Goal: Communication & Community: Answer question/provide support

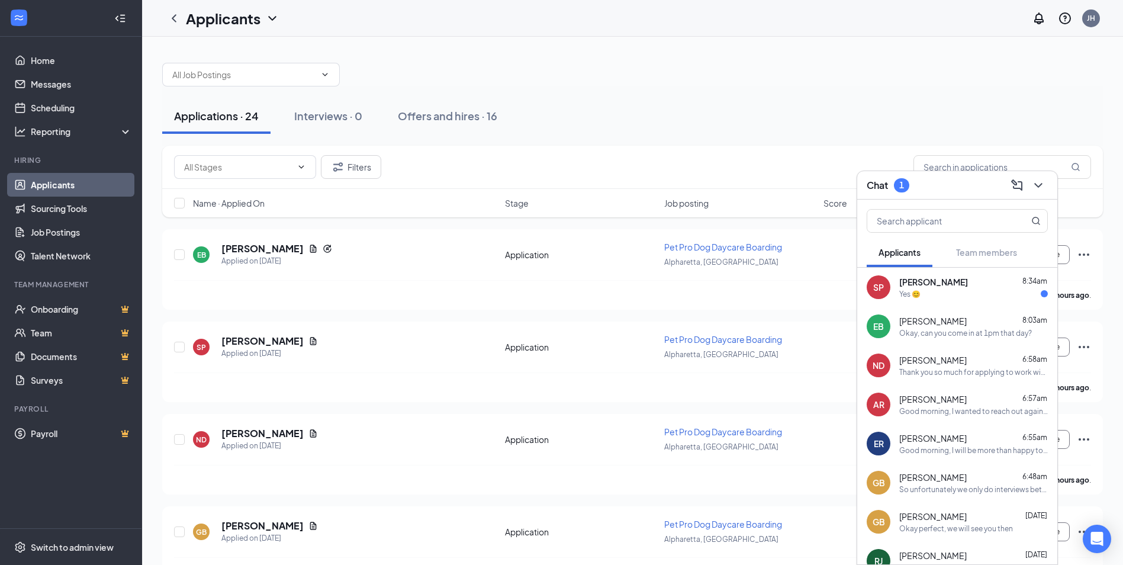
click at [972, 298] on div "Yes 😊" at bounding box center [973, 294] width 149 height 10
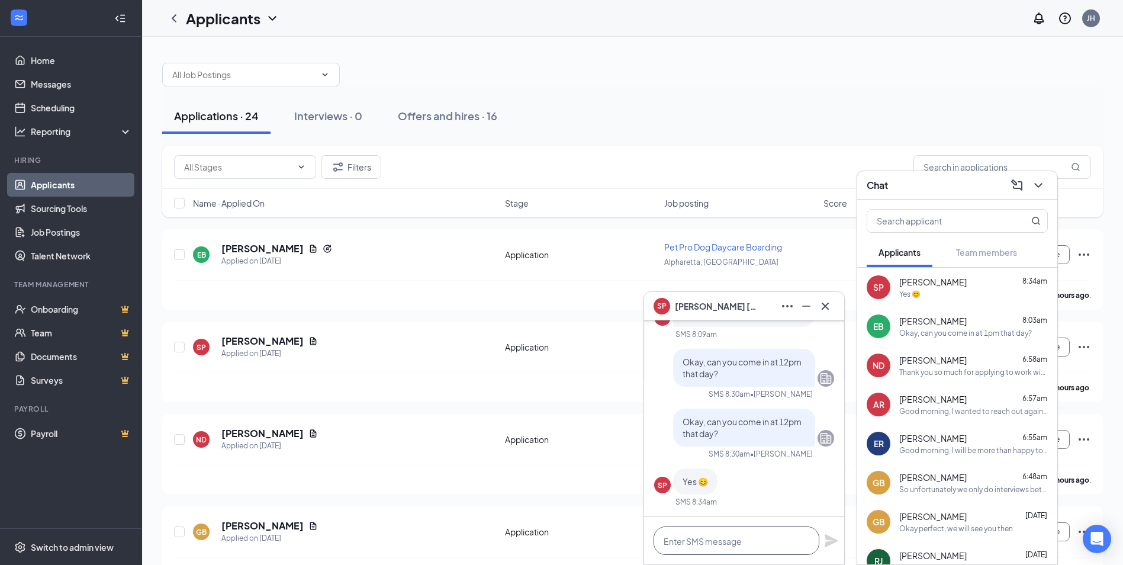
click at [752, 536] on textarea at bounding box center [736, 540] width 166 height 28
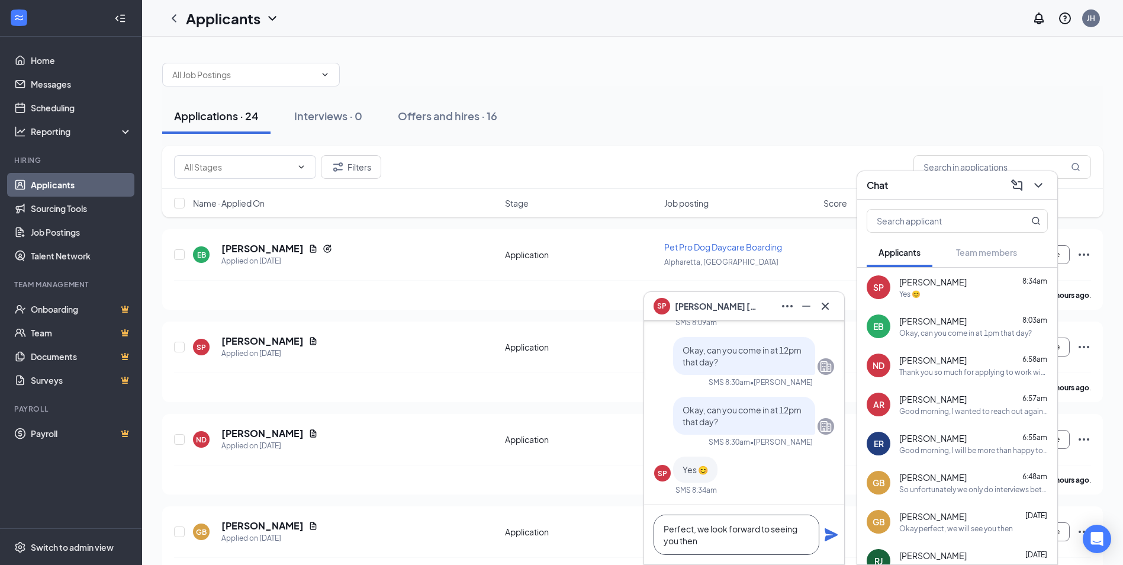
type textarea "Perfect, we look forward to seeing you then"
click at [830, 534] on icon "Plane" at bounding box center [830, 534] width 13 height 13
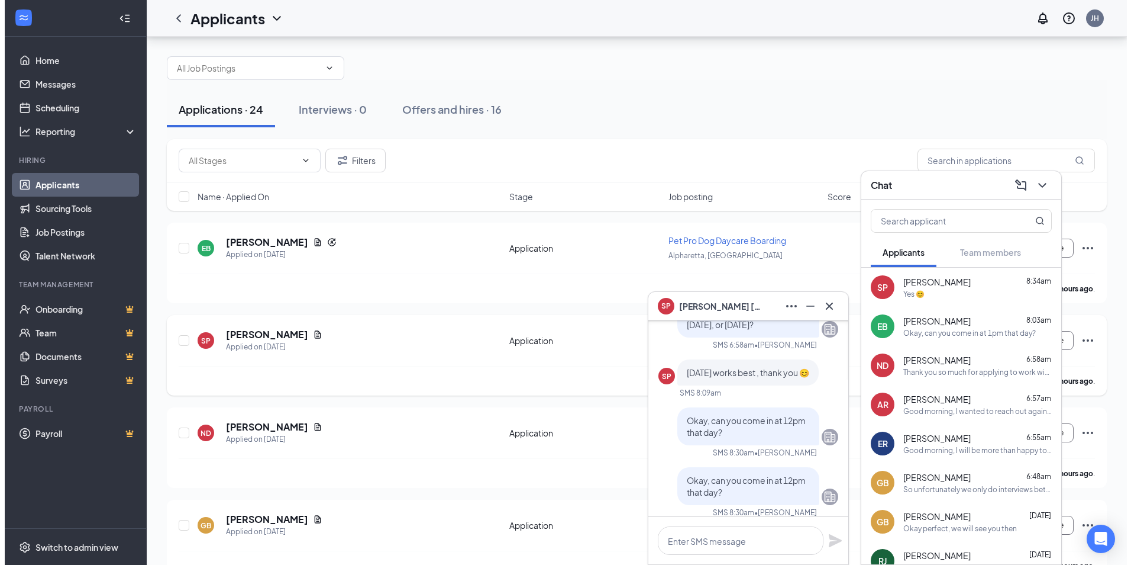
scroll to position [0, 0]
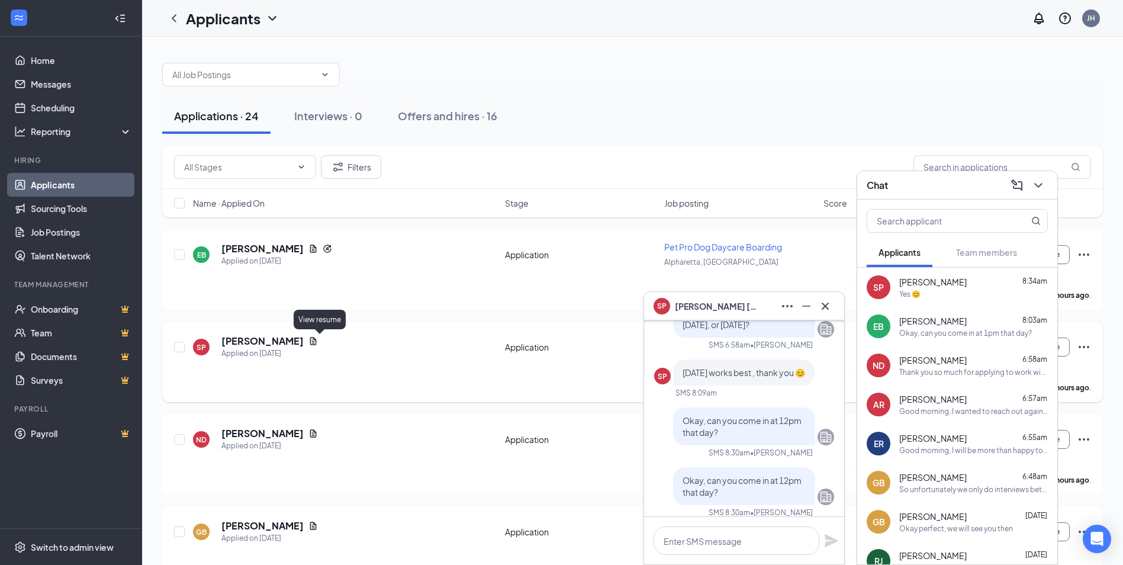
click at [317, 341] on icon "Document" at bounding box center [313, 341] width 7 height 8
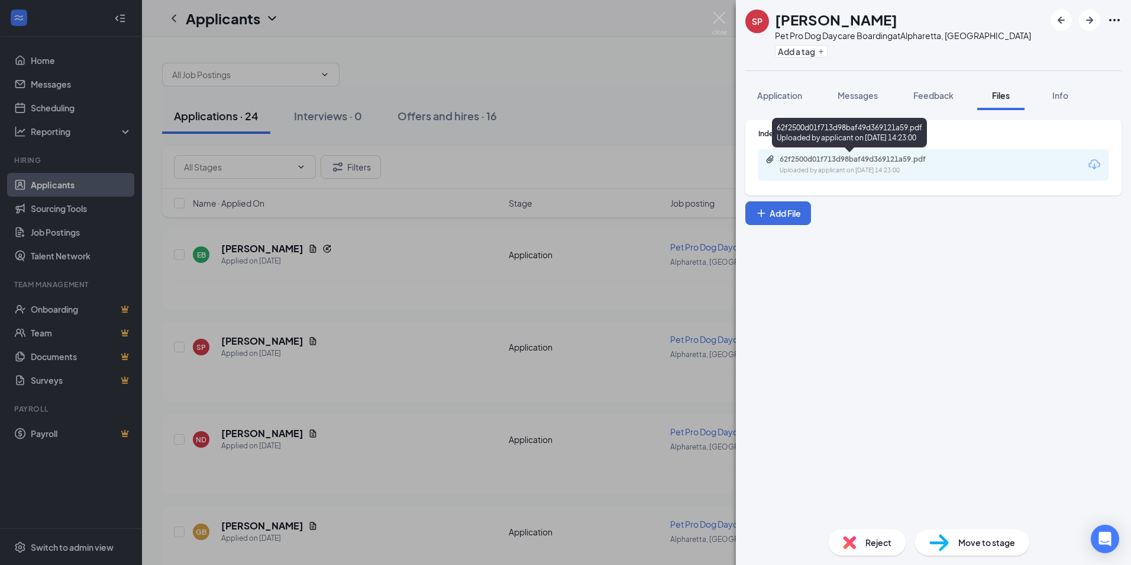
click at [839, 170] on div "Uploaded by applicant on [DATE] 14:23:00" at bounding box center [869, 170] width 178 height 9
drag, startPoint x: 724, startPoint y: 18, endPoint x: 388, endPoint y: 298, distance: 437.4
click at [724, 18] on img at bounding box center [719, 23] width 15 height 23
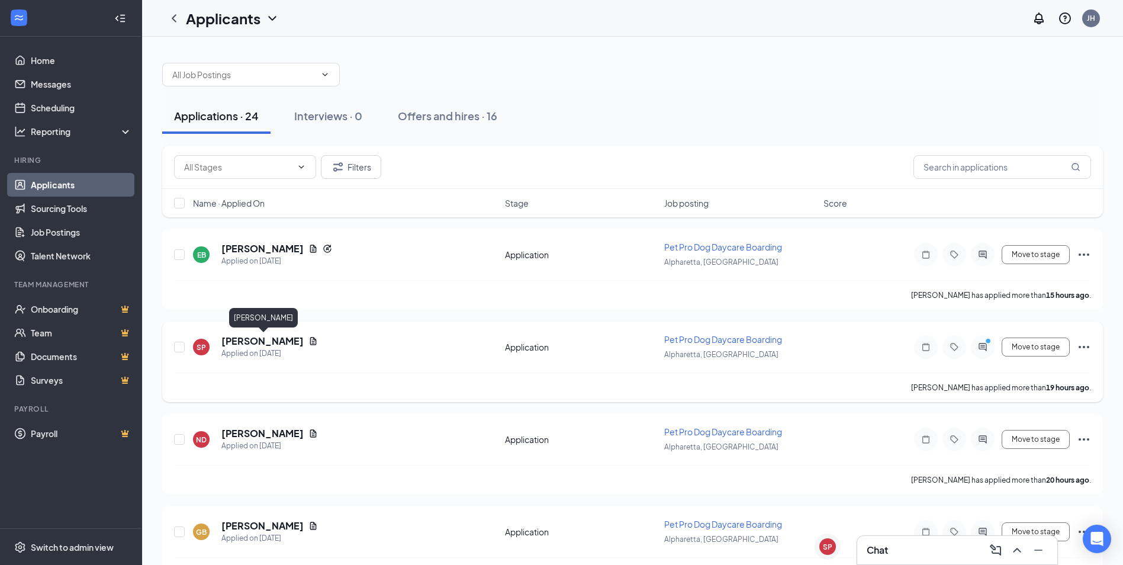
click at [294, 337] on h5 "[PERSON_NAME]" at bounding box center [262, 340] width 82 height 13
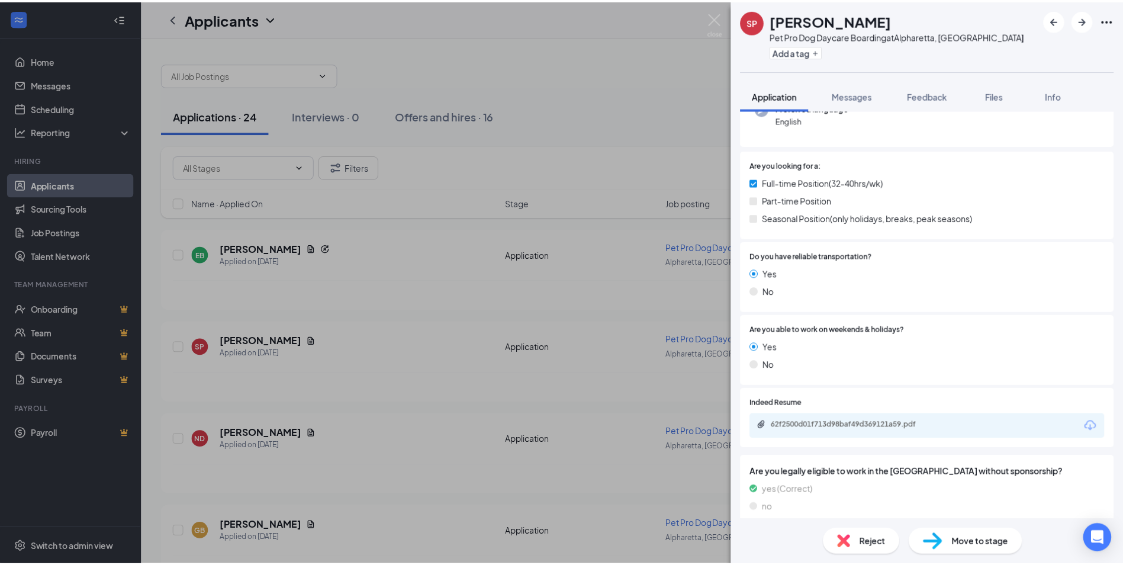
scroll to position [140, 0]
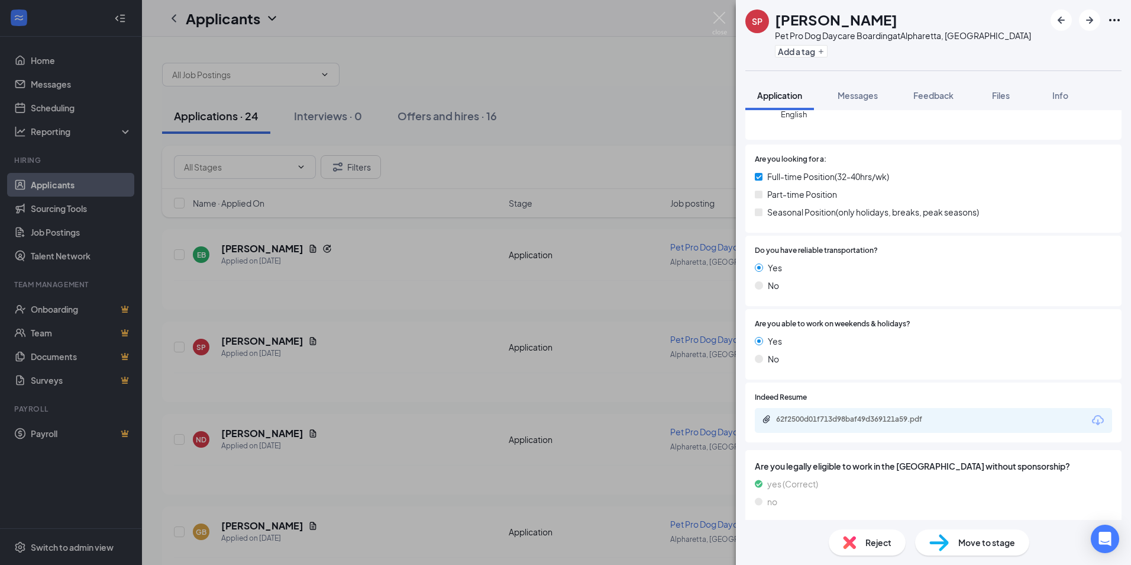
click at [447, 296] on div "SP [PERSON_NAME] Pet Pro Dog Daycare Boarding at [GEOGRAPHIC_DATA], [GEOGRAPHIC…" at bounding box center [565, 282] width 1131 height 565
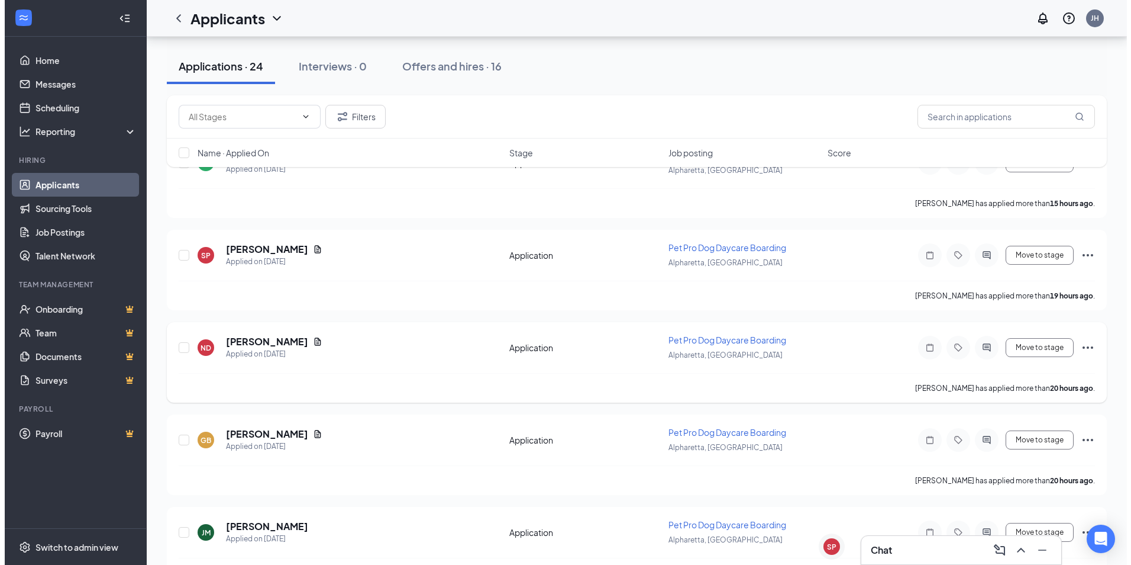
scroll to position [118, 0]
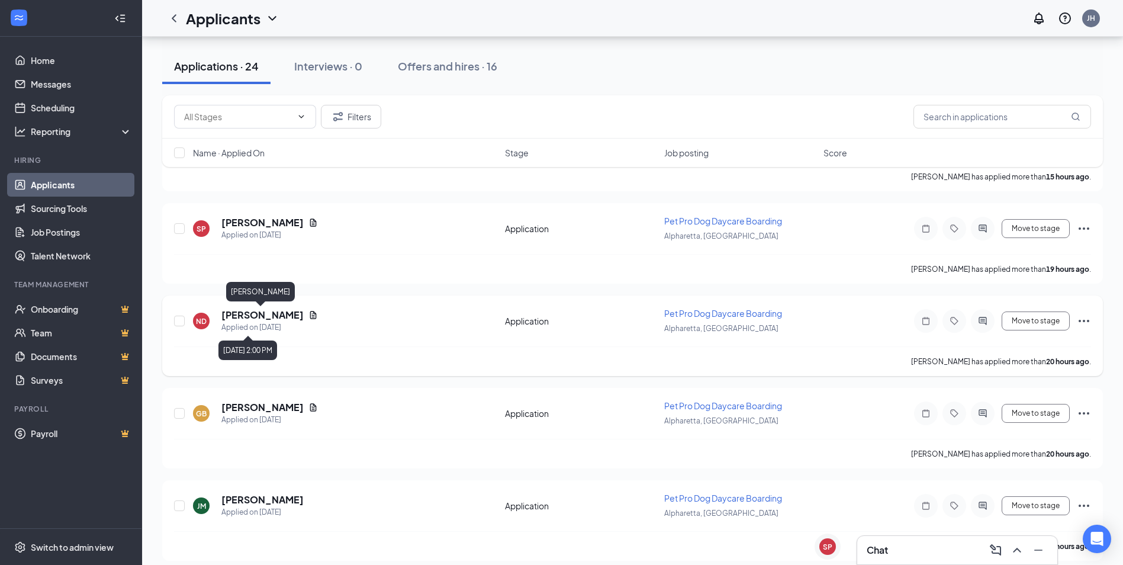
click at [282, 319] on h5 "[PERSON_NAME]" at bounding box center [262, 314] width 82 height 13
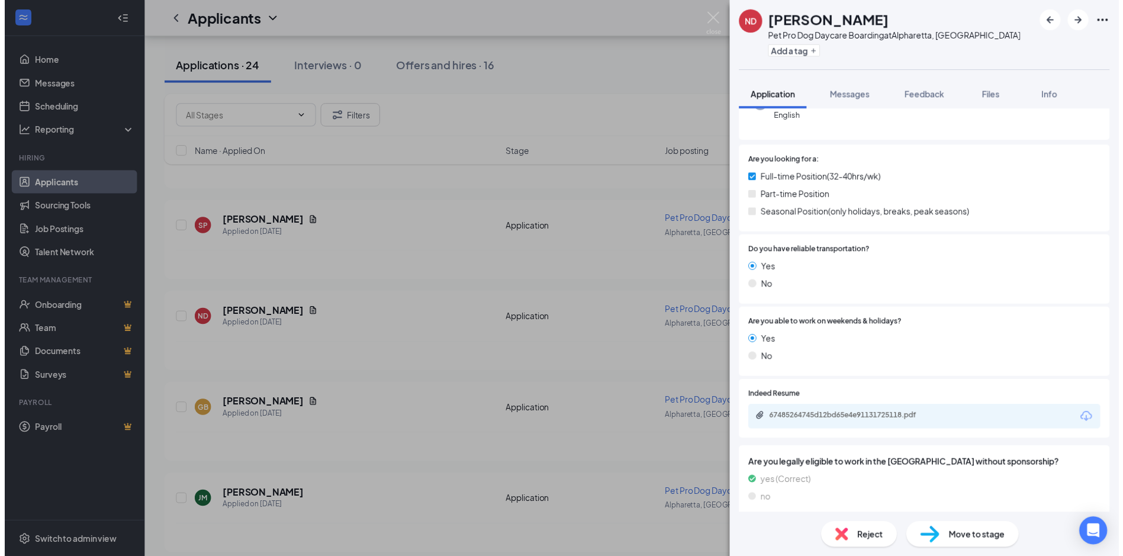
scroll to position [140, 0]
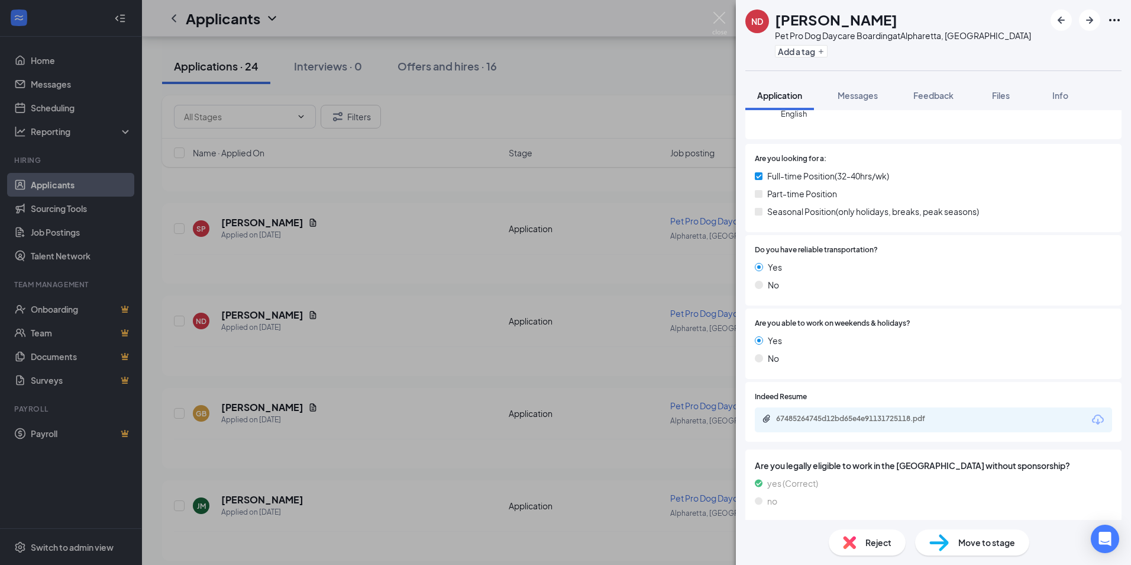
click at [372, 375] on div "ND Nadia Dukunde Pet Pro Dog Daycare Boarding at [GEOGRAPHIC_DATA], [GEOGRAPHIC…" at bounding box center [565, 282] width 1131 height 565
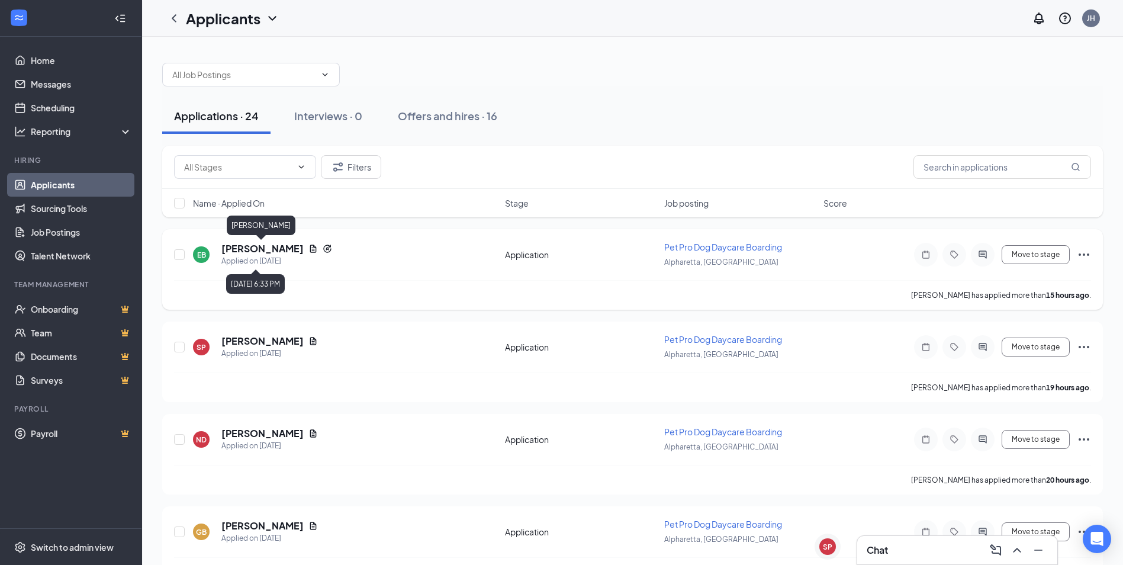
click at [267, 251] on h5 "[PERSON_NAME]" at bounding box center [262, 248] width 82 height 13
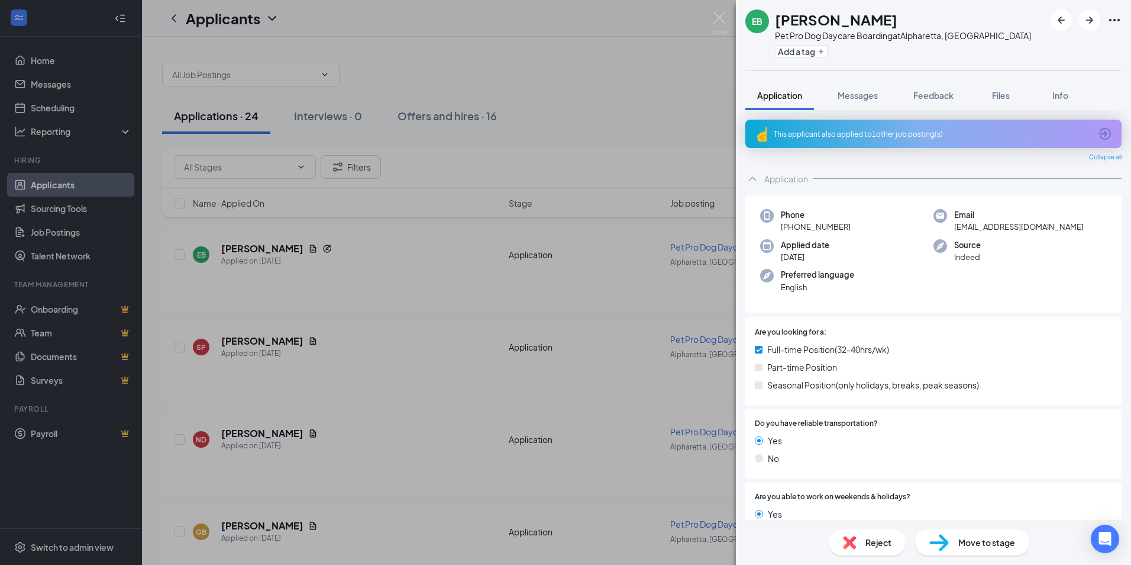
click at [1098, 131] on icon "ArrowCircle" at bounding box center [1105, 134] width 14 height 14
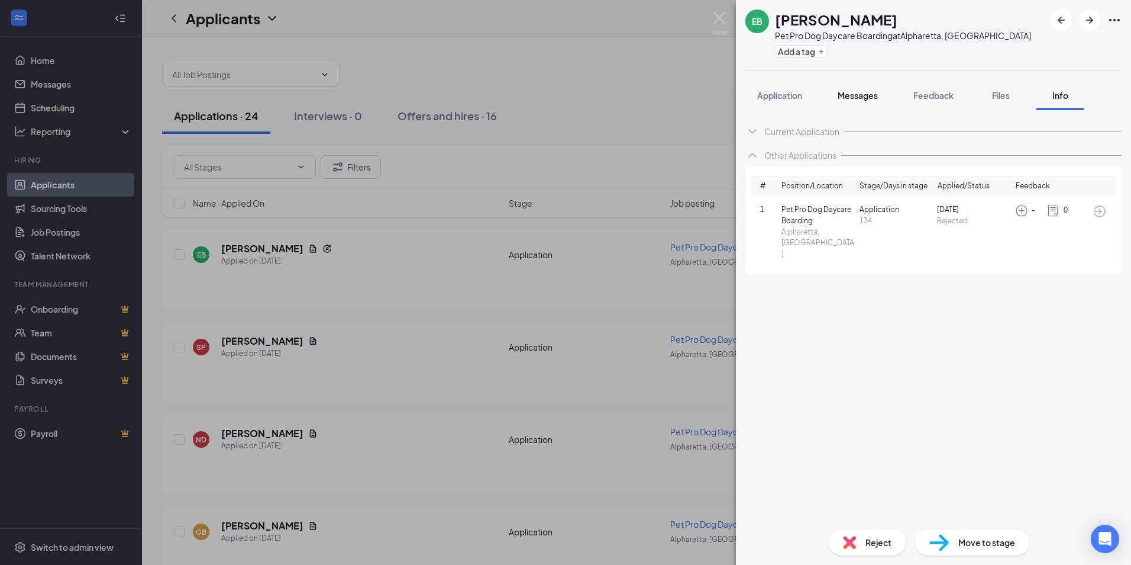
click at [873, 98] on span "Messages" at bounding box center [858, 95] width 40 height 11
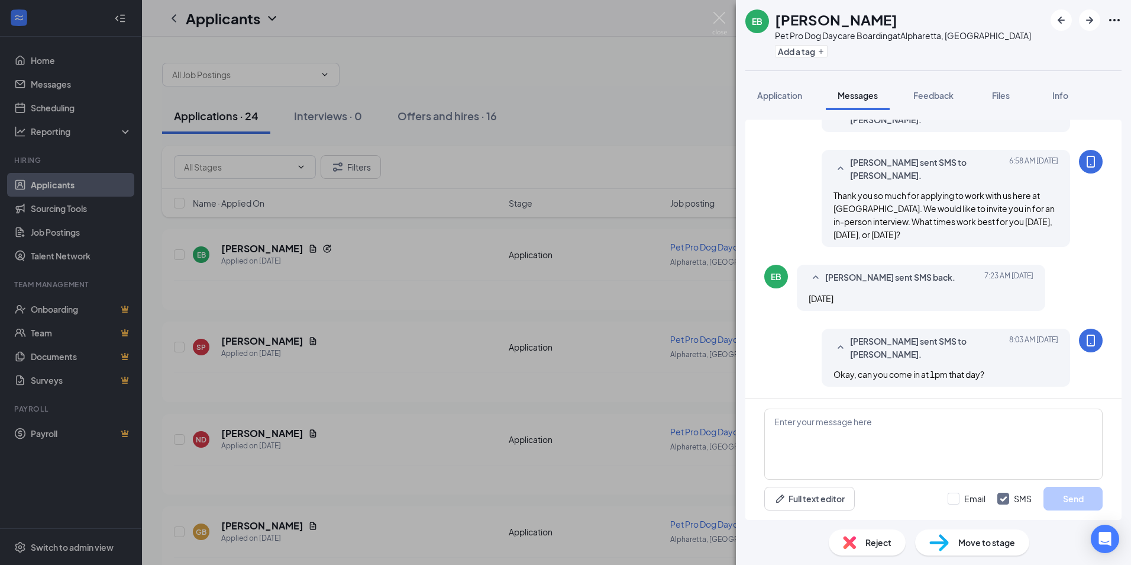
scroll to position [134, 0]
drag, startPoint x: 783, startPoint y: 92, endPoint x: 893, endPoint y: 196, distance: 151.1
click at [783, 92] on span "Application" at bounding box center [779, 95] width 45 height 11
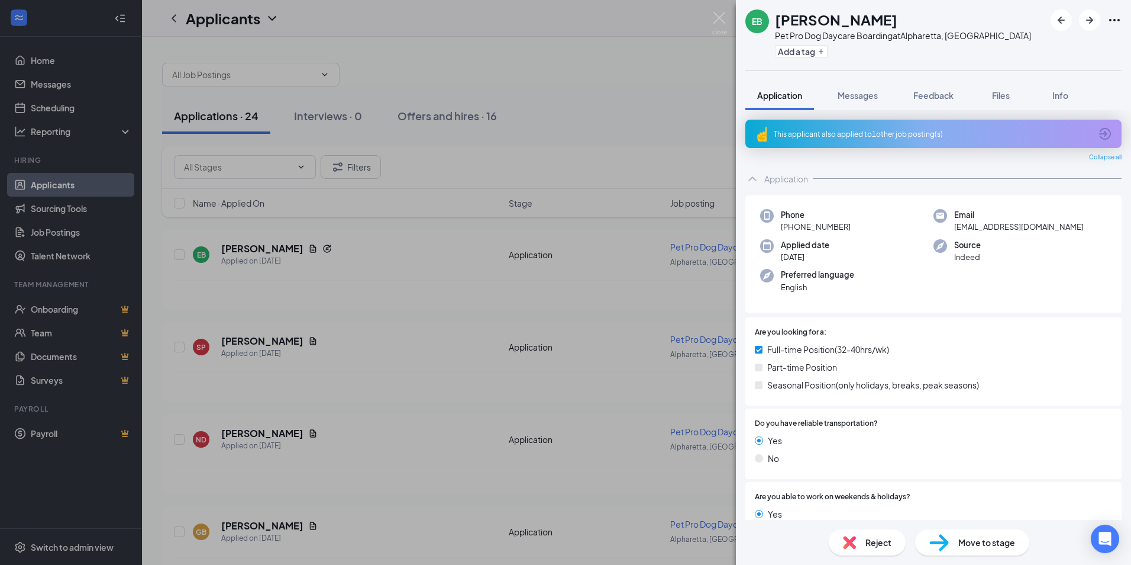
drag, startPoint x: 859, startPoint y: 269, endPoint x: 886, endPoint y: 285, distance: 31.9
drag, startPoint x: 886, startPoint y: 285, endPoint x: 823, endPoint y: 453, distance: 179.4
click at [823, 453] on div "No" at bounding box center [933, 457] width 357 height 13
click at [975, 131] on div "This applicant also applied to 1 other job posting(s)" at bounding box center [932, 134] width 317 height 10
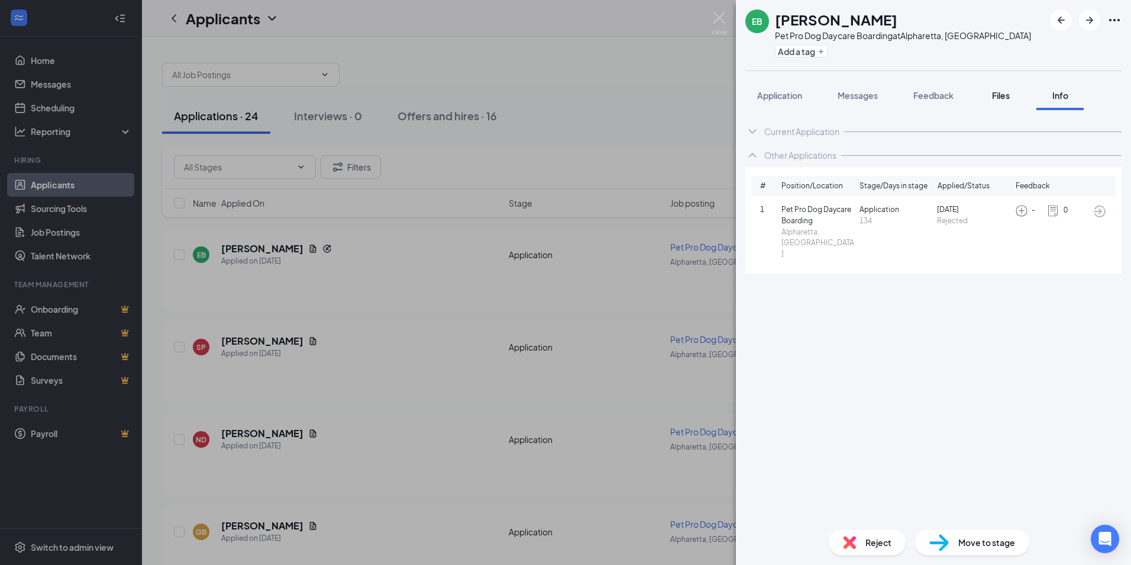
click at [1010, 88] on button "Files" at bounding box center [1001, 95] width 47 height 30
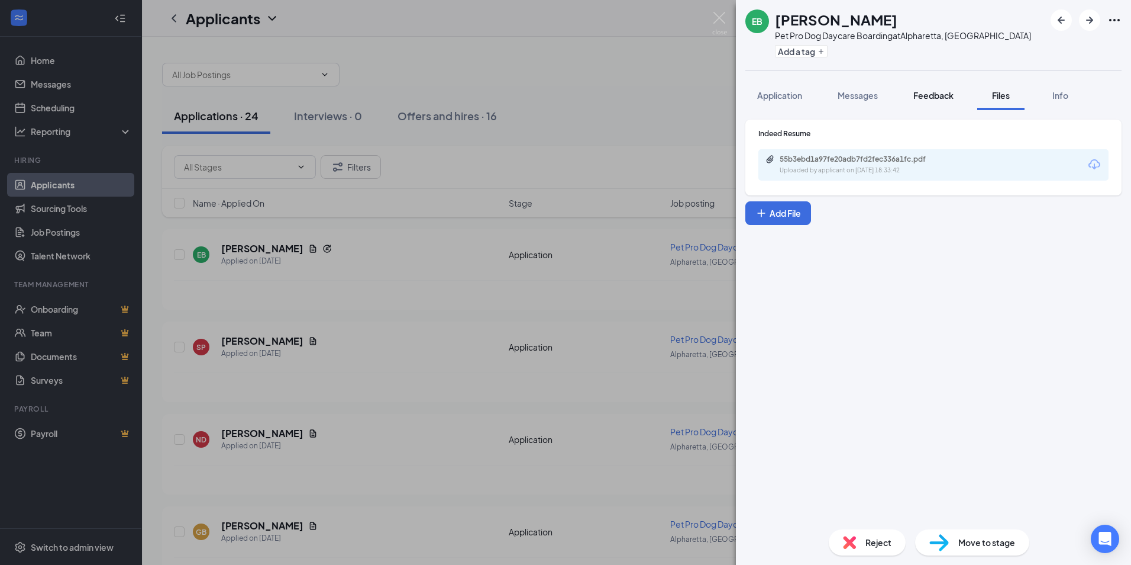
click at [956, 91] on button "Feedback" at bounding box center [934, 95] width 64 height 30
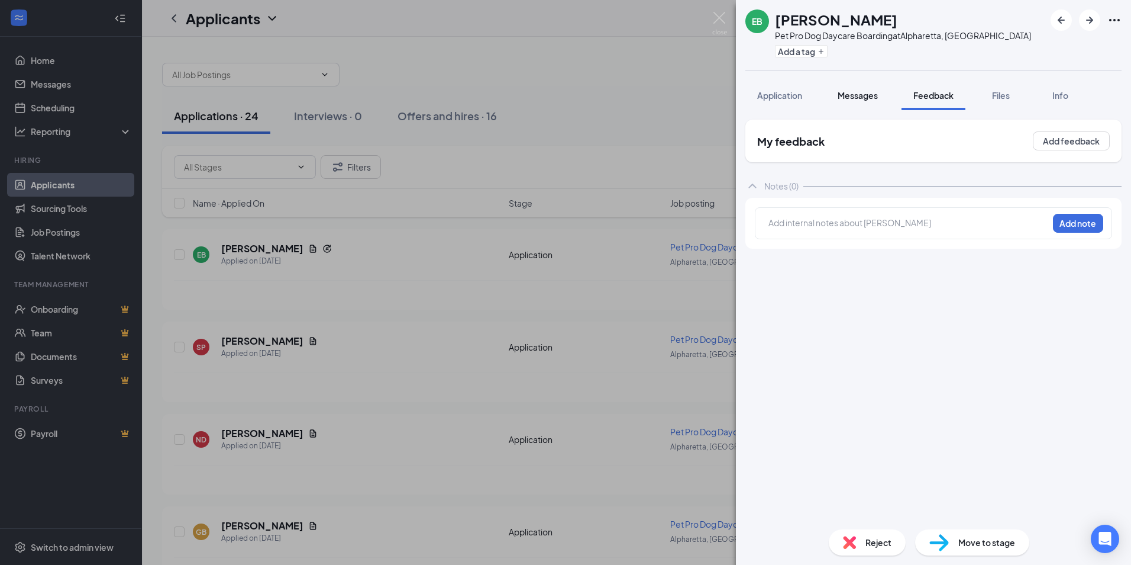
click at [863, 90] on span "Messages" at bounding box center [858, 95] width 40 height 11
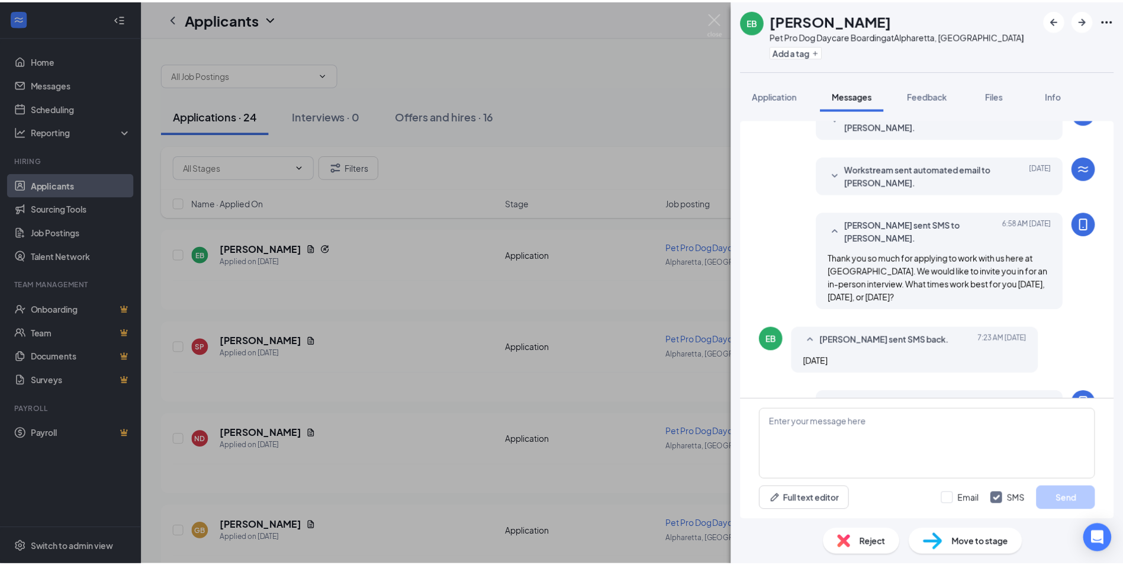
scroll to position [134, 0]
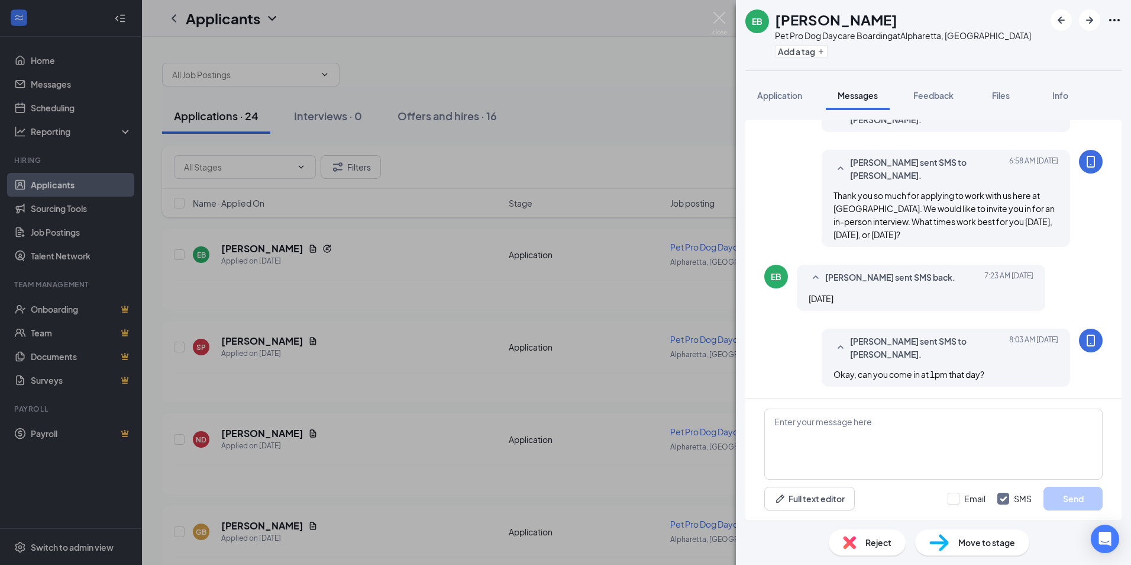
drag, startPoint x: 718, startPoint y: 17, endPoint x: 668, endPoint y: 25, distance: 50.4
click at [668, 25] on div "EB [PERSON_NAME] Pet Pro Dog Daycare Boarding at [GEOGRAPHIC_DATA], [GEOGRAPHIC…" at bounding box center [565, 282] width 1131 height 565
click at [723, 20] on img at bounding box center [719, 23] width 15 height 23
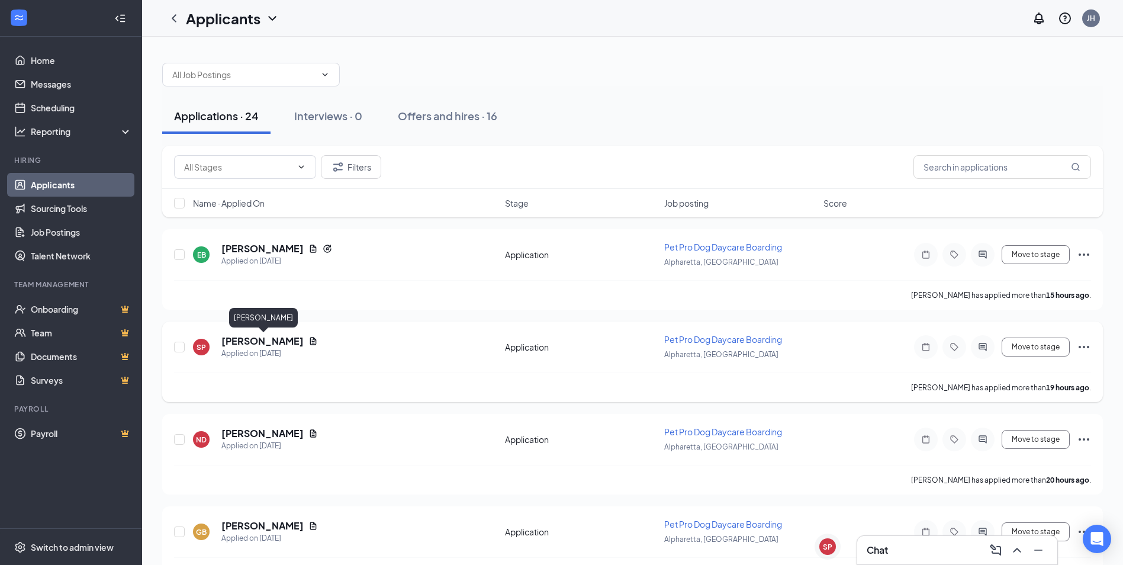
click at [288, 343] on h5 "[PERSON_NAME]" at bounding box center [262, 340] width 82 height 13
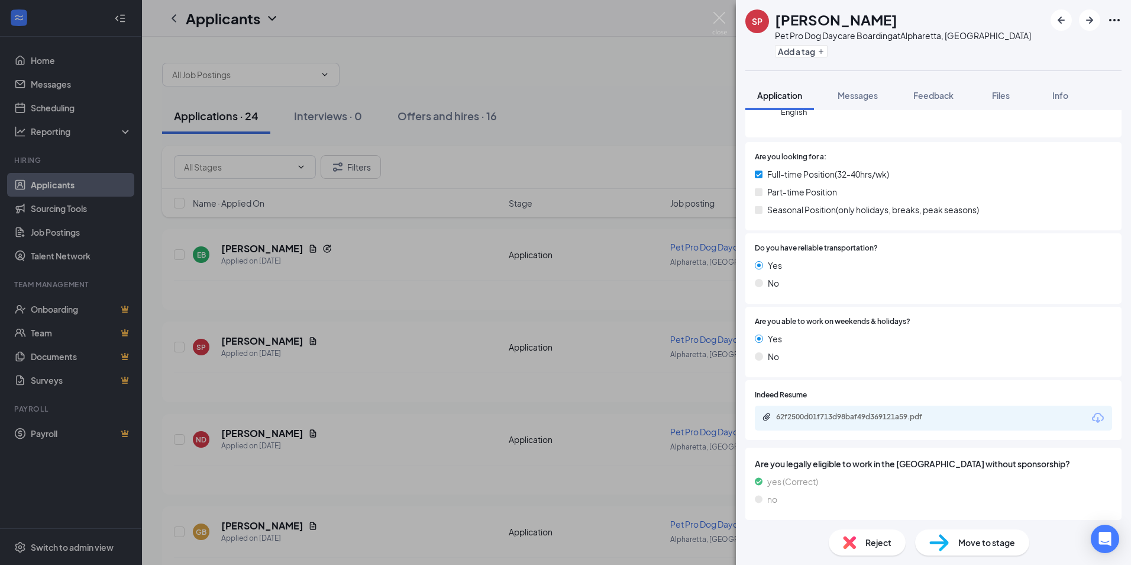
scroll to position [145, 0]
click at [289, 418] on div "SP [PERSON_NAME] Pet Pro Dog Daycare Boarding at [GEOGRAPHIC_DATA], [GEOGRAPHIC…" at bounding box center [565, 282] width 1131 height 565
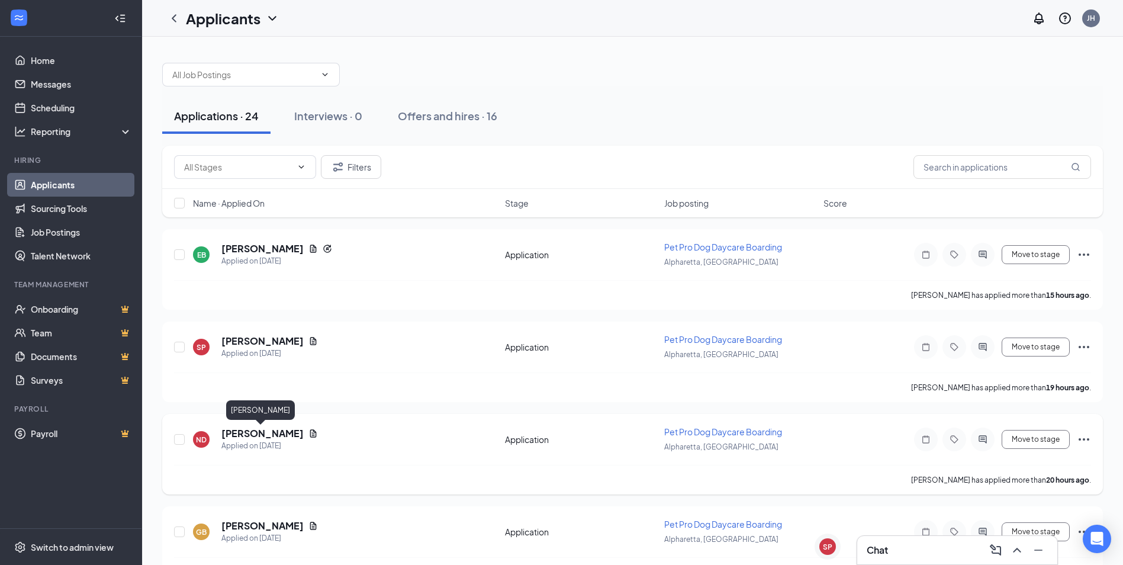
click at [244, 430] on h5 "[PERSON_NAME]" at bounding box center [262, 433] width 82 height 13
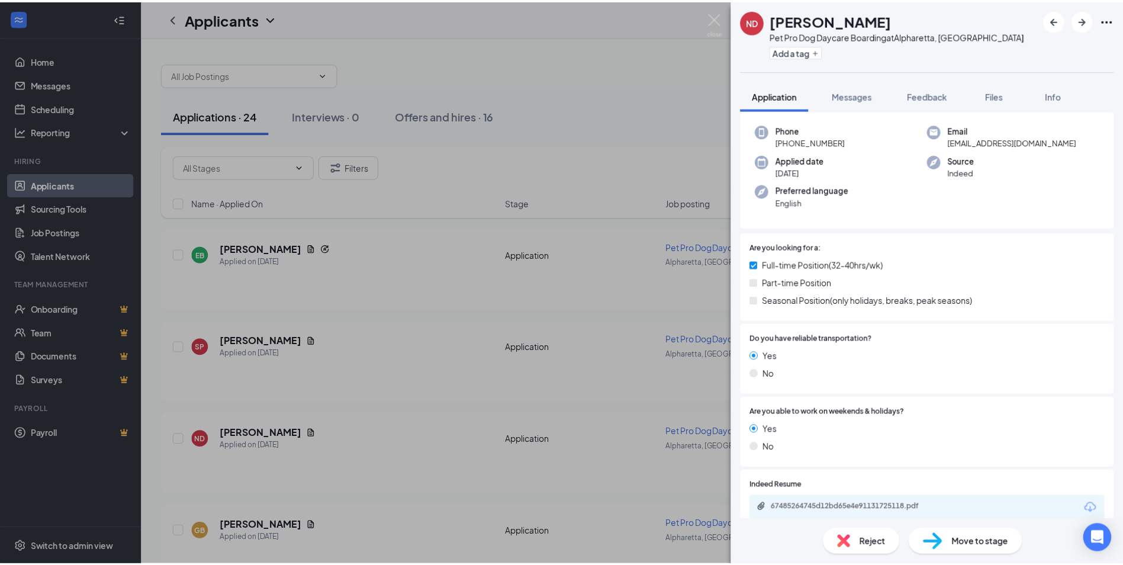
scroll to position [140, 0]
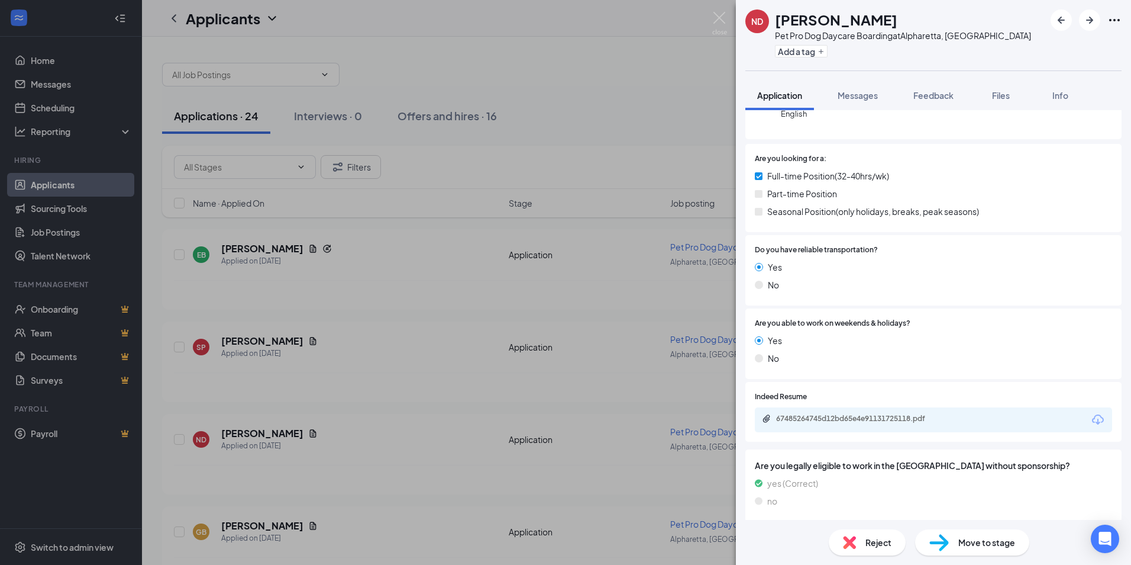
click at [440, 428] on div "ND Nadia Dukunde Pet Pro Dog Daycare Boarding at [GEOGRAPHIC_DATA], [GEOGRAPHIC…" at bounding box center [565, 282] width 1131 height 565
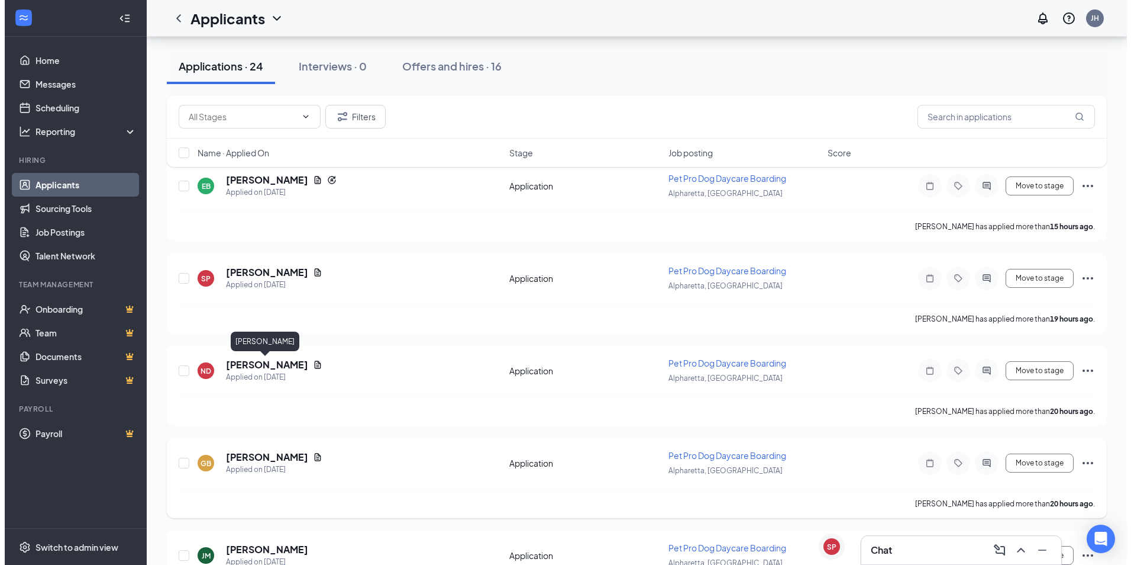
scroll to position [178, 0]
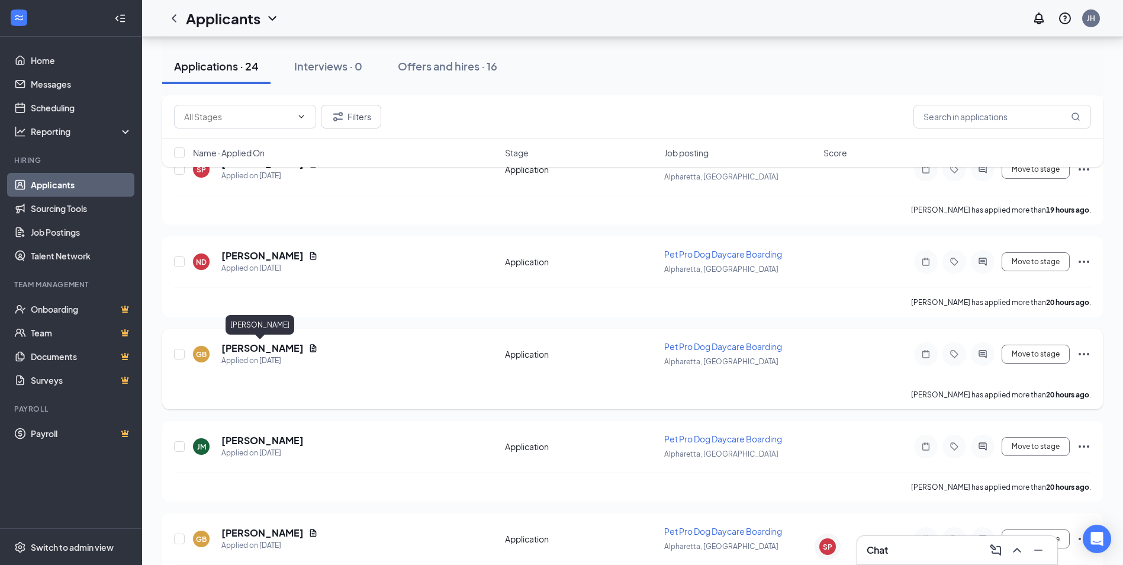
click at [253, 349] on h5 "[PERSON_NAME]" at bounding box center [262, 347] width 82 height 13
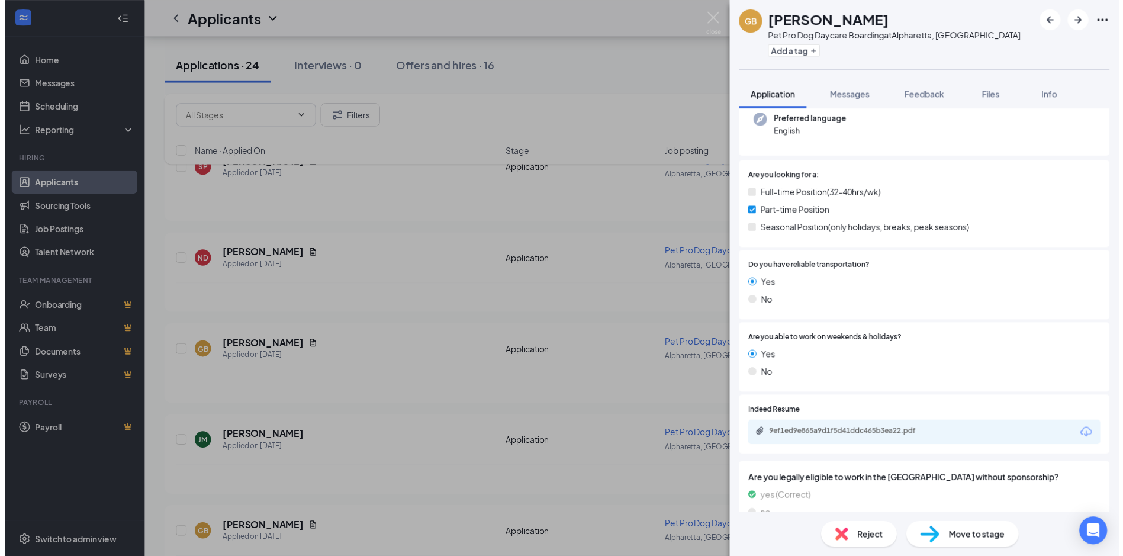
scroll to position [132, 0]
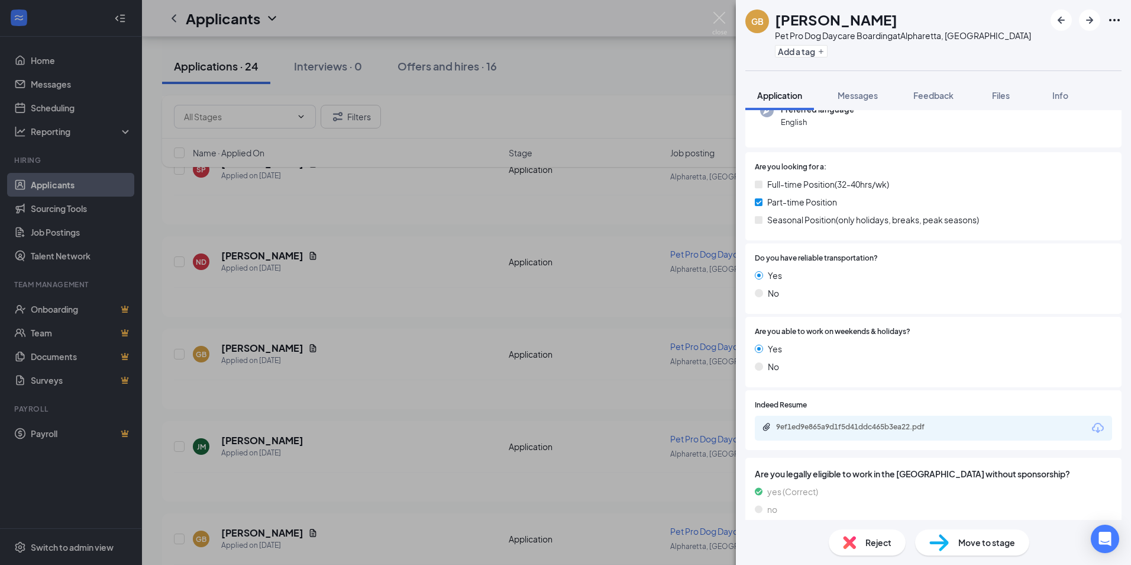
click at [425, 441] on div "GB [PERSON_NAME] Pet Pro Dog Daycare Boarding at [GEOGRAPHIC_DATA], [GEOGRAPHIC…" at bounding box center [565, 282] width 1131 height 565
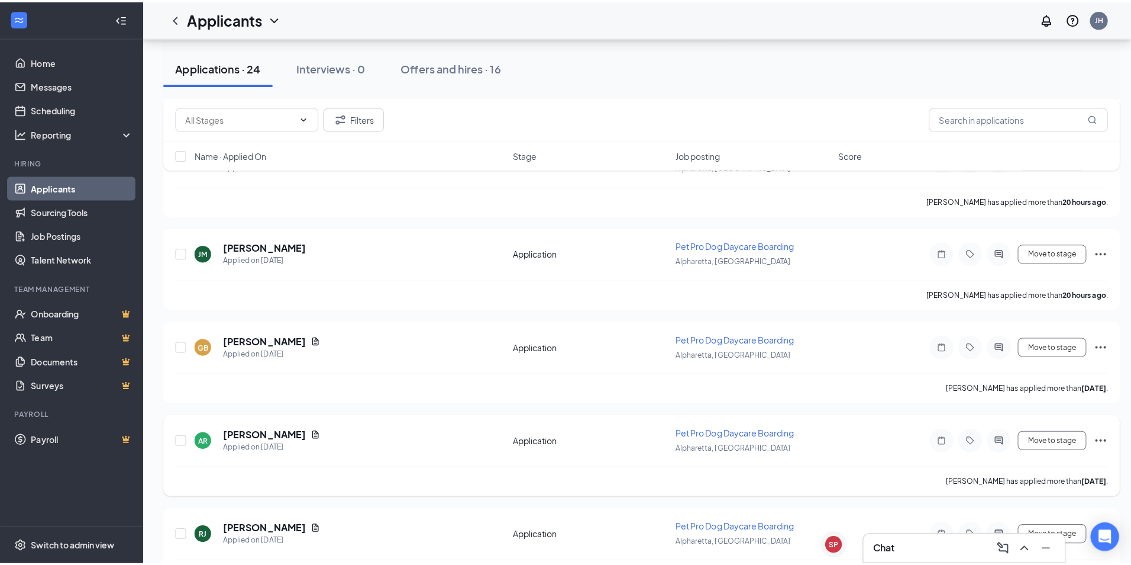
scroll to position [414, 0]
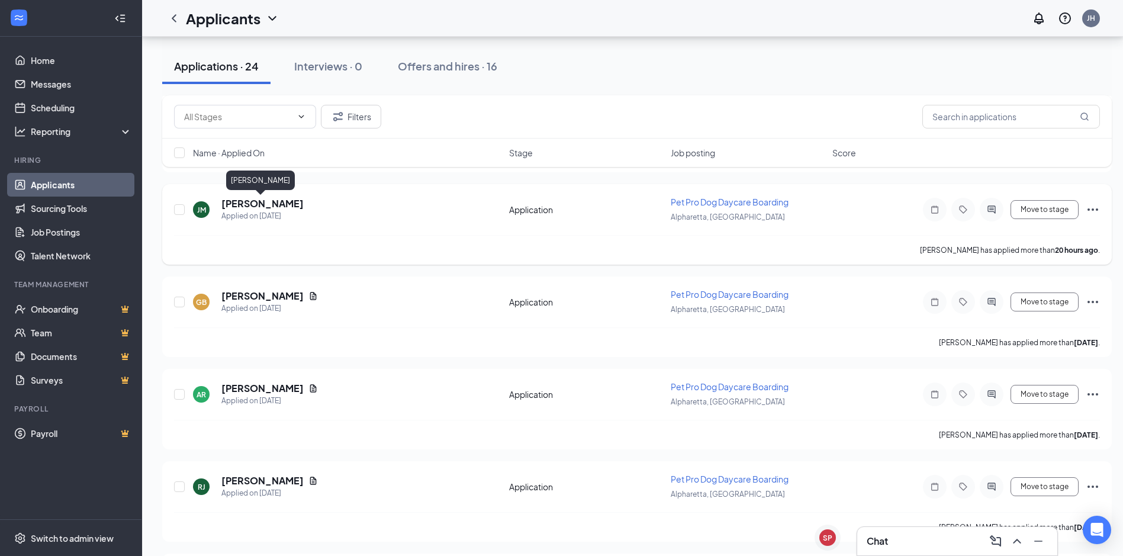
click at [249, 201] on h5 "[PERSON_NAME]" at bounding box center [262, 203] width 82 height 13
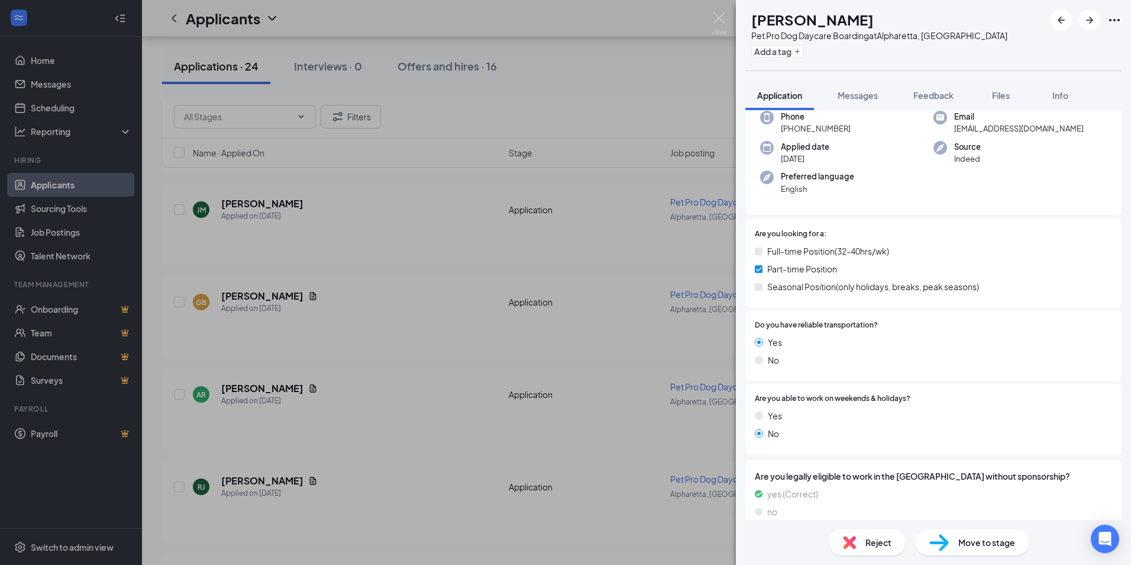
scroll to position [73, 0]
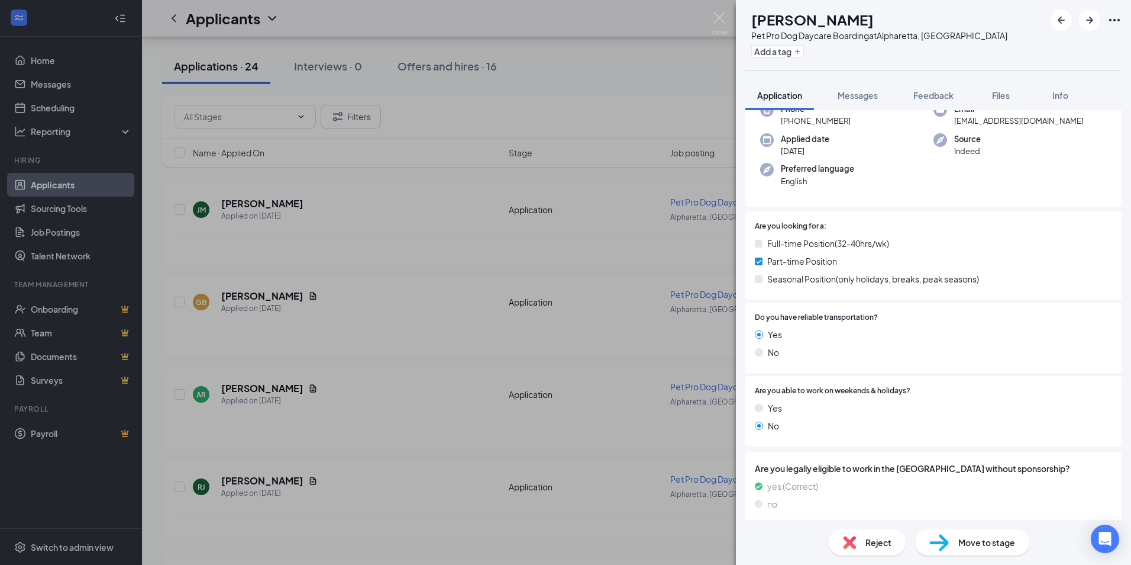
click at [420, 320] on div "[PERSON_NAME] Pet Pro Dog Daycare Boarding at [GEOGRAPHIC_DATA], [GEOGRAPHIC_DA…" at bounding box center [565, 282] width 1131 height 565
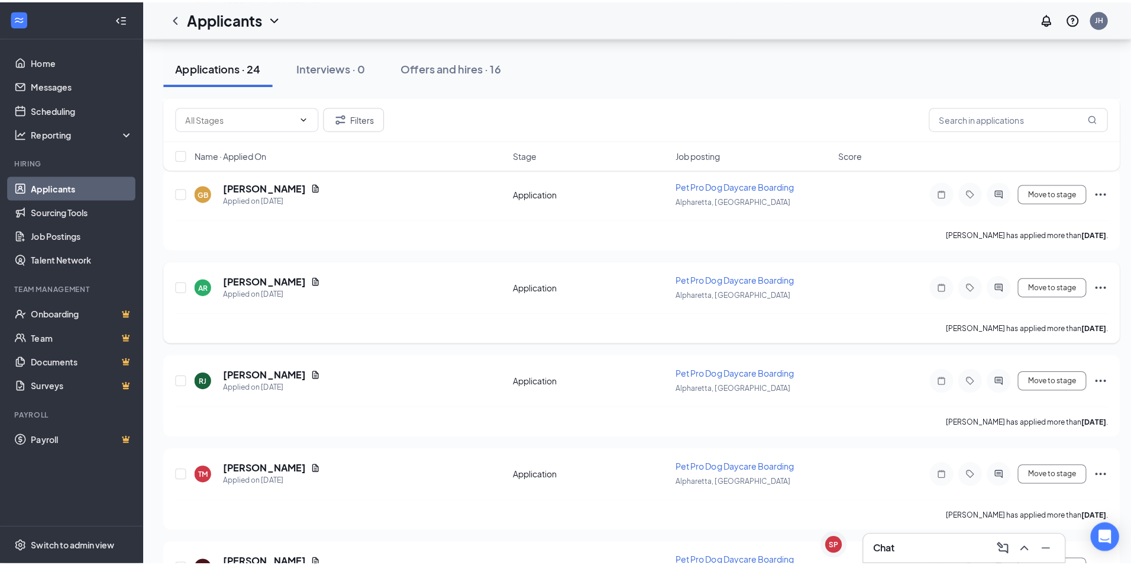
scroll to position [533, 0]
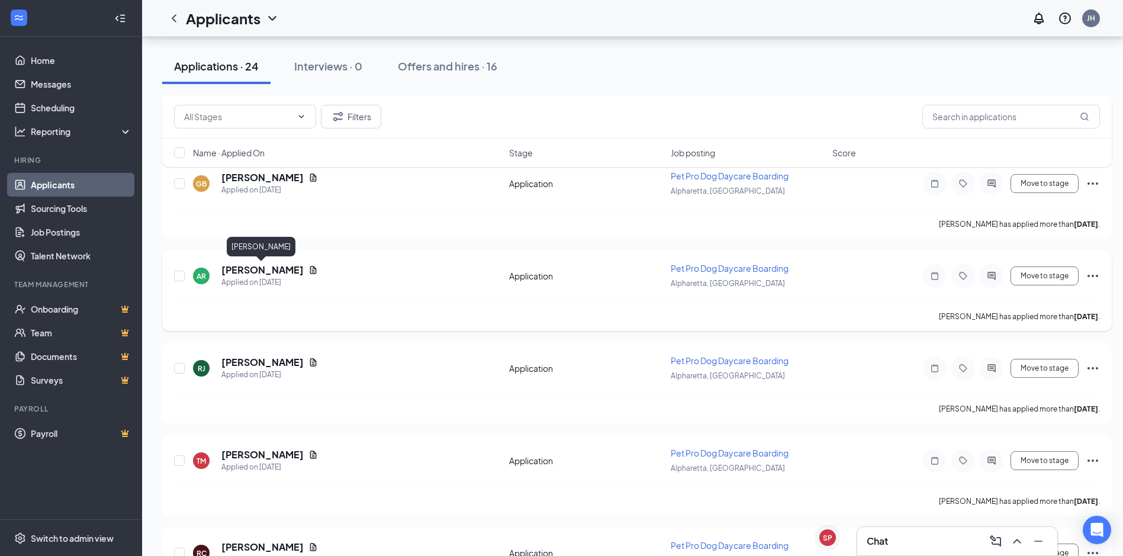
click at [254, 268] on h5 "[PERSON_NAME]" at bounding box center [262, 269] width 82 height 13
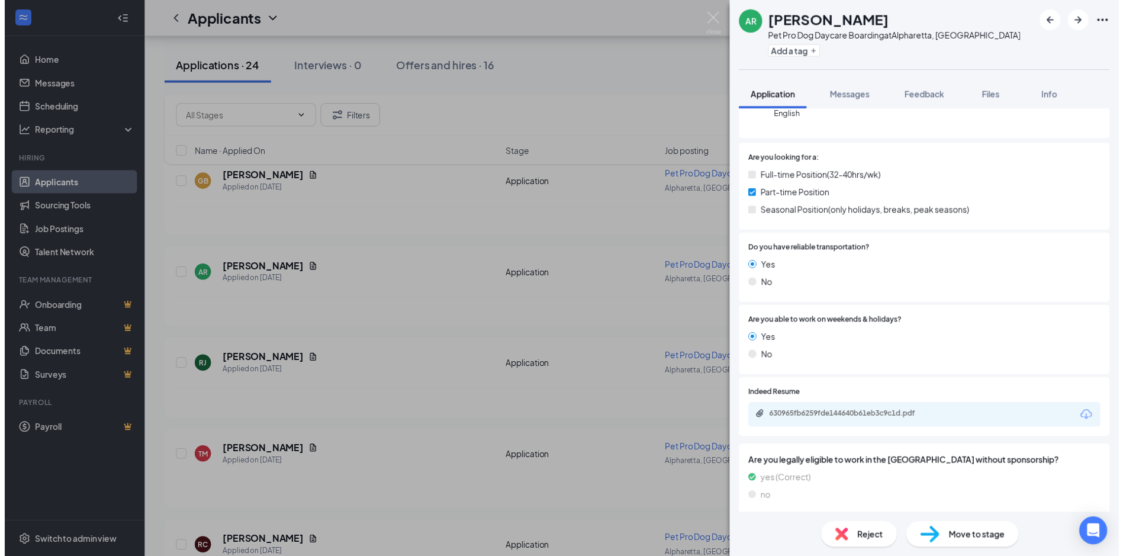
scroll to position [140, 0]
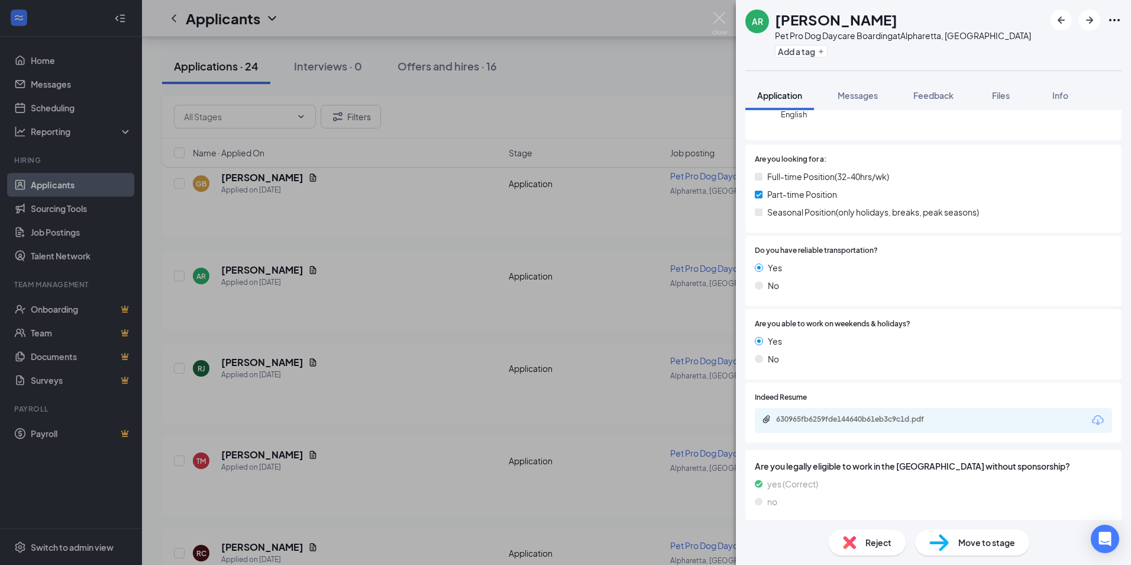
click at [472, 360] on div "AR [PERSON_NAME] Pet Pro Dog Daycare Boarding at [GEOGRAPHIC_DATA], [GEOGRAPHIC…" at bounding box center [565, 282] width 1131 height 565
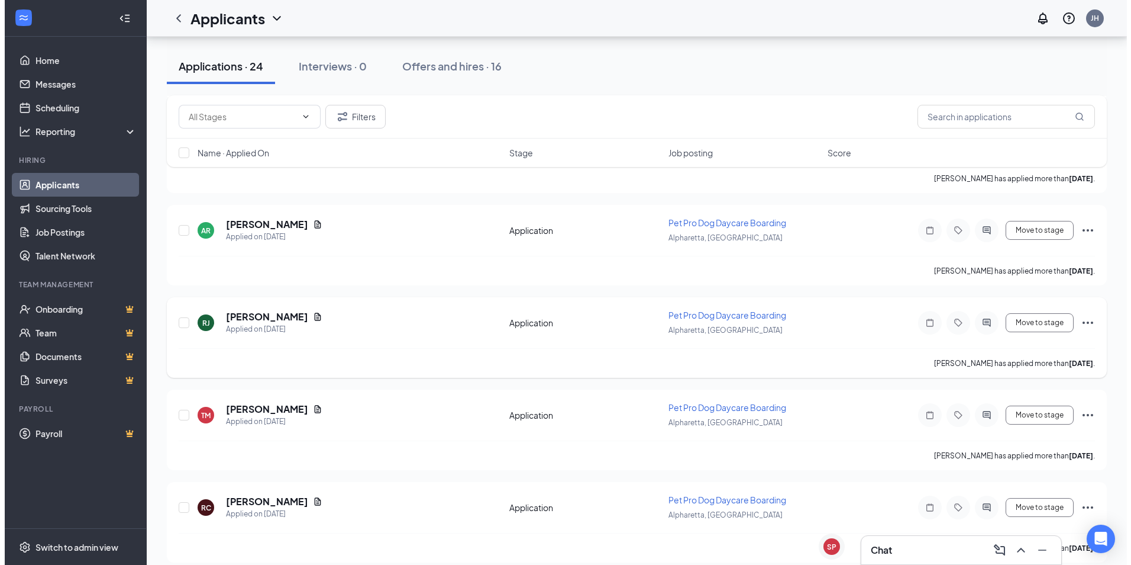
scroll to position [592, 0]
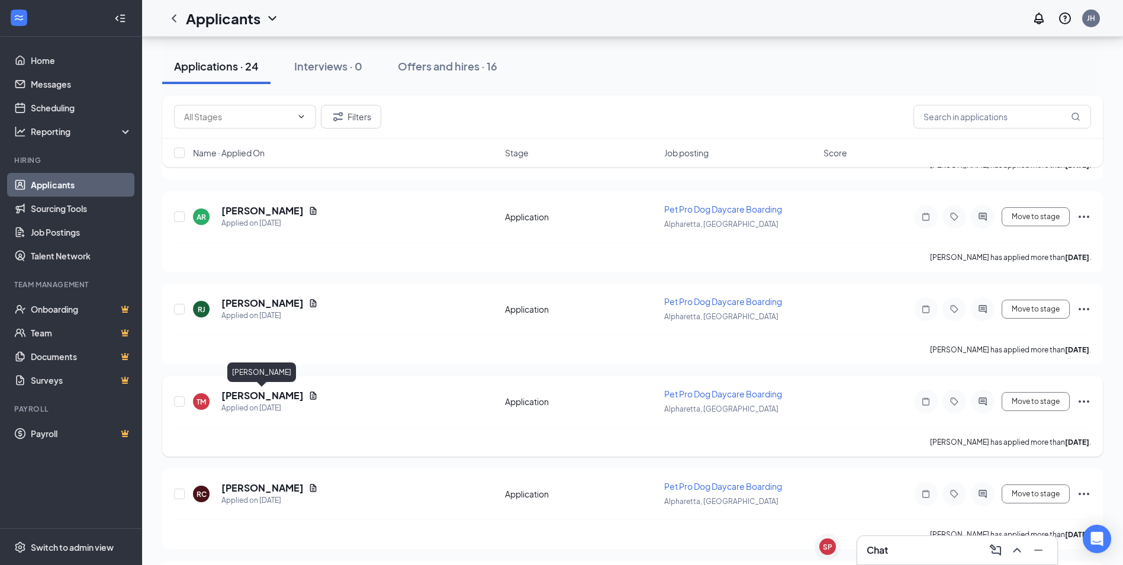
click at [294, 390] on h5 "[PERSON_NAME]" at bounding box center [262, 395] width 82 height 13
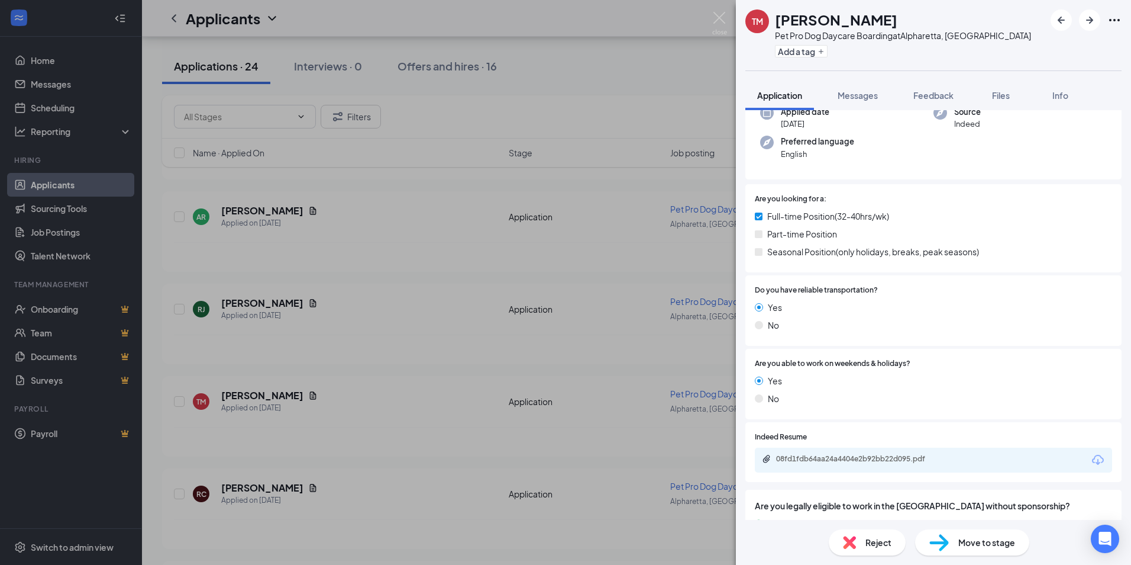
scroll to position [138, 0]
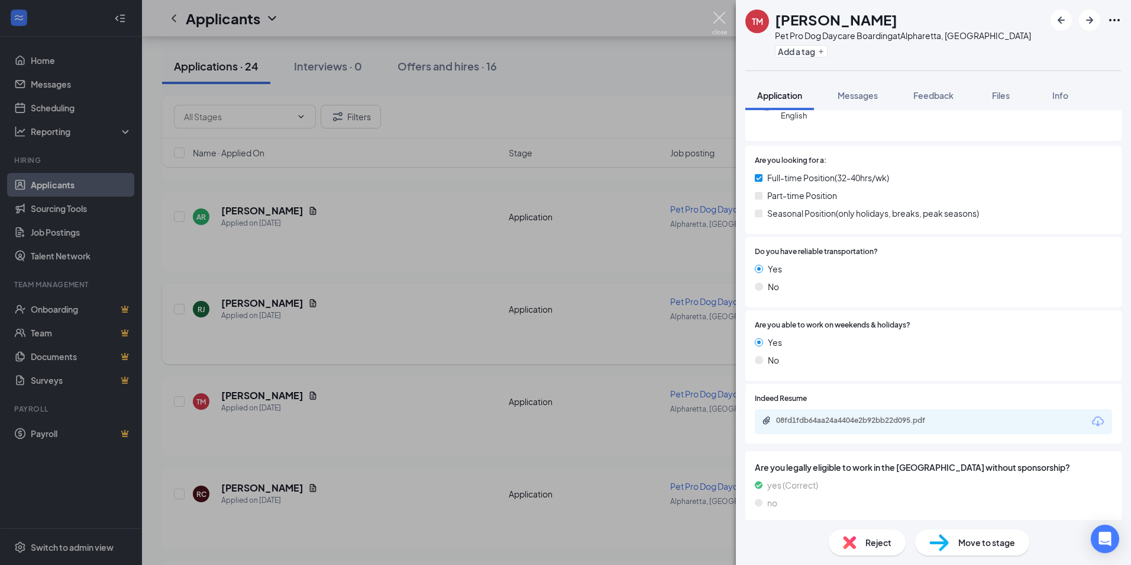
drag, startPoint x: 721, startPoint y: 21, endPoint x: 572, endPoint y: 317, distance: 331.1
click at [721, 20] on img at bounding box center [719, 23] width 15 height 23
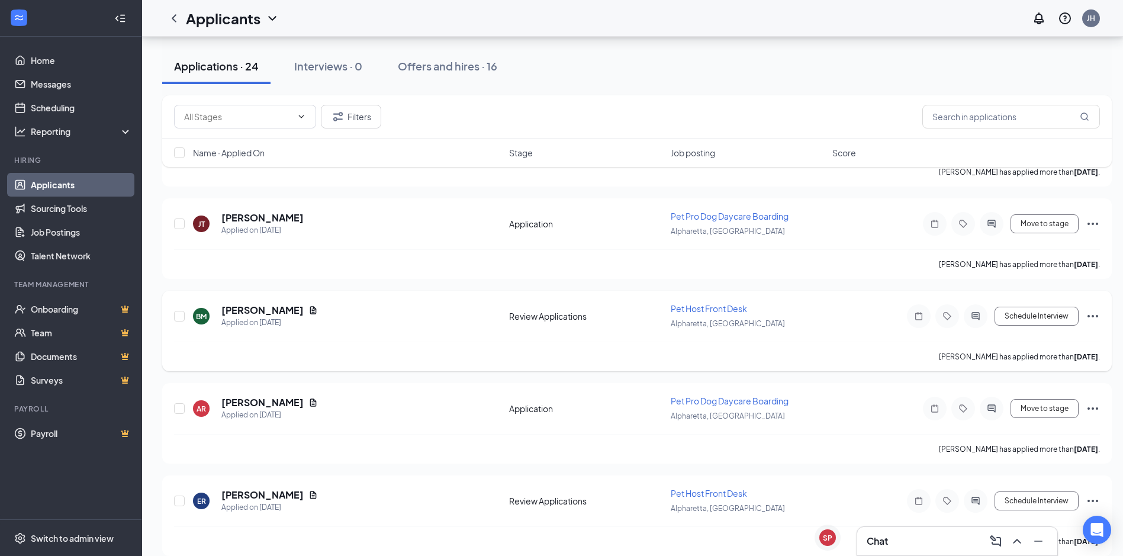
scroll to position [1891, 0]
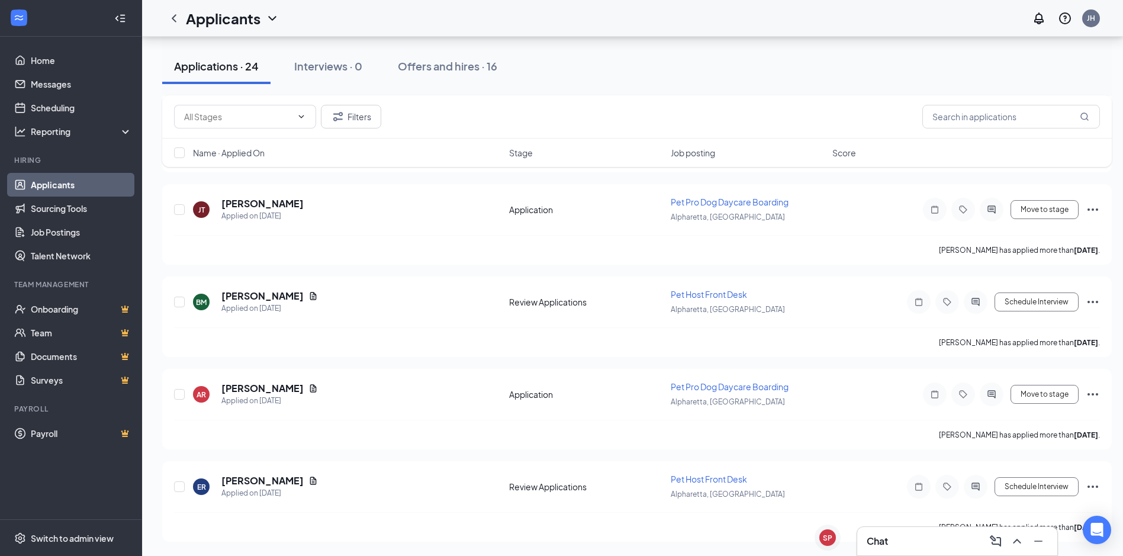
click at [956, 538] on div "Chat" at bounding box center [956, 540] width 181 height 19
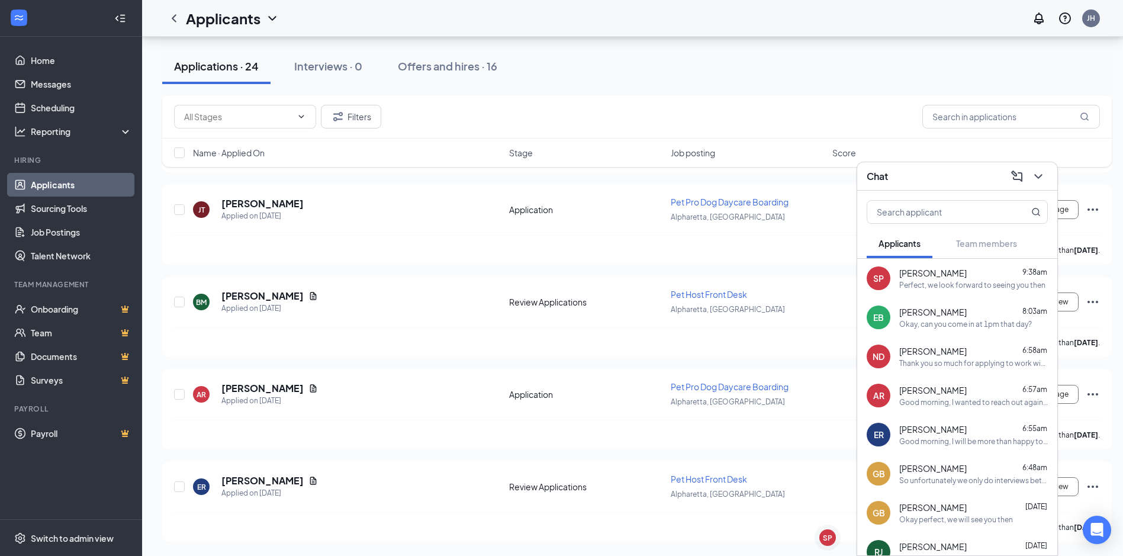
click at [977, 171] on div "Chat" at bounding box center [956, 176] width 181 height 18
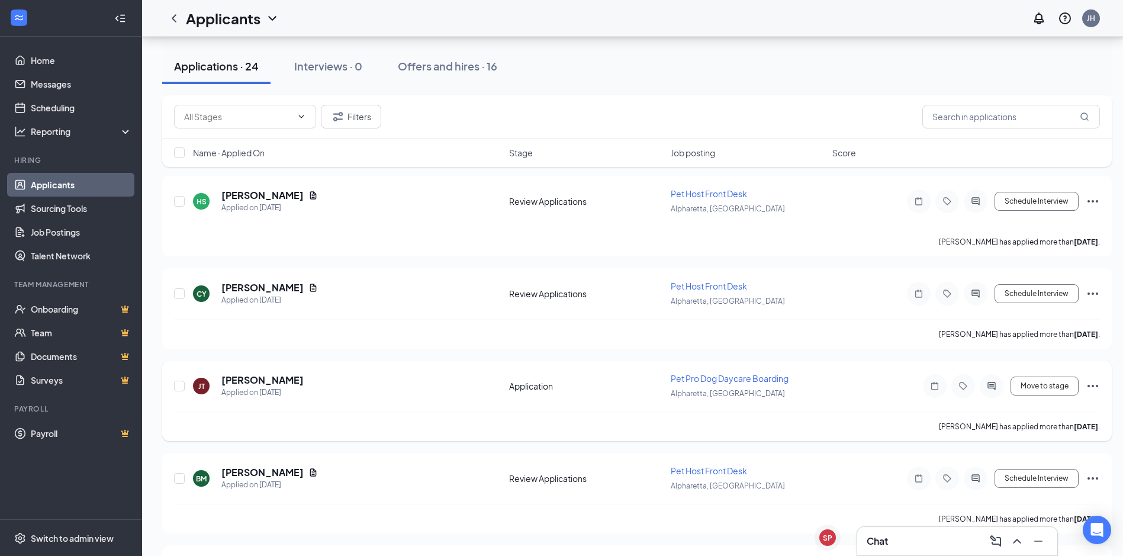
scroll to position [1714, 0]
click at [895, 537] on div "Chat" at bounding box center [956, 540] width 181 height 19
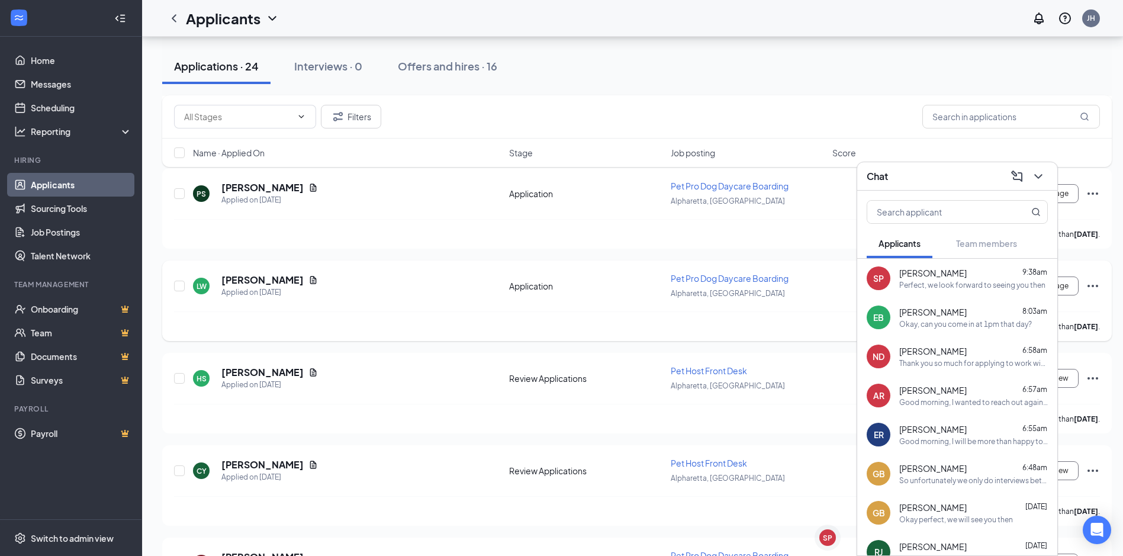
scroll to position [1477, 0]
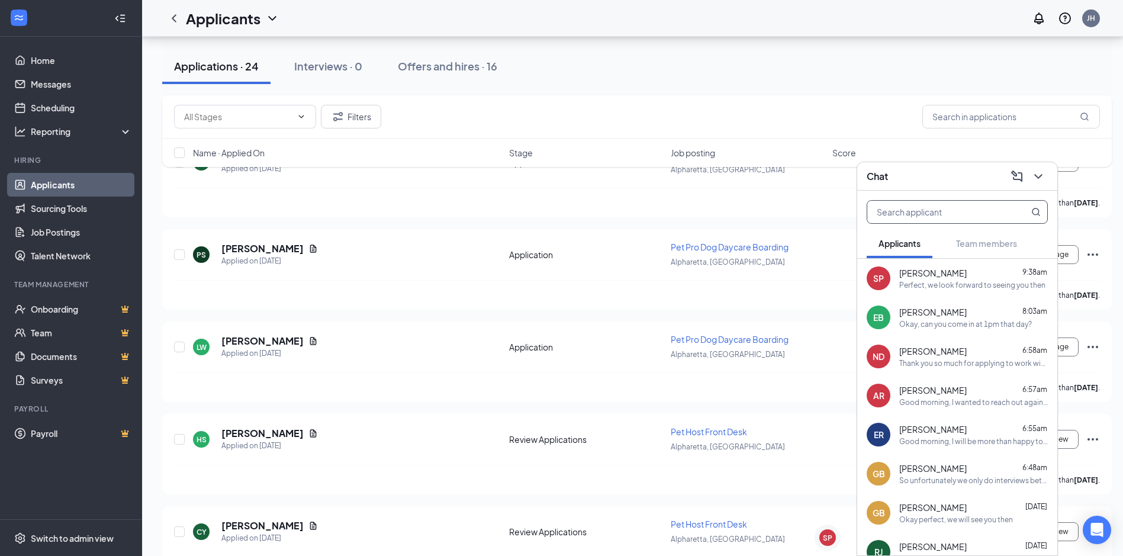
click at [917, 215] on input "text" at bounding box center [937, 212] width 140 height 22
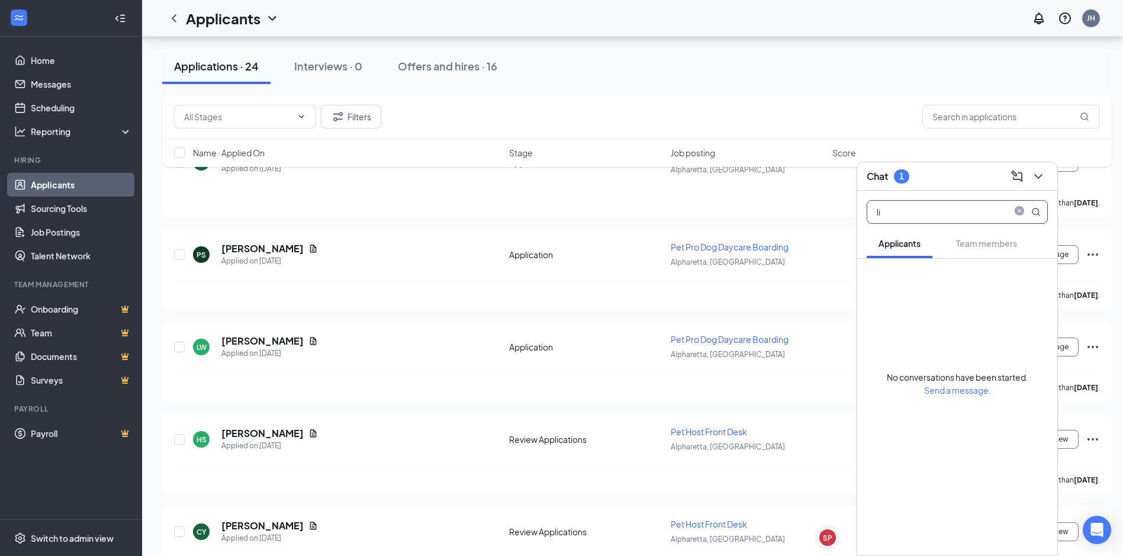
type input "l"
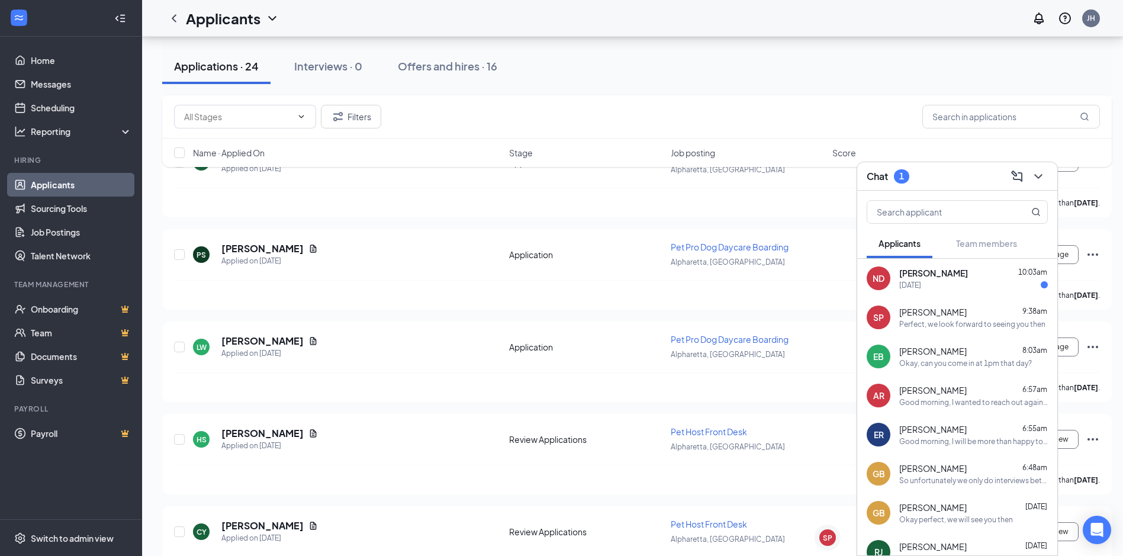
click at [924, 178] on div "Chat 1" at bounding box center [956, 176] width 181 height 18
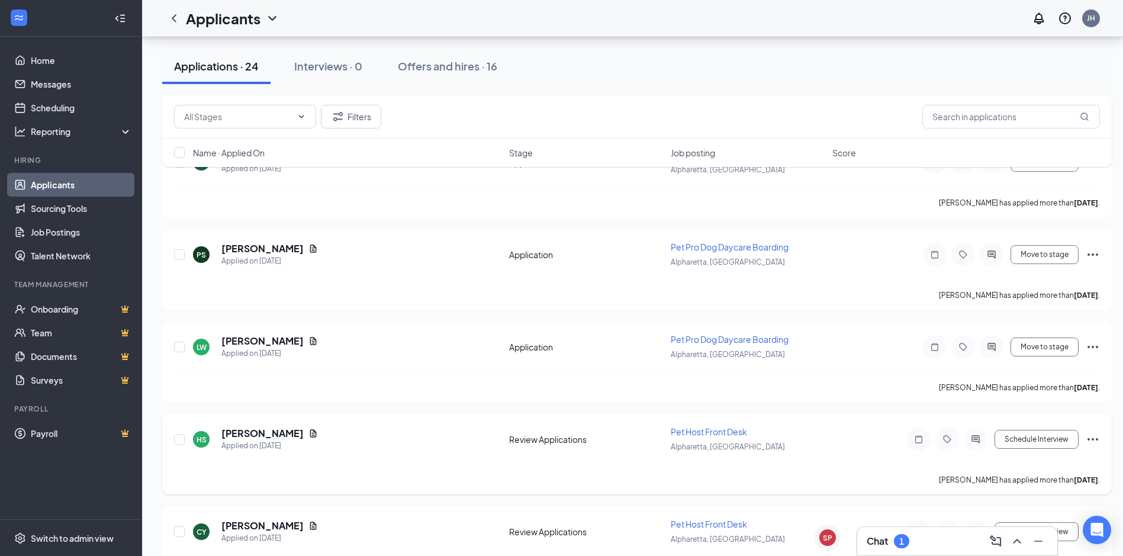
click at [886, 450] on div "Schedule Interview" at bounding box center [992, 439] width 213 height 24
click at [940, 543] on div "Chat 1" at bounding box center [956, 540] width 181 height 19
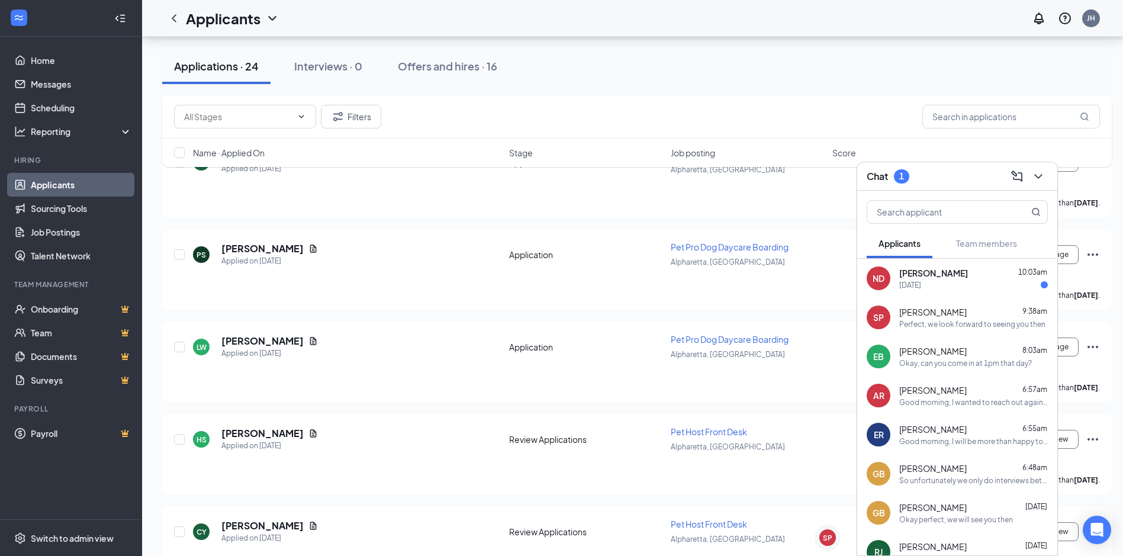
drag, startPoint x: 956, startPoint y: 280, endPoint x: 939, endPoint y: 278, distance: 17.4
click at [956, 280] on div "[DATE]" at bounding box center [973, 285] width 149 height 10
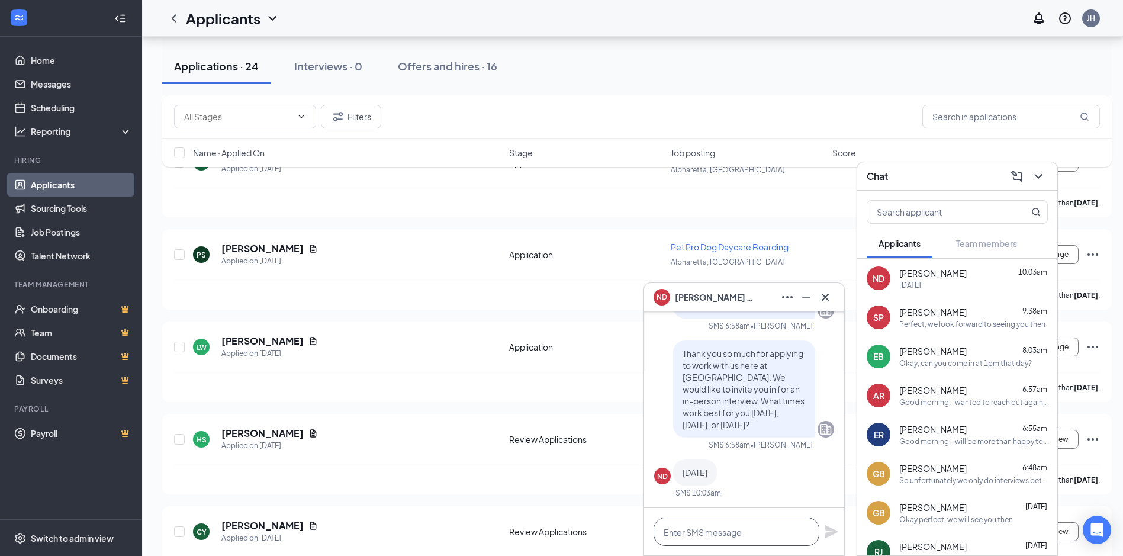
drag, startPoint x: 750, startPoint y: 520, endPoint x: 747, endPoint y: 534, distance: 14.6
click at [746, 540] on textarea at bounding box center [736, 531] width 166 height 28
type textarea "Can you come in at 1pm that day?"
click at [832, 533] on icon "Plane" at bounding box center [830, 531] width 13 height 13
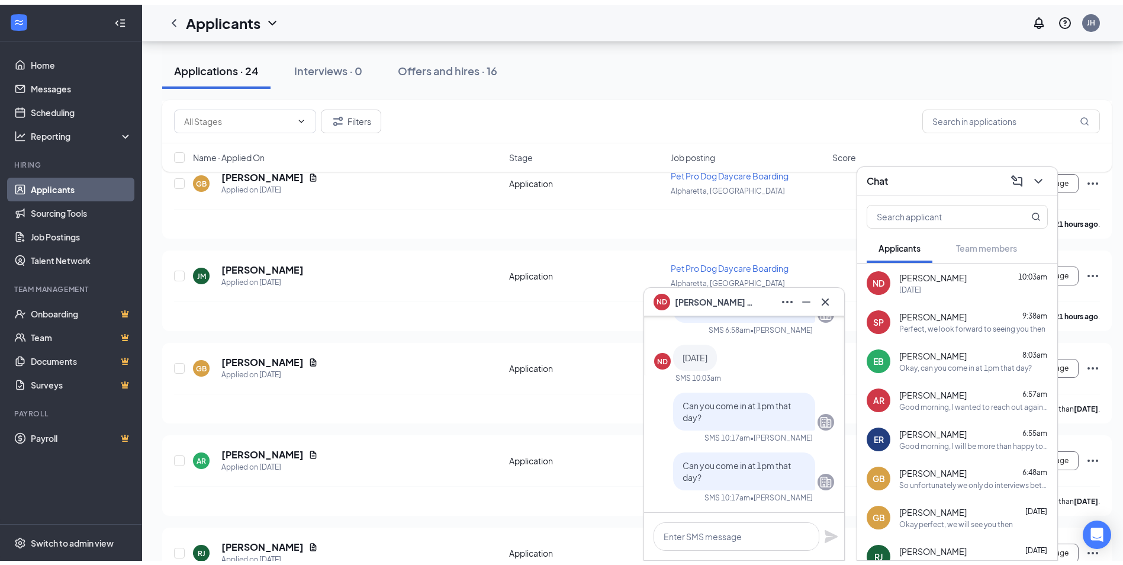
scroll to position [0, 0]
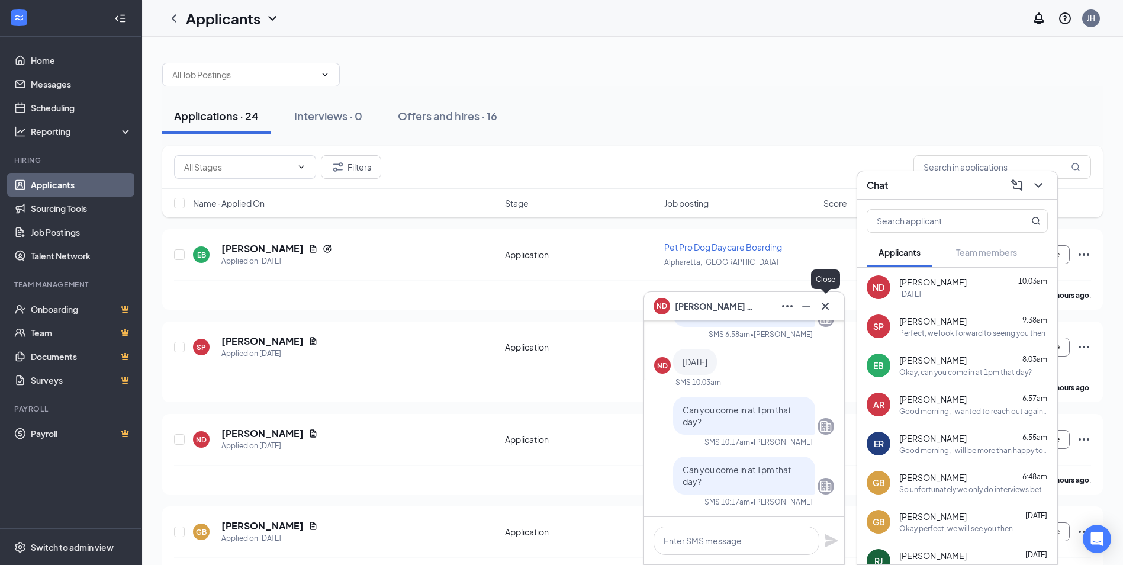
click at [824, 303] on icon "Cross" at bounding box center [825, 306] width 14 height 14
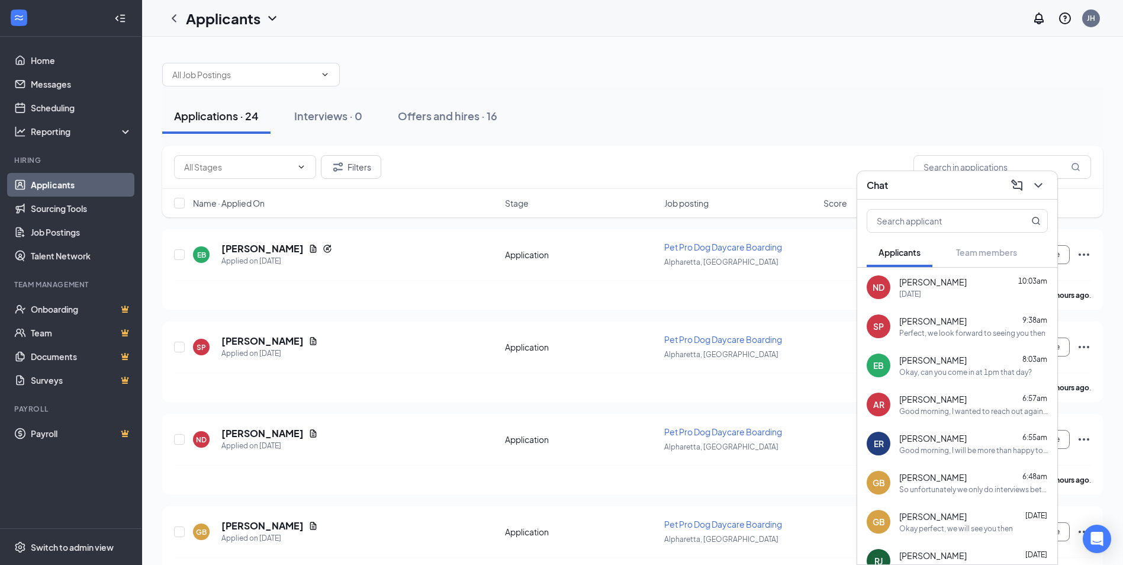
click at [980, 188] on div "Chat" at bounding box center [956, 185] width 181 height 18
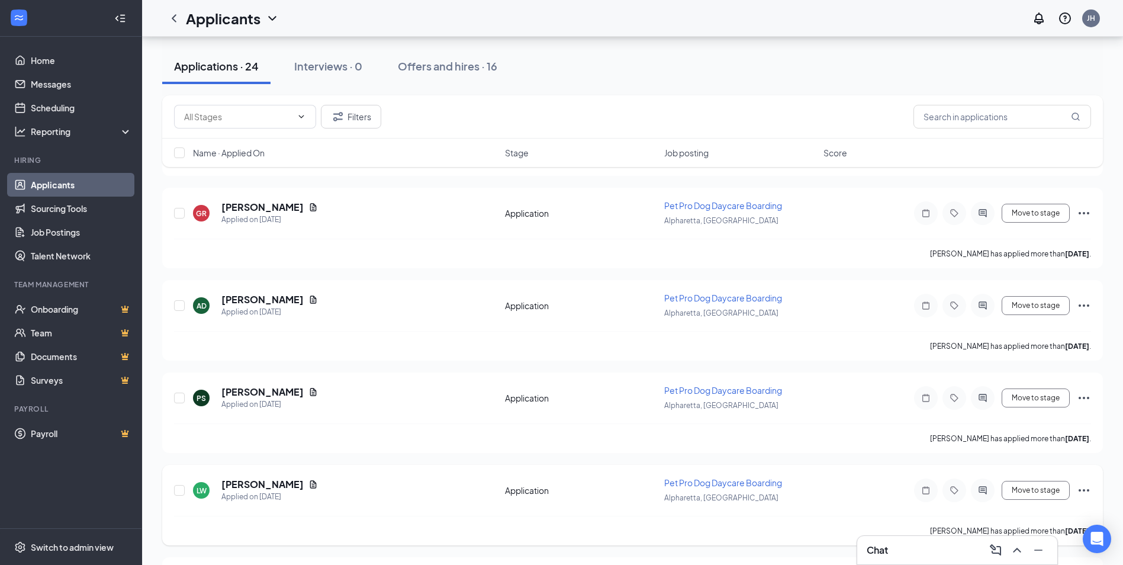
scroll to position [1420, 0]
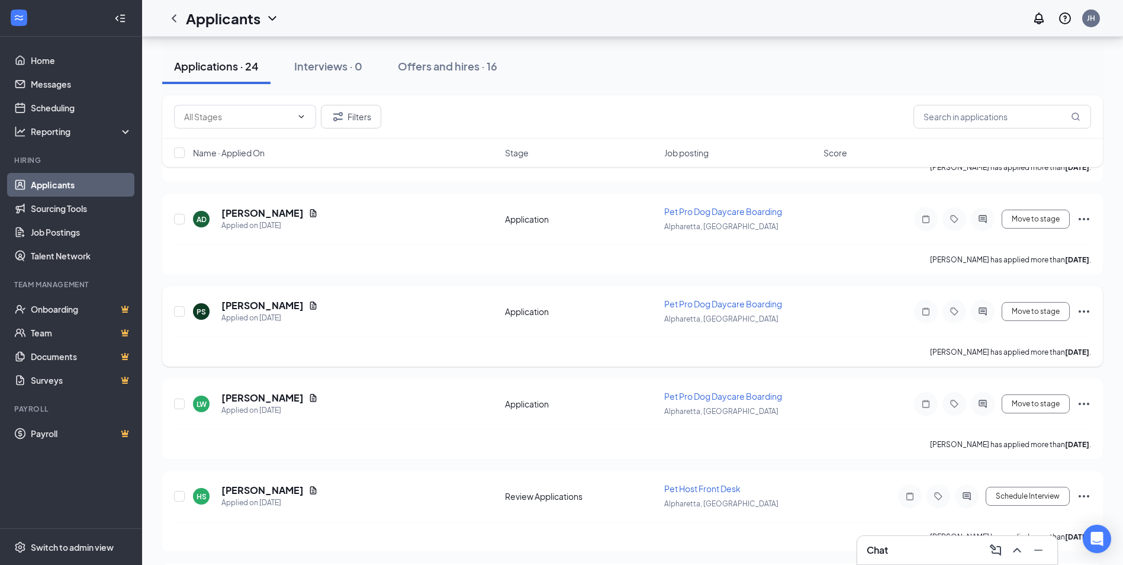
click at [1082, 307] on icon "Ellipses" at bounding box center [1083, 311] width 14 height 14
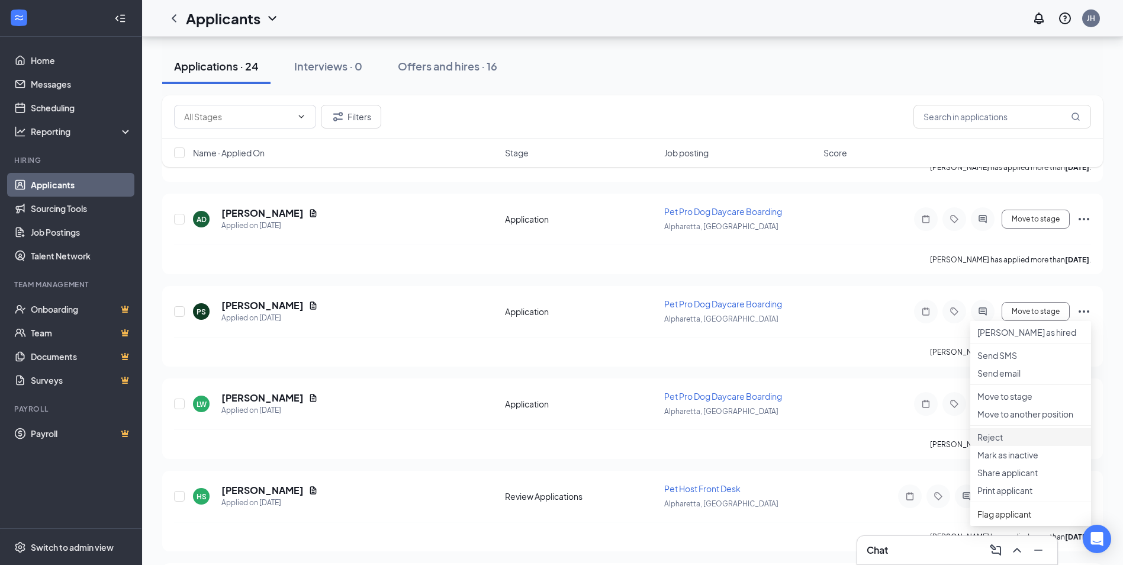
click at [1018, 443] on p "Reject" at bounding box center [1030, 437] width 107 height 12
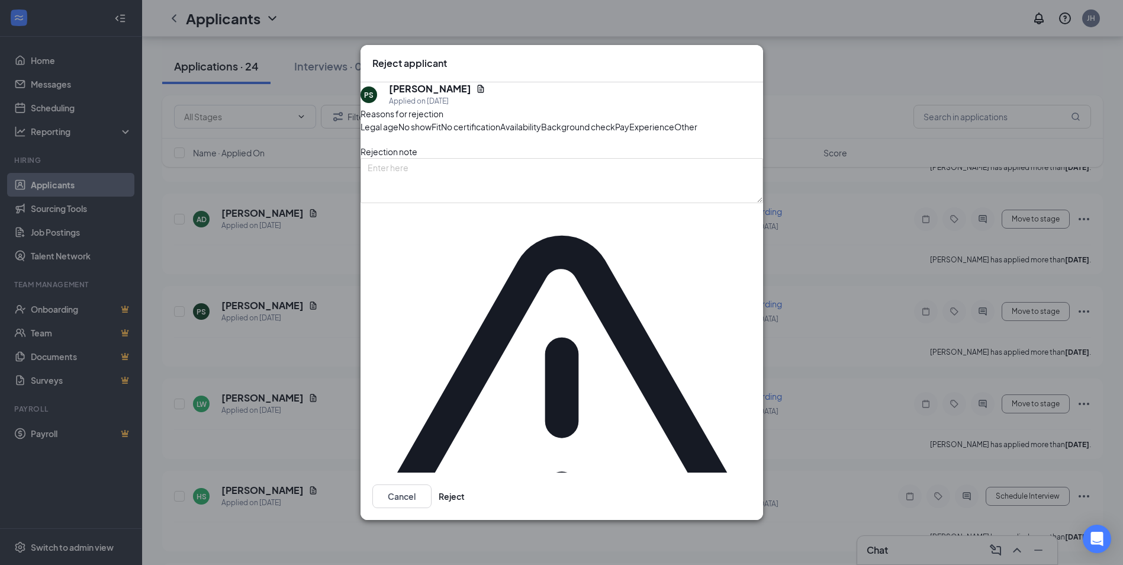
click at [465, 484] on button "Reject" at bounding box center [451, 496] width 26 height 24
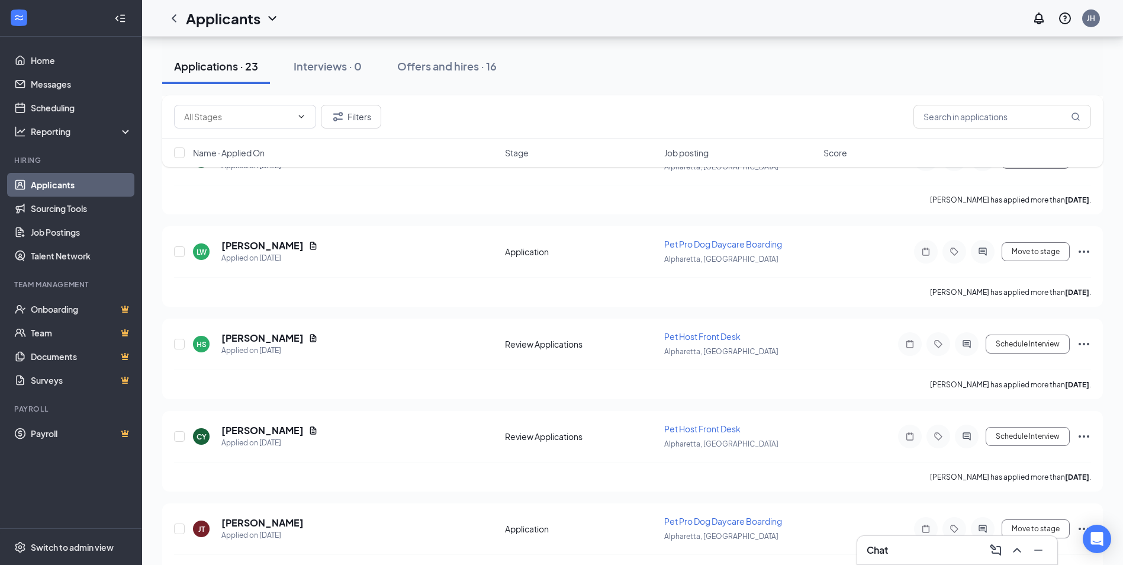
scroll to position [1479, 0]
click at [941, 550] on div "Chat" at bounding box center [956, 549] width 181 height 19
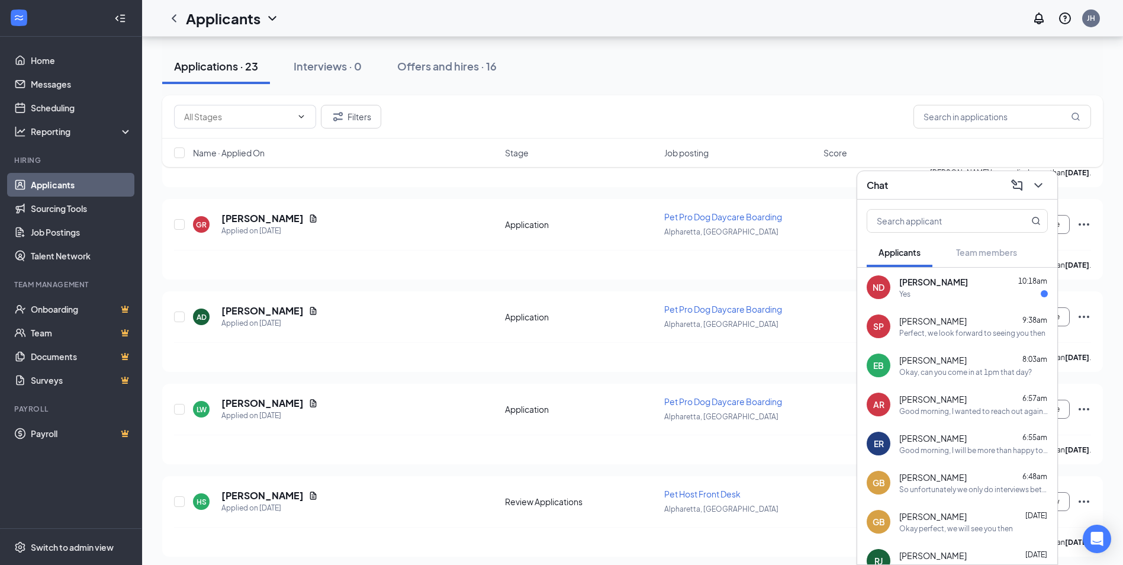
scroll to position [1302, 0]
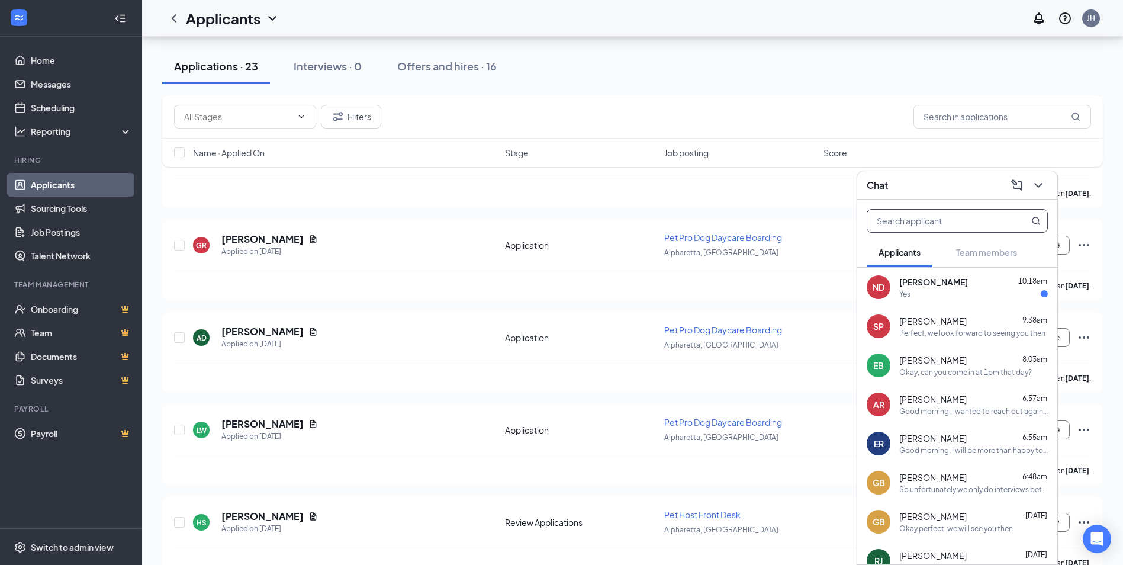
click at [996, 222] on input "text" at bounding box center [937, 220] width 140 height 22
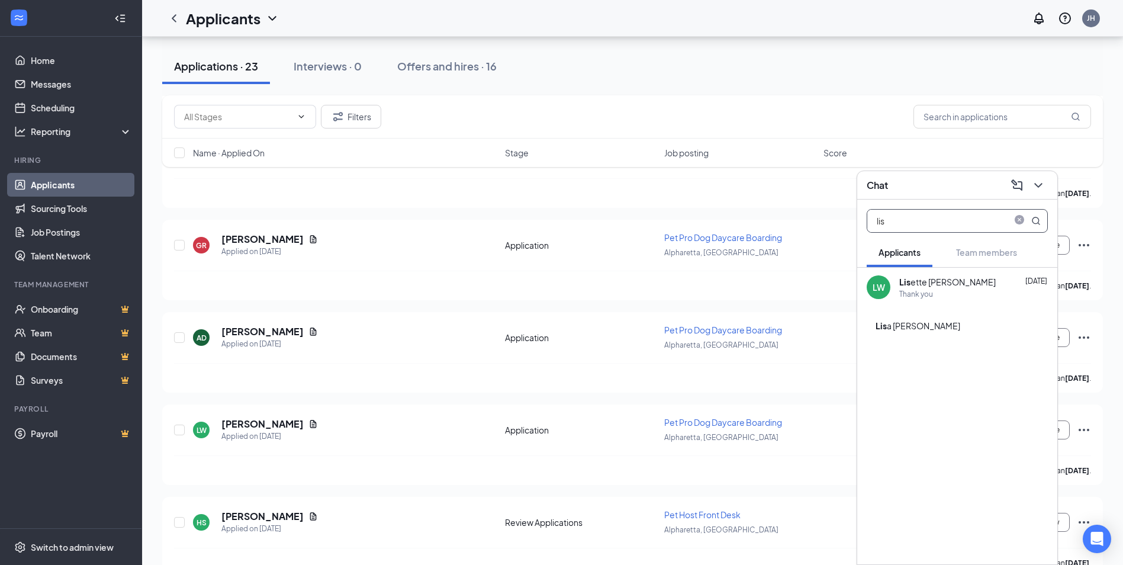
type input "lis"
click at [979, 299] on div "[PERSON_NAME] ette [PERSON_NAME] [DATE] Thank you" at bounding box center [957, 286] width 200 height 39
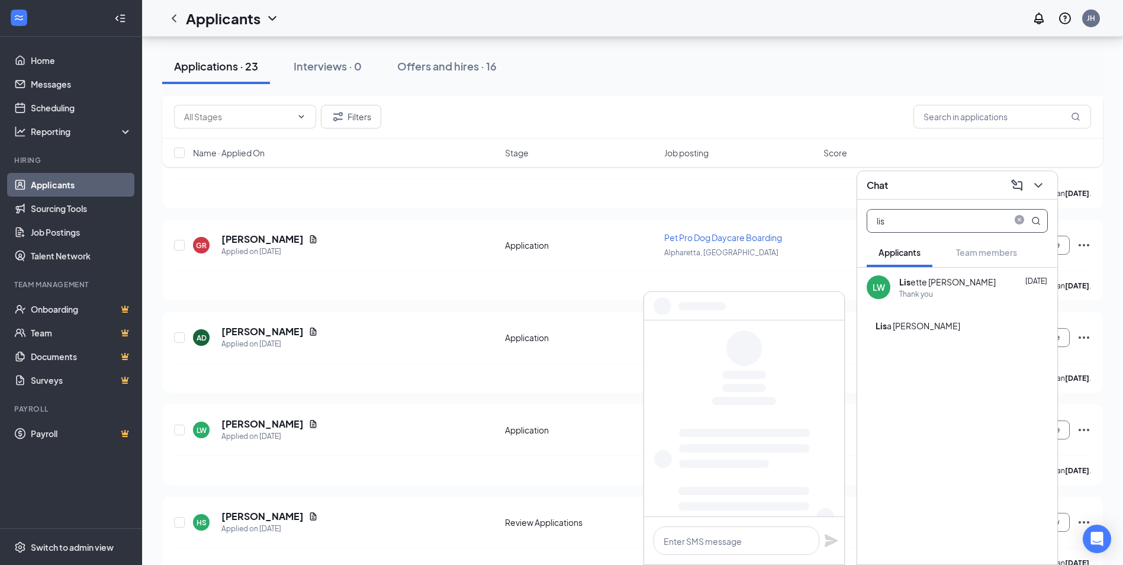
click at [929, 222] on input "lis" at bounding box center [937, 220] width 140 height 22
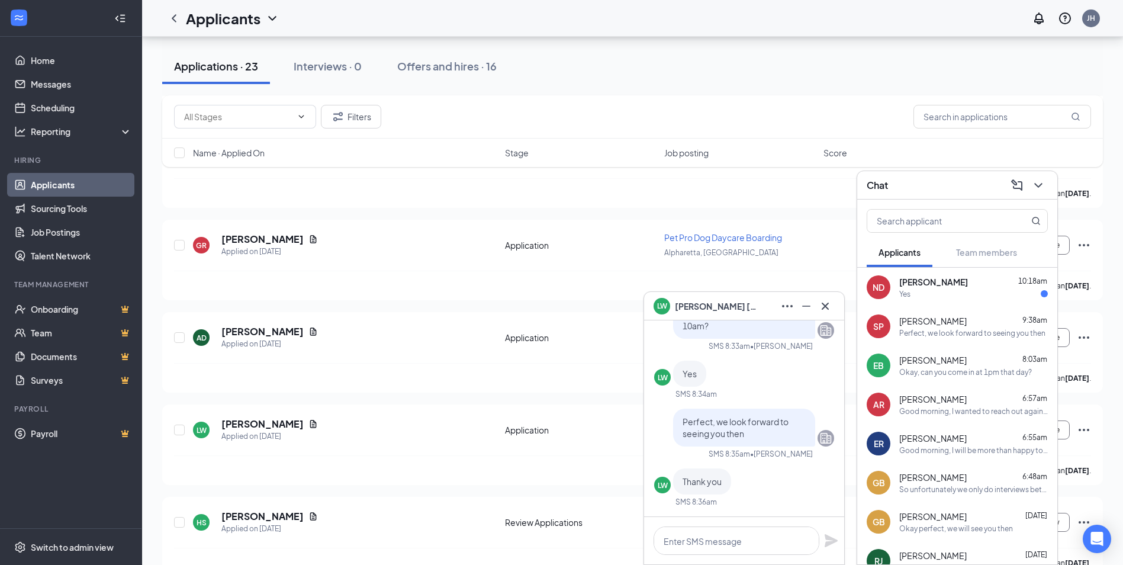
click at [973, 293] on div "Yes" at bounding box center [973, 294] width 149 height 10
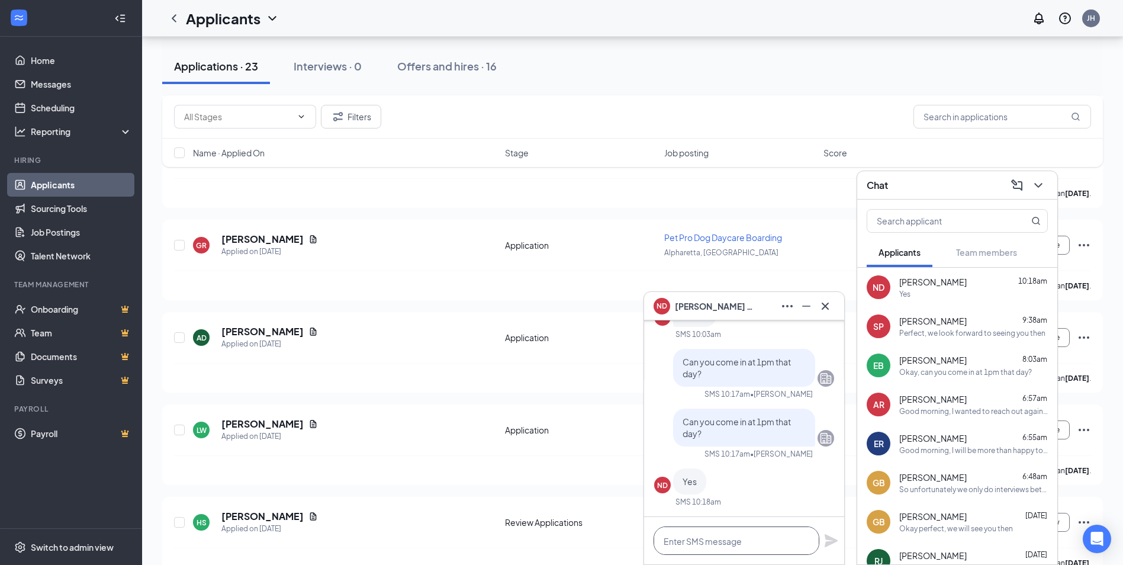
click at [765, 533] on textarea at bounding box center [736, 540] width 166 height 28
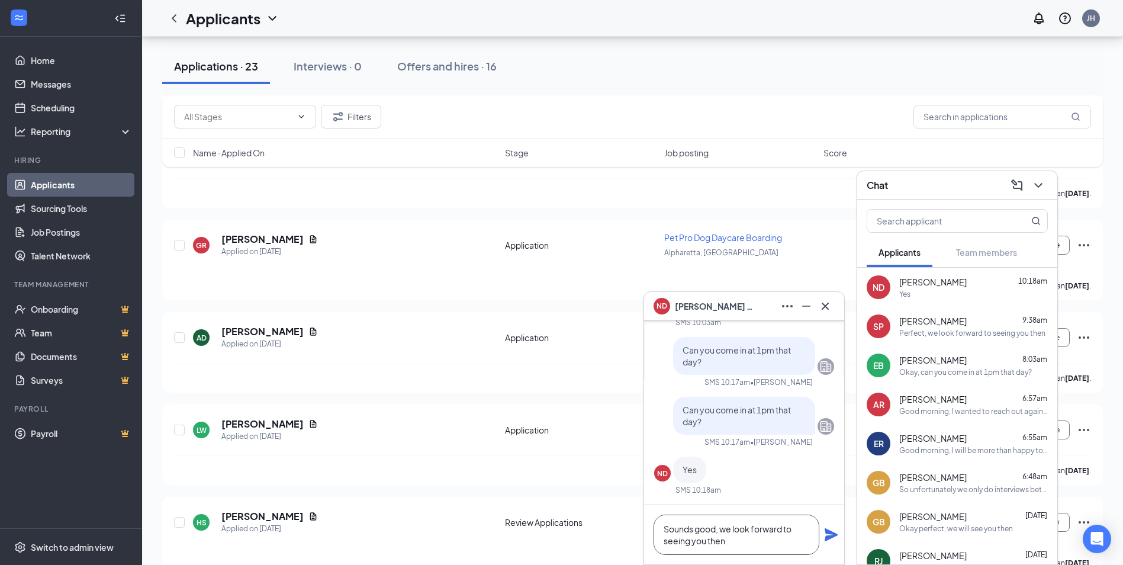
type textarea "Sounds good, we look forward to seeing you then"
click at [837, 531] on icon "Plane" at bounding box center [831, 534] width 14 height 14
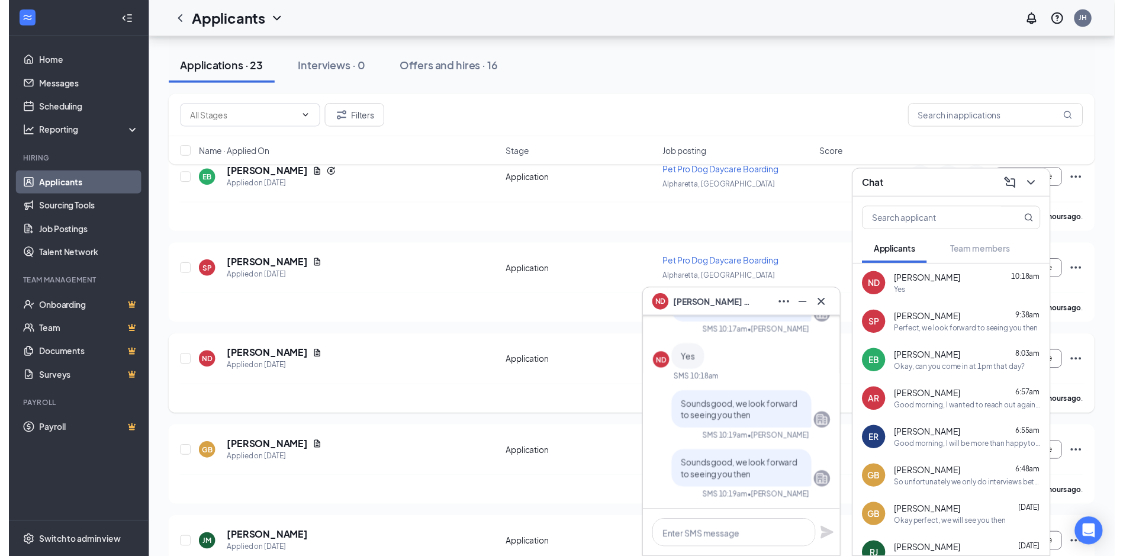
scroll to position [59, 0]
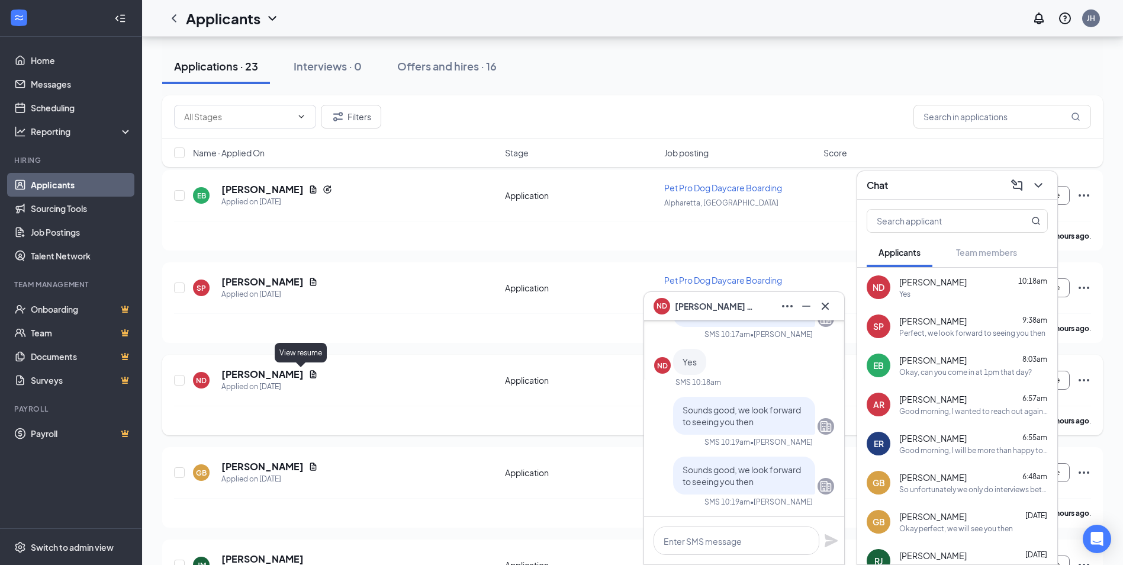
click at [308, 373] on icon "Document" at bounding box center [312, 373] width 9 height 9
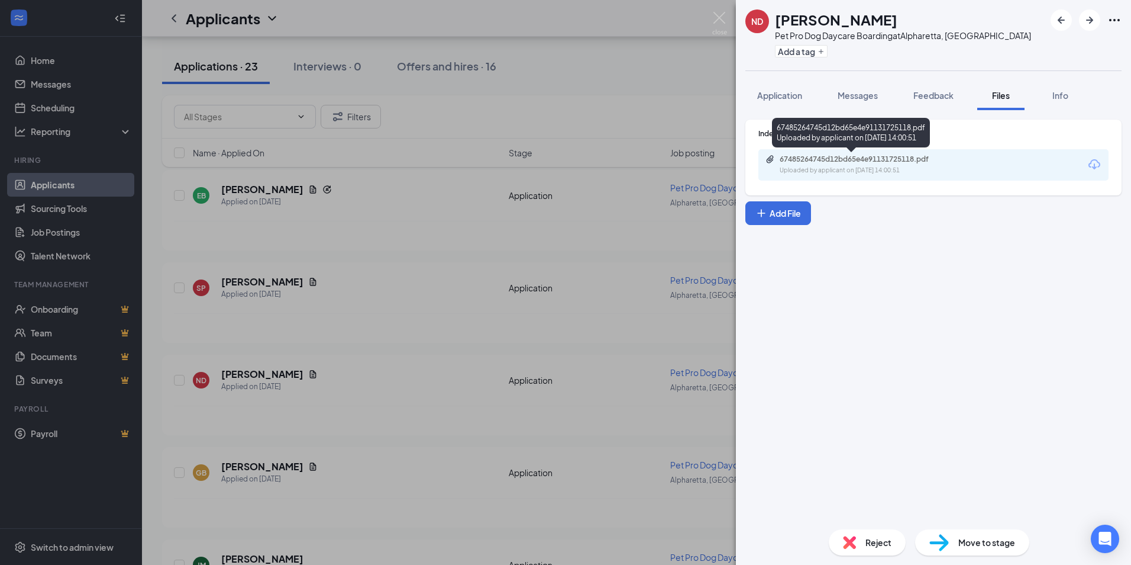
click at [806, 159] on div "67485264745d12bd65e4e91131725118.pdf" at bounding box center [863, 158] width 166 height 9
click at [726, 19] on img at bounding box center [719, 23] width 15 height 23
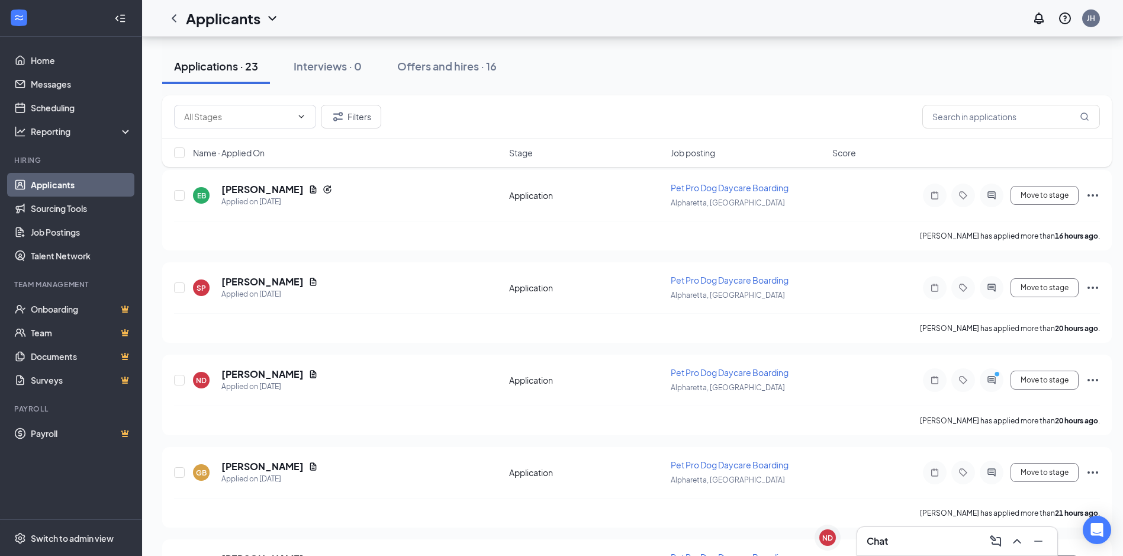
click at [831, 539] on div "ND" at bounding box center [827, 538] width 11 height 10
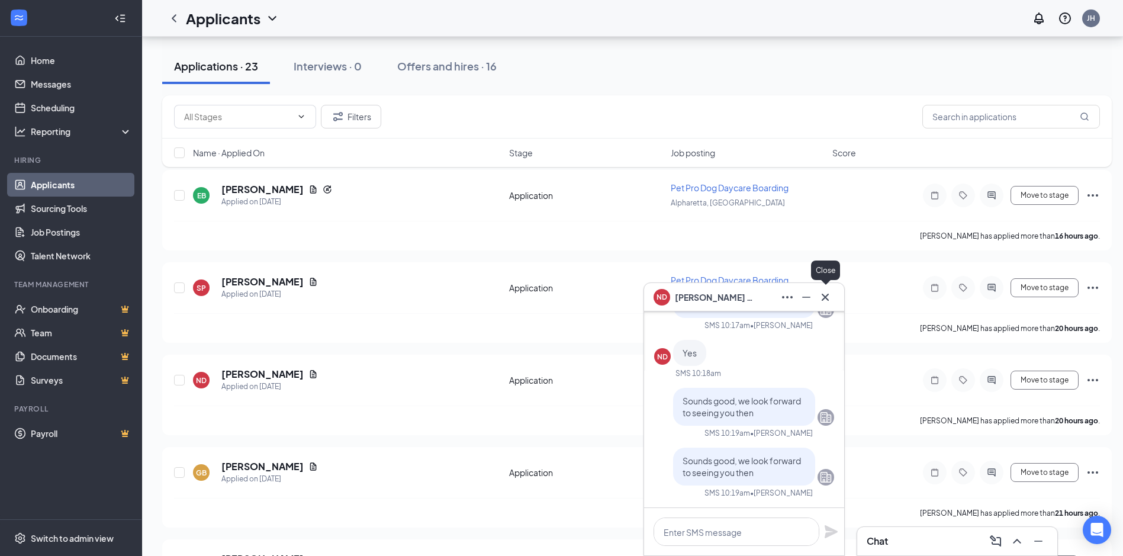
click at [828, 301] on icon "Cross" at bounding box center [825, 297] width 14 height 14
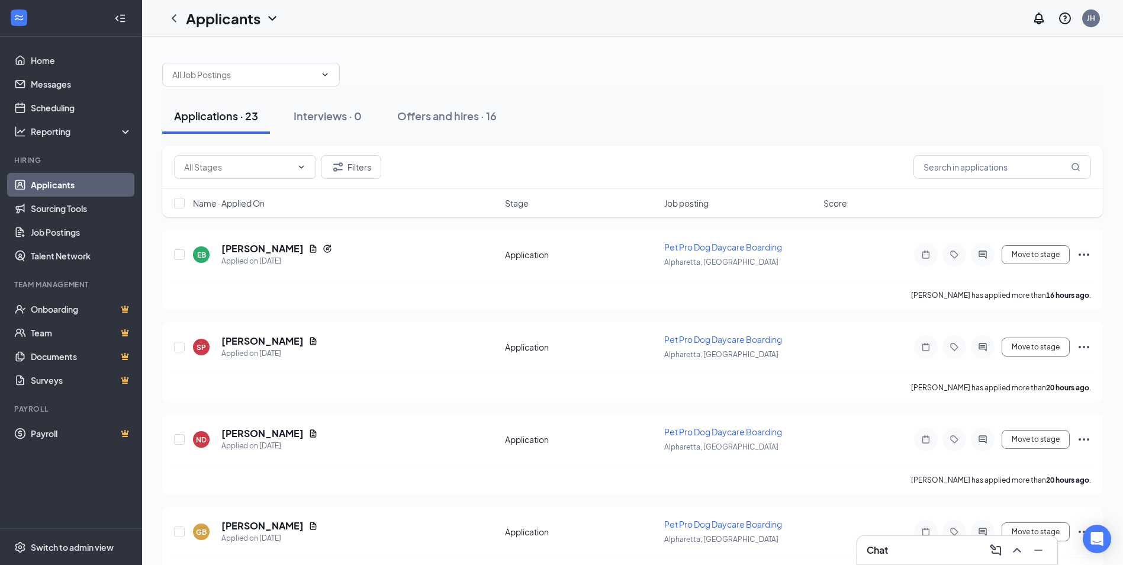
click at [923, 542] on div "Chat" at bounding box center [956, 549] width 181 height 19
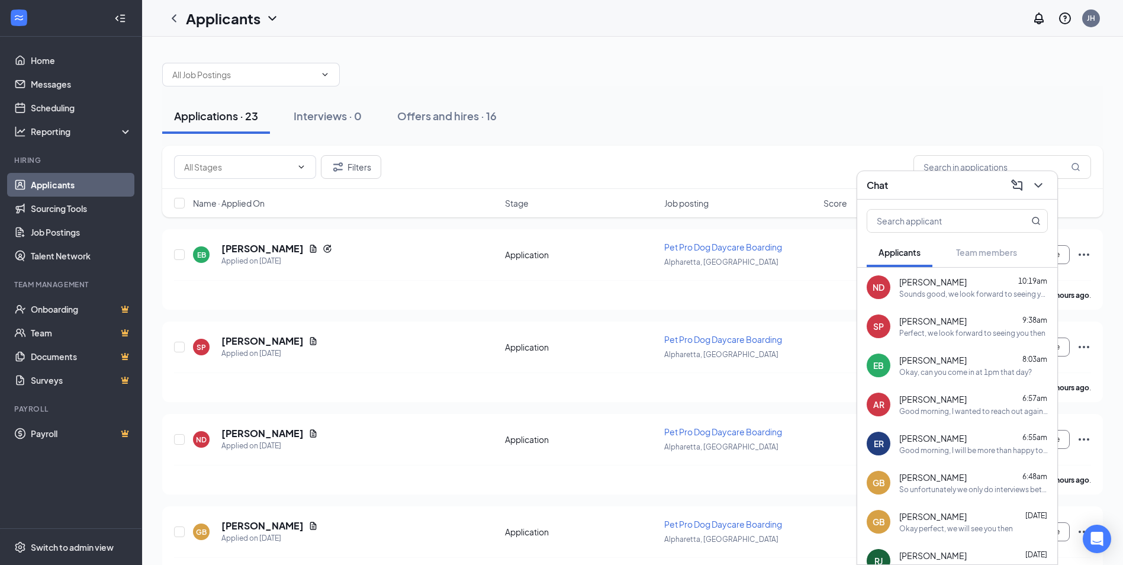
click at [962, 285] on div "[PERSON_NAME] 10:19am" at bounding box center [973, 282] width 149 height 12
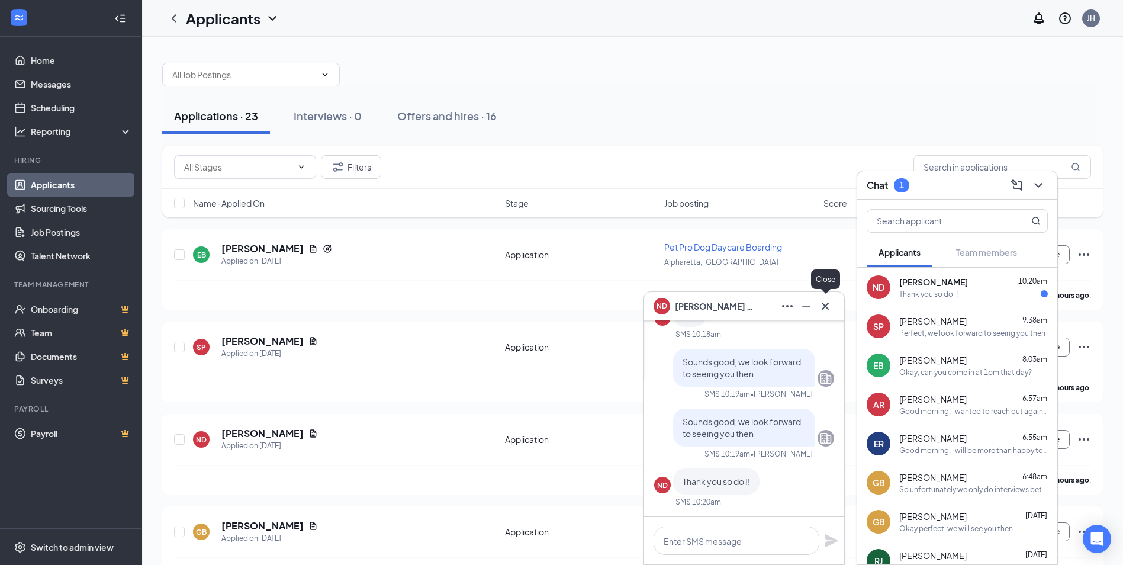
click at [830, 308] on icon "Cross" at bounding box center [825, 306] width 14 height 14
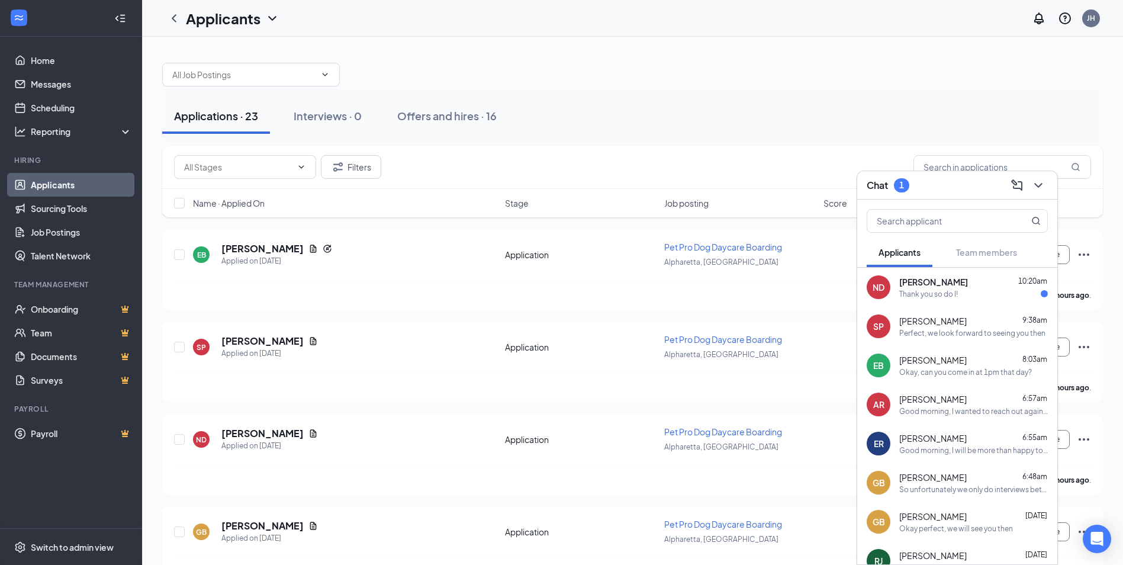
click at [960, 298] on div "Thank you so do I!" at bounding box center [973, 294] width 149 height 10
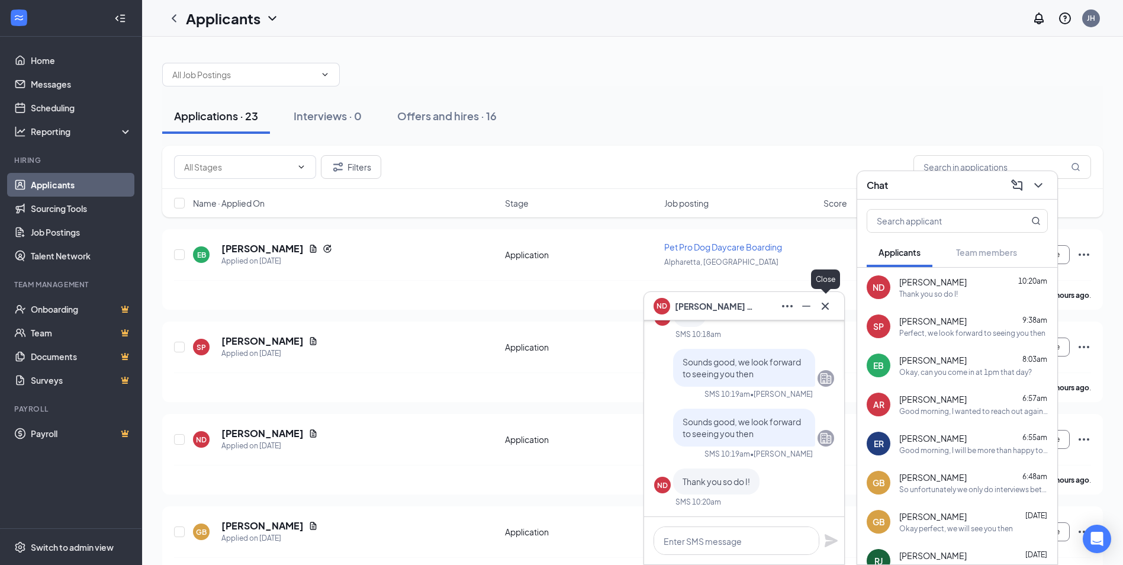
click at [829, 311] on icon "Cross" at bounding box center [825, 306] width 14 height 14
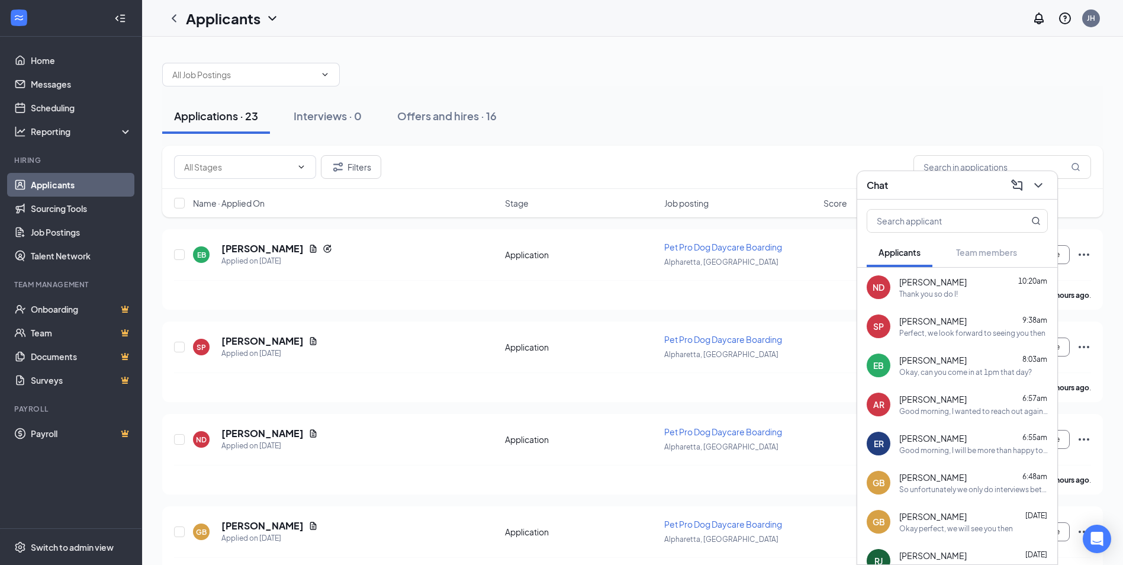
click at [933, 189] on div "Chat" at bounding box center [956, 185] width 181 height 18
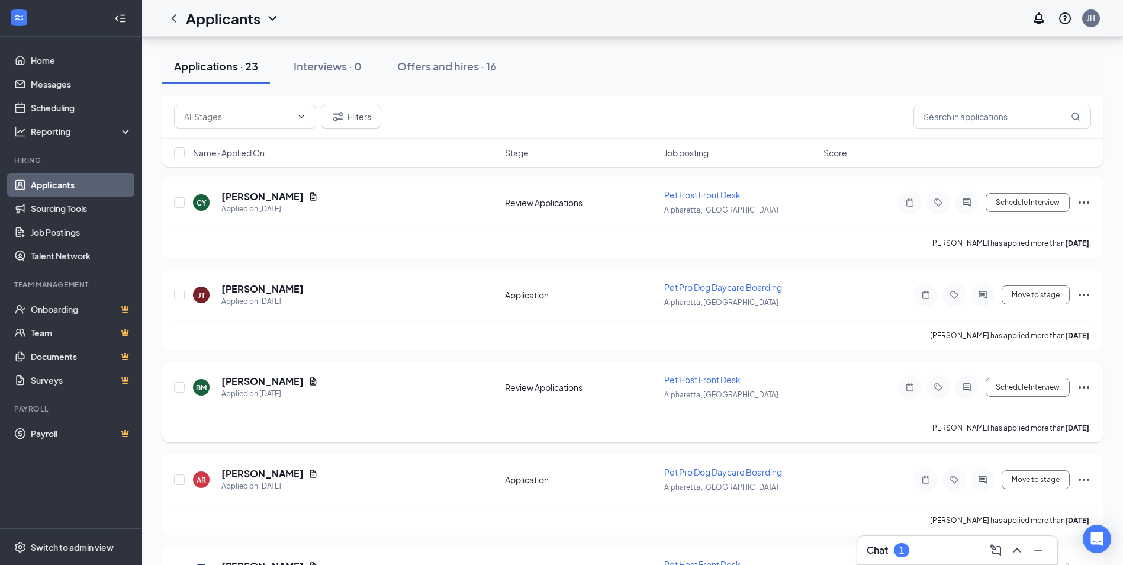
scroll to position [1790, 0]
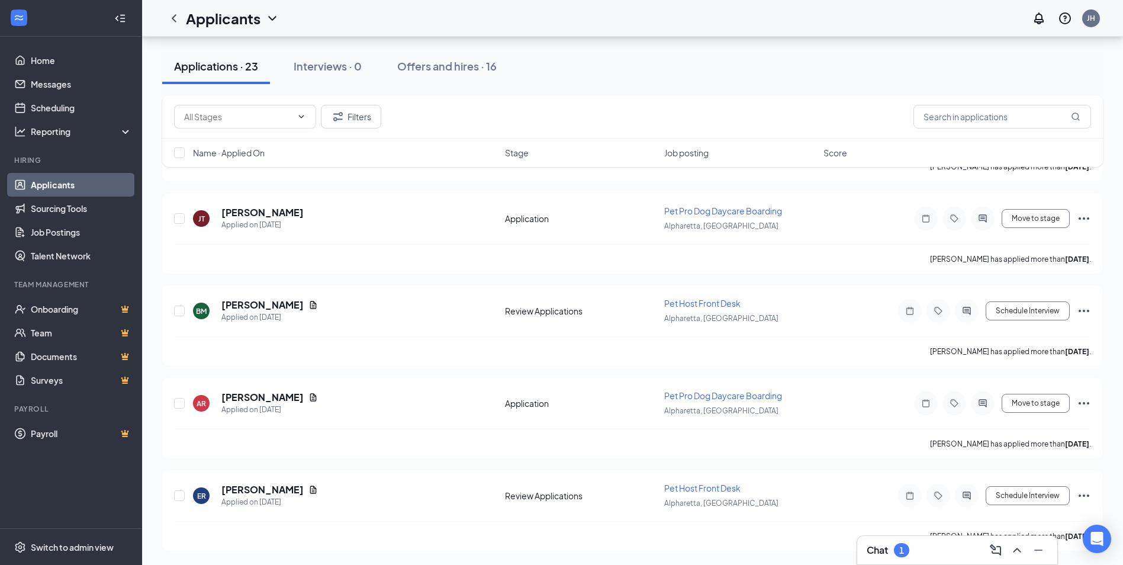
click at [920, 546] on div "Chat 1" at bounding box center [956, 549] width 181 height 19
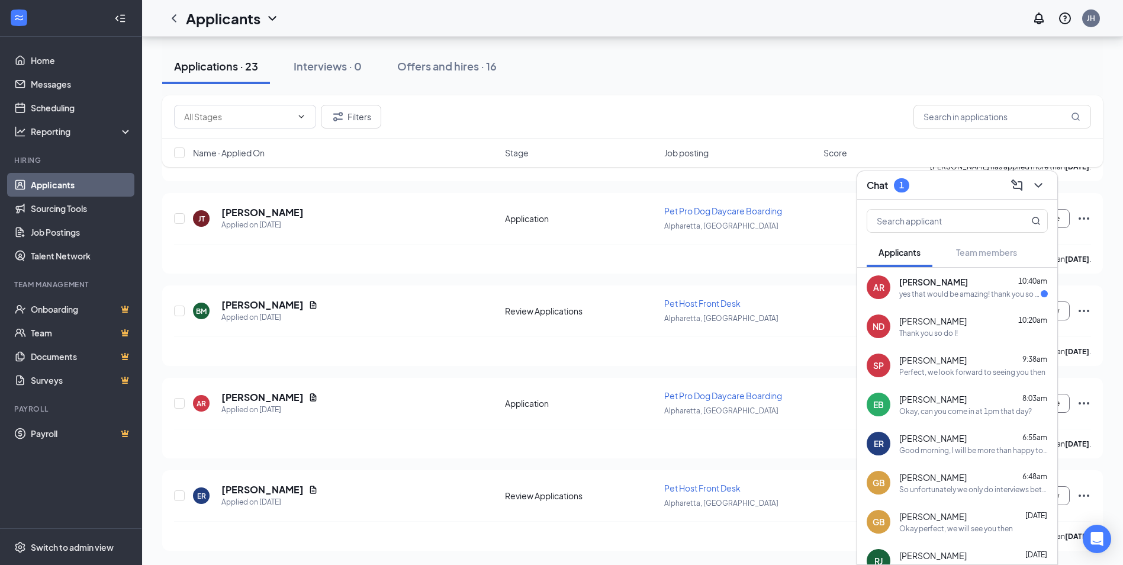
click at [978, 294] on div "yes that would be amazing! thank you so much!" at bounding box center [969, 294] width 141 height 10
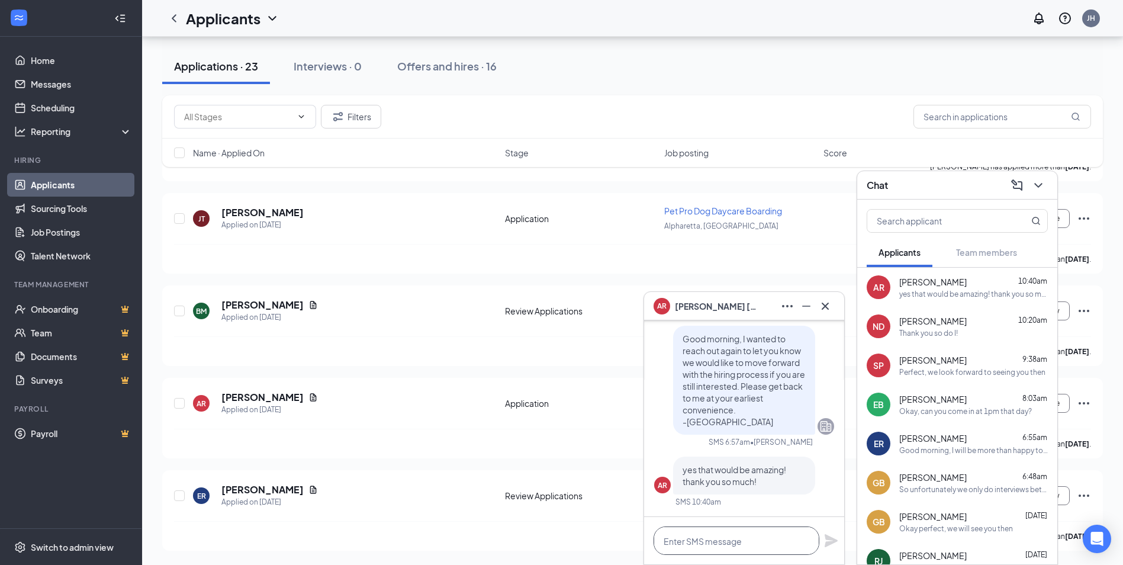
click at [763, 537] on textarea at bounding box center [736, 540] width 166 height 28
type textarea "W"
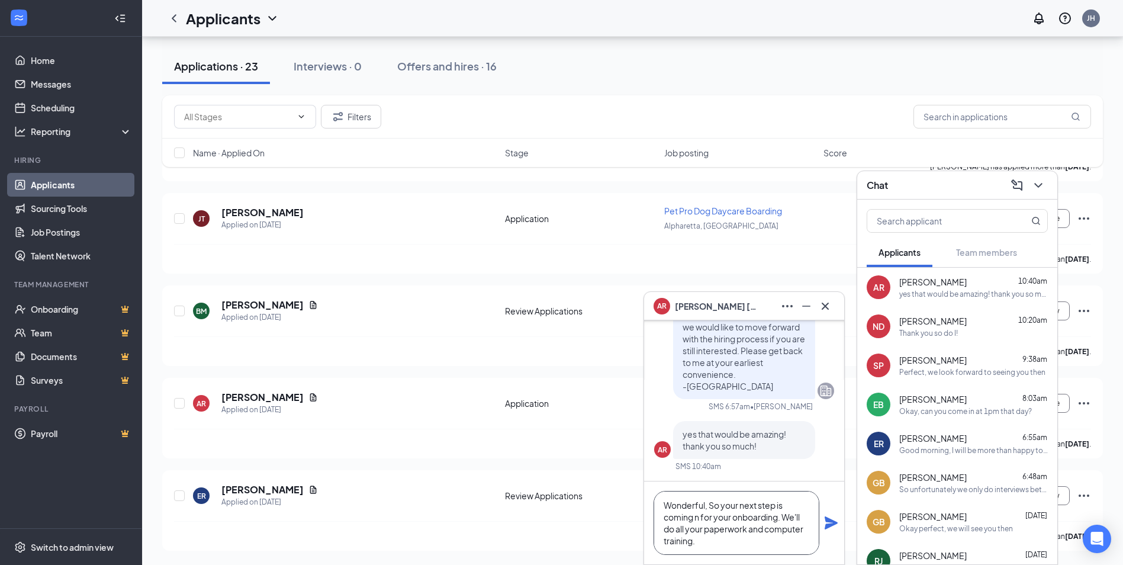
click at [694, 515] on textarea "Wonderful, So your next step is coming n for your onboarding. We'll do all your…" at bounding box center [736, 523] width 166 height 64
click at [767, 544] on textarea "Wonderful, so your next step is coming in for your onboarding. We'll do all you…" at bounding box center [736, 523] width 166 height 64
type textarea "Wonderful, so your next step is coming in for your onboarding. We'll do all you…"
click at [830, 521] on icon "Plane" at bounding box center [830, 522] width 13 height 13
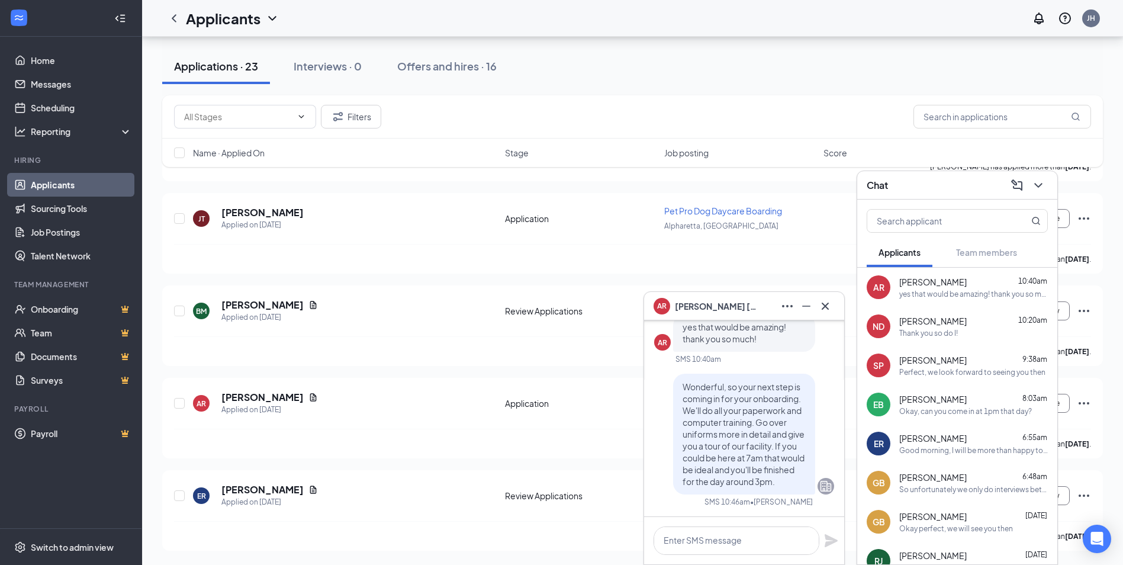
scroll to position [0, 0]
click at [756, 542] on textarea at bounding box center [736, 540] width 166 height 28
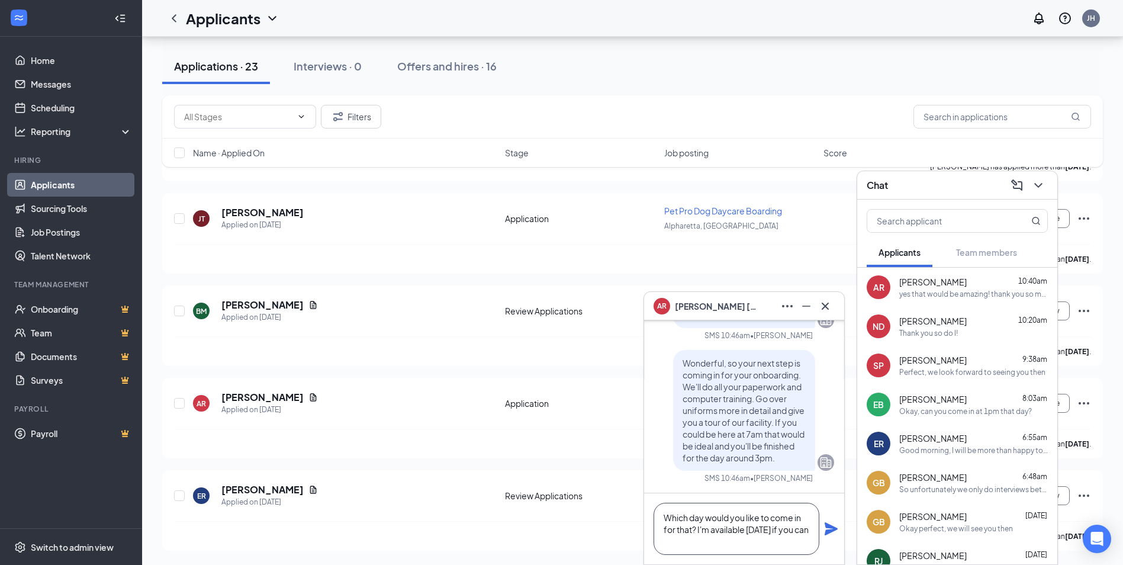
type textarea "Which day would you like to come in for that? I'm available [DATE] if you can"
click at [830, 529] on icon "Plane" at bounding box center [830, 528] width 13 height 13
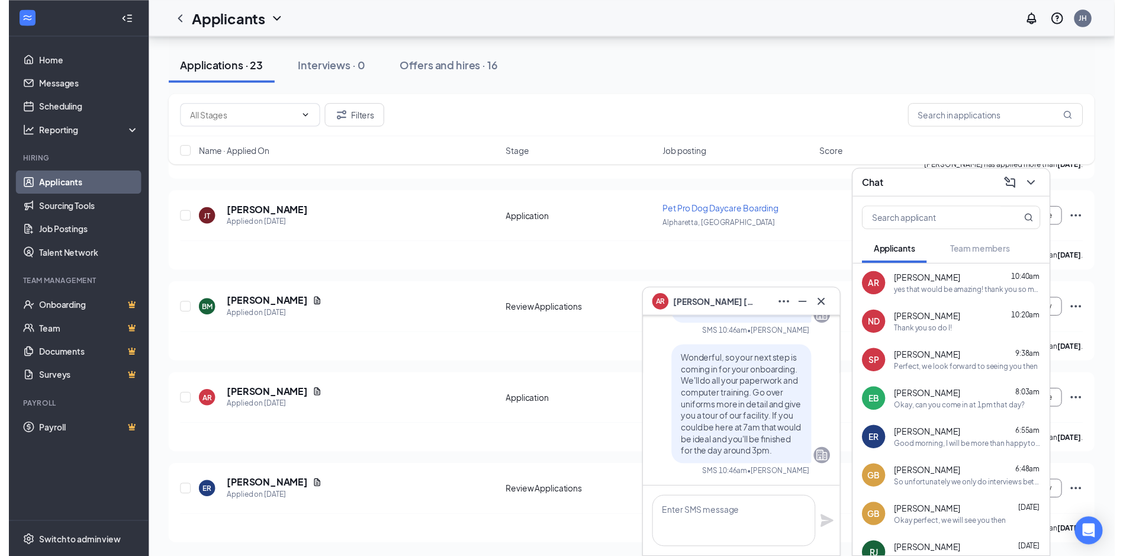
scroll to position [0, 0]
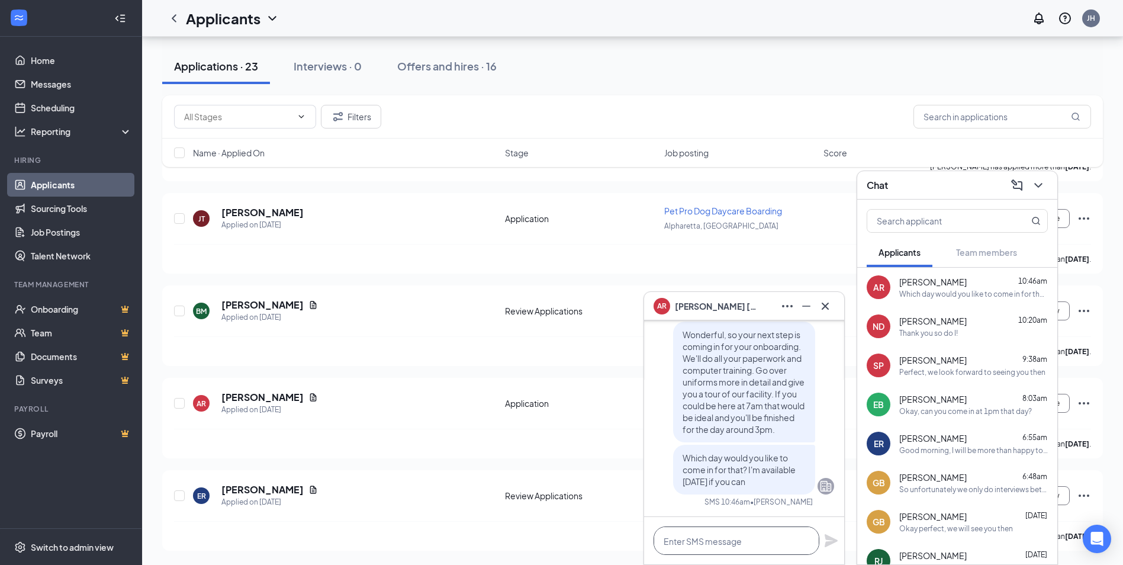
click at [724, 552] on textarea at bounding box center [736, 540] width 166 height 28
click at [833, 308] on button at bounding box center [824, 305] width 19 height 19
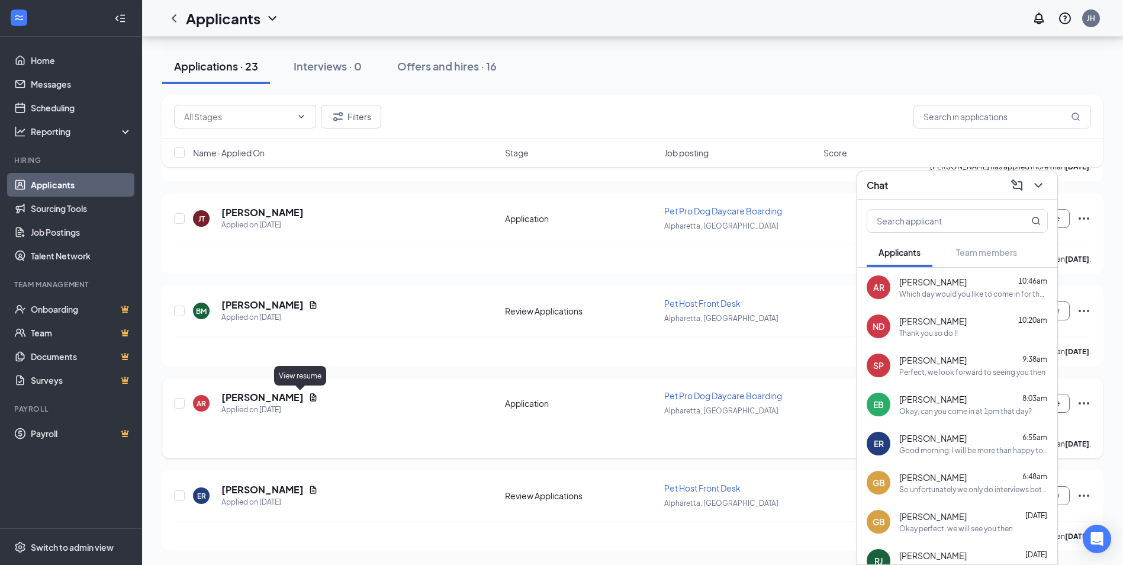
click at [308, 393] on icon "Document" at bounding box center [312, 396] width 9 height 9
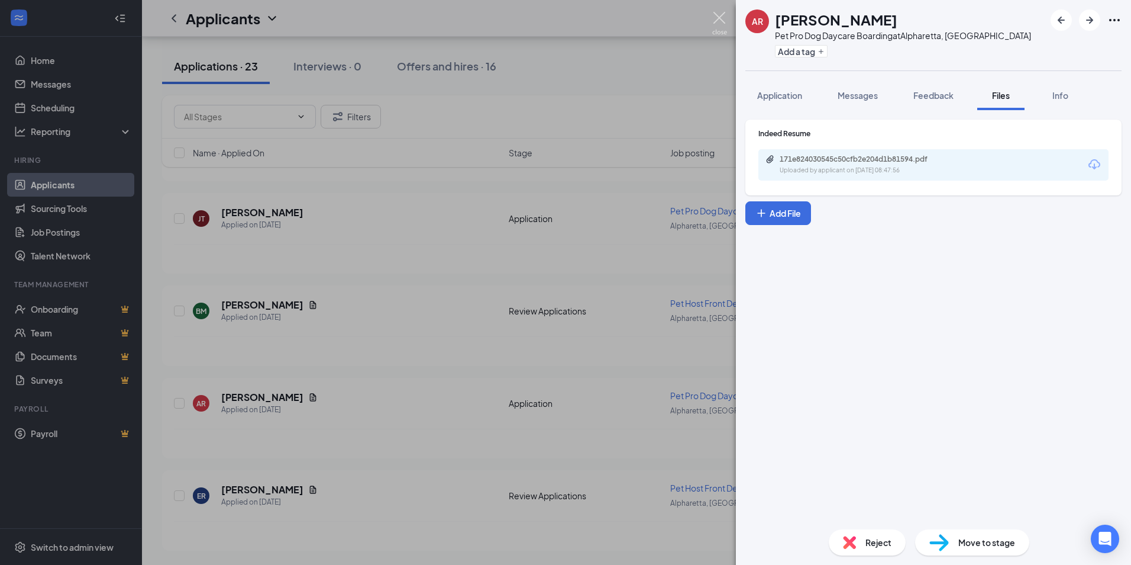
drag, startPoint x: 712, startPoint y: 20, endPoint x: 511, endPoint y: 127, distance: 228.7
click at [712, 20] on img at bounding box center [719, 23] width 15 height 23
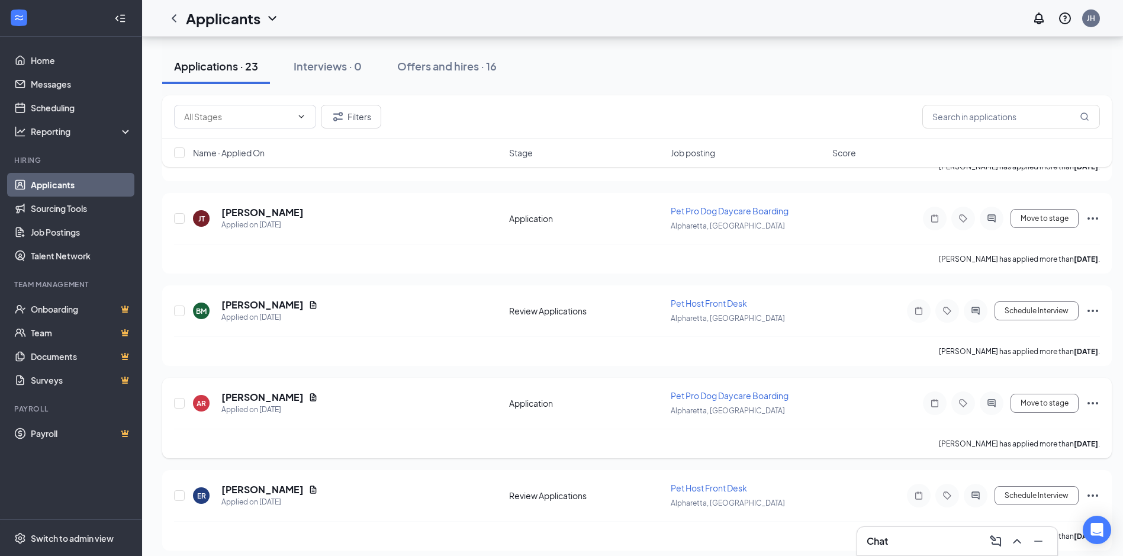
click at [1088, 402] on icon "Ellipses" at bounding box center [1092, 403] width 11 height 2
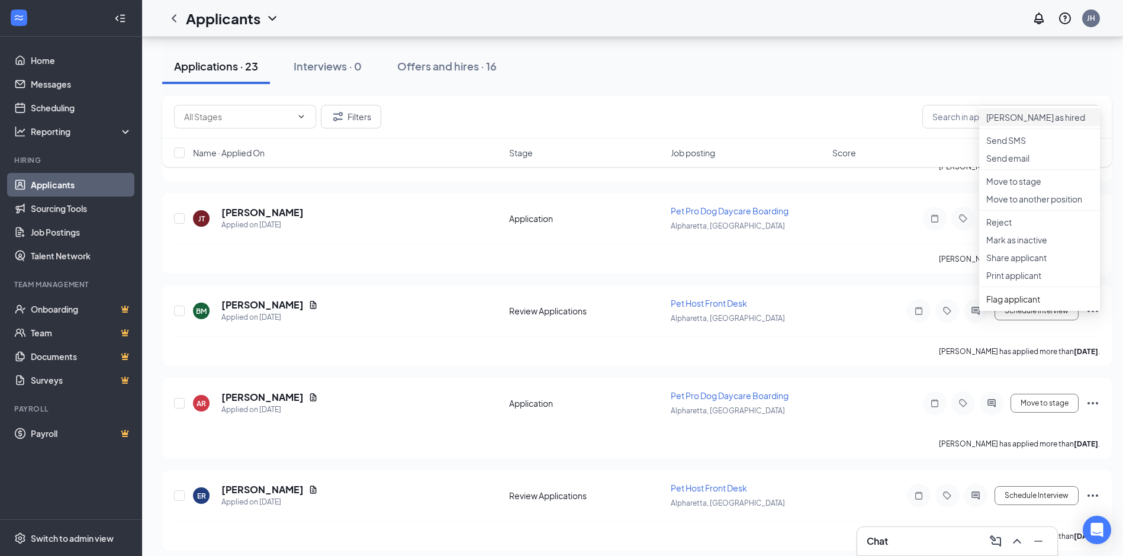
click at [1045, 120] on p "[PERSON_NAME] as hired" at bounding box center [1039, 117] width 107 height 12
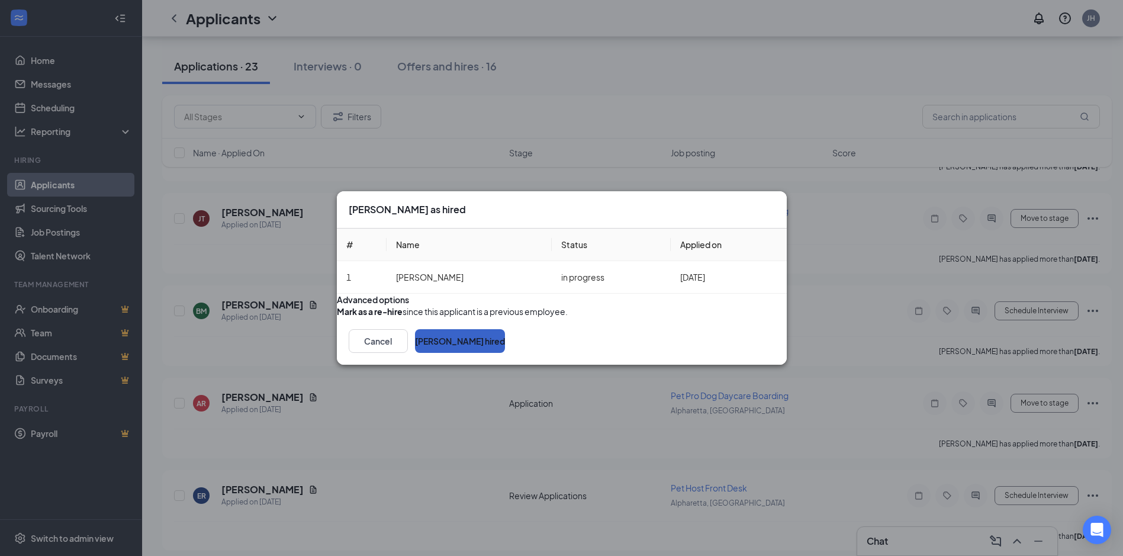
click at [505, 353] on button "[PERSON_NAME] hired" at bounding box center [460, 341] width 90 height 24
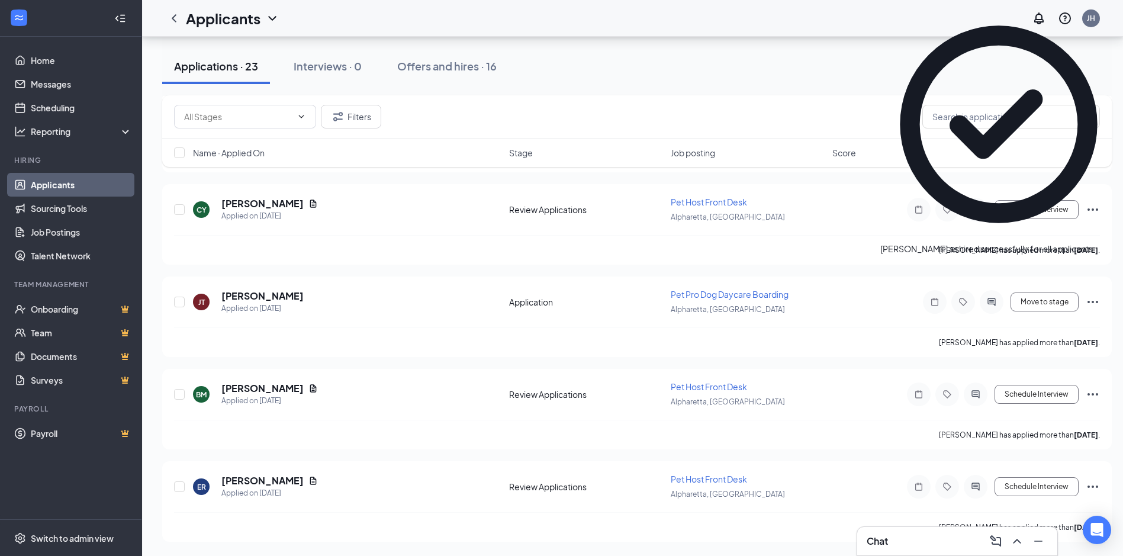
scroll to position [1707, 0]
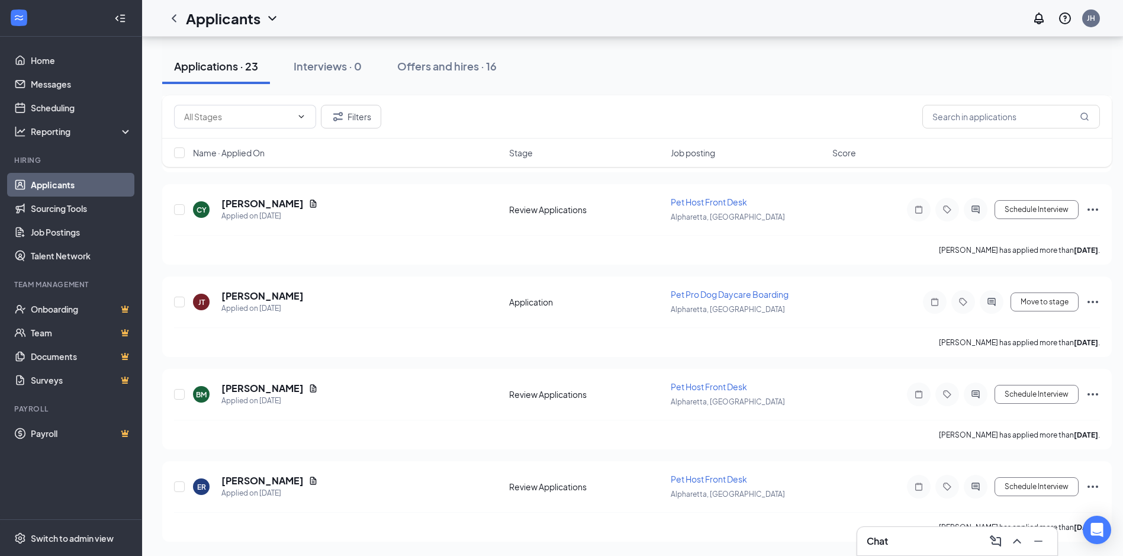
click at [911, 543] on div "Chat" at bounding box center [956, 540] width 181 height 19
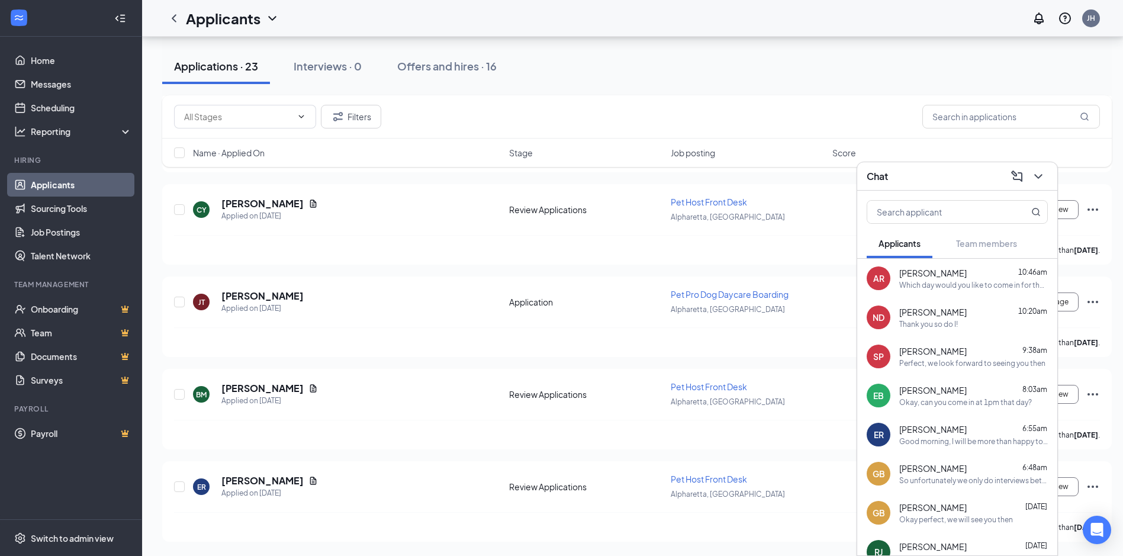
click at [933, 278] on span "[PERSON_NAME]" at bounding box center [932, 273] width 67 height 12
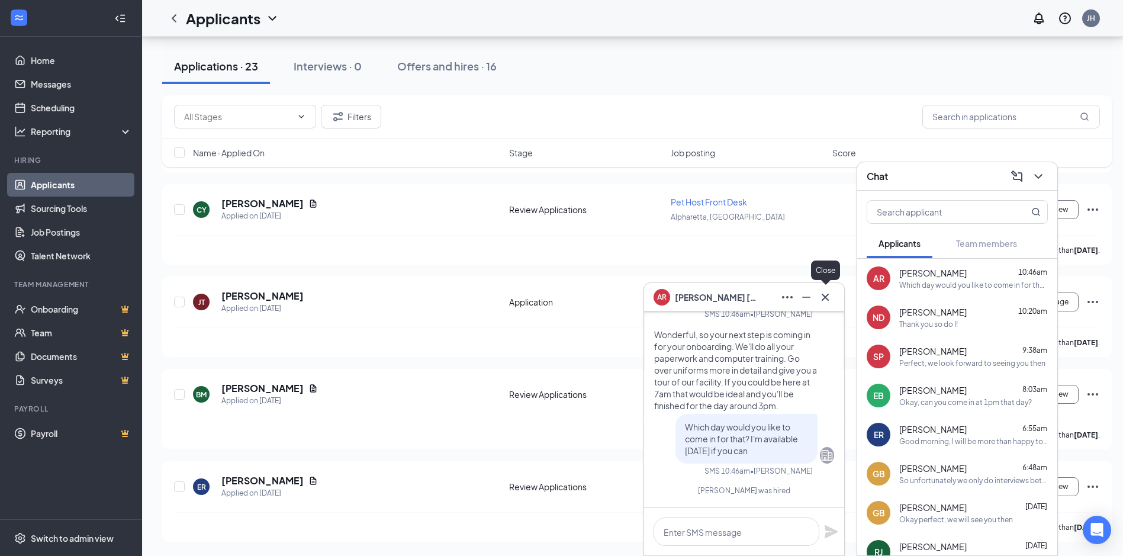
click at [820, 298] on icon "Cross" at bounding box center [825, 297] width 14 height 14
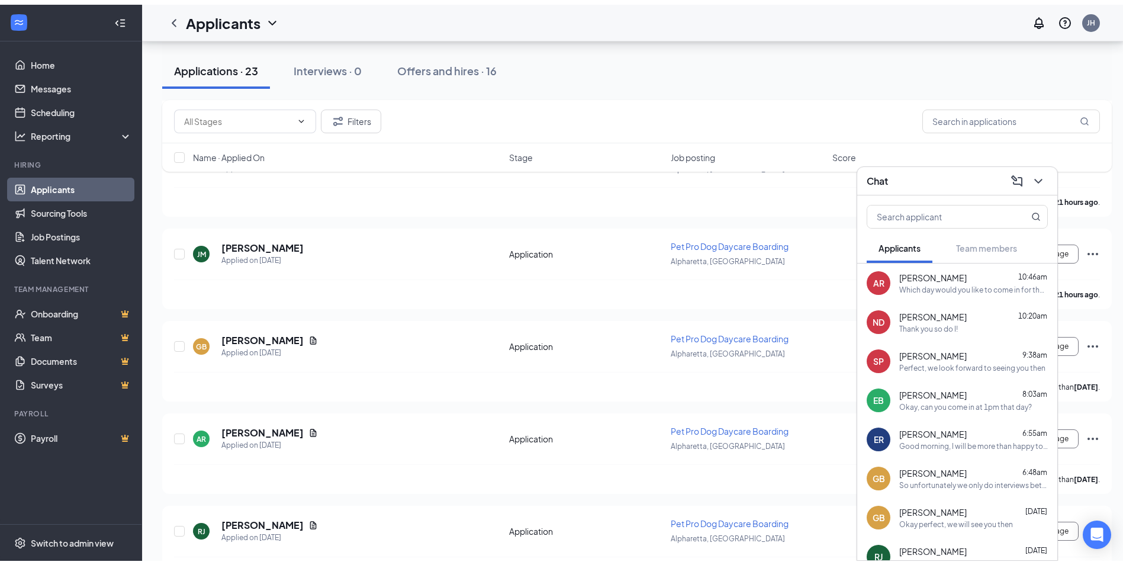
scroll to position [50, 0]
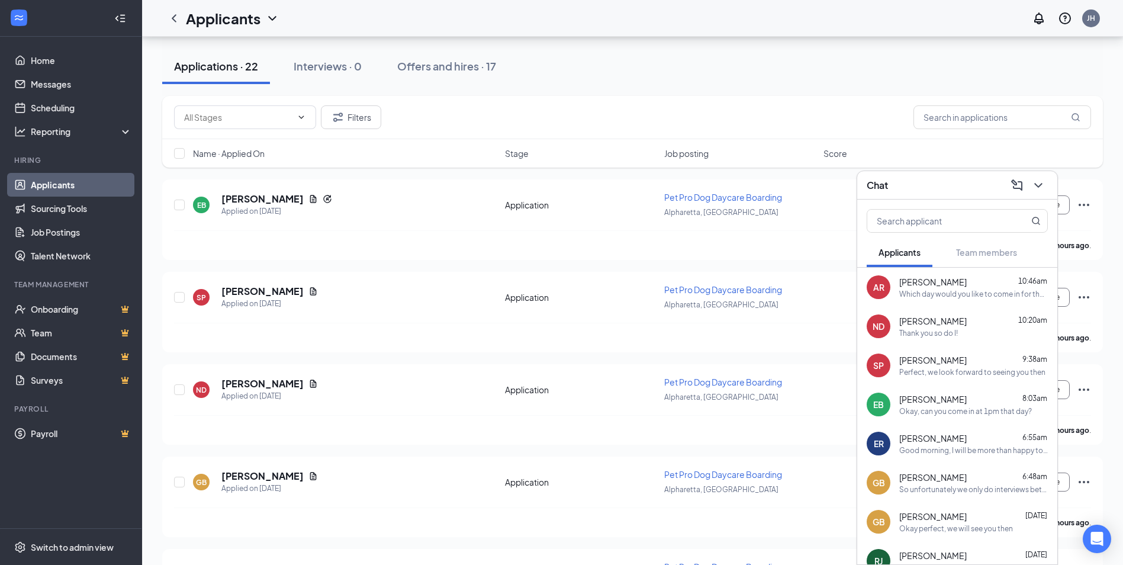
click at [918, 180] on div "Chat" at bounding box center [956, 185] width 181 height 18
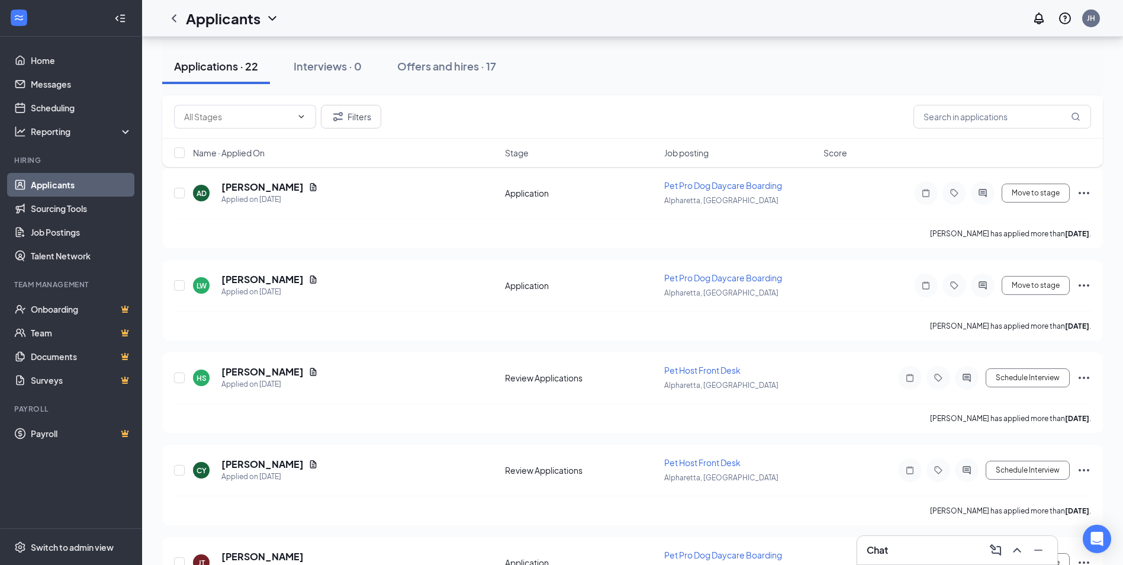
scroll to position [1698, 0]
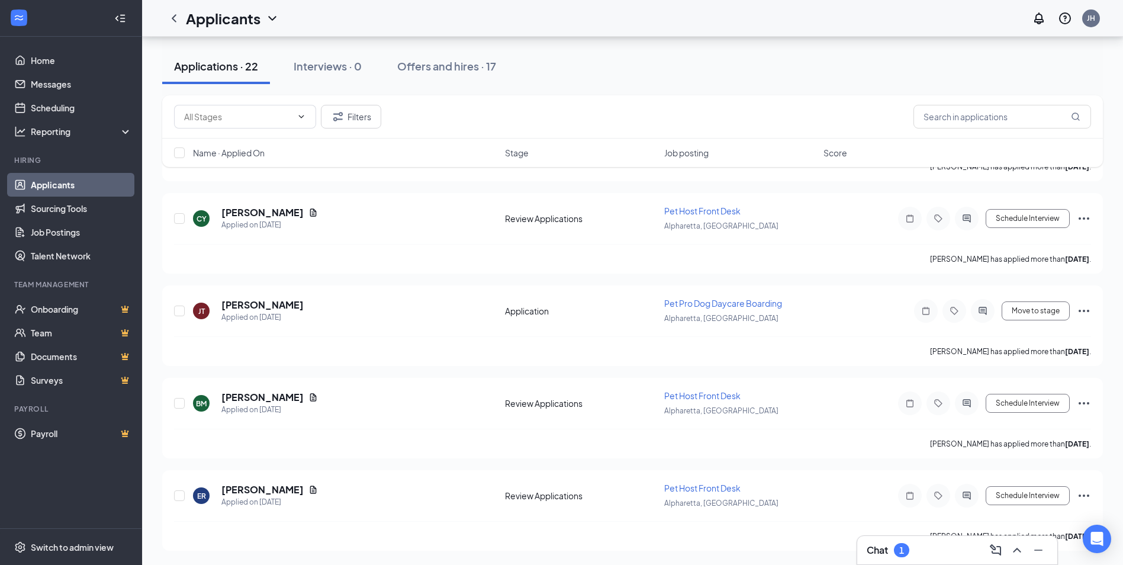
click at [940, 550] on div "Chat 1" at bounding box center [956, 549] width 181 height 19
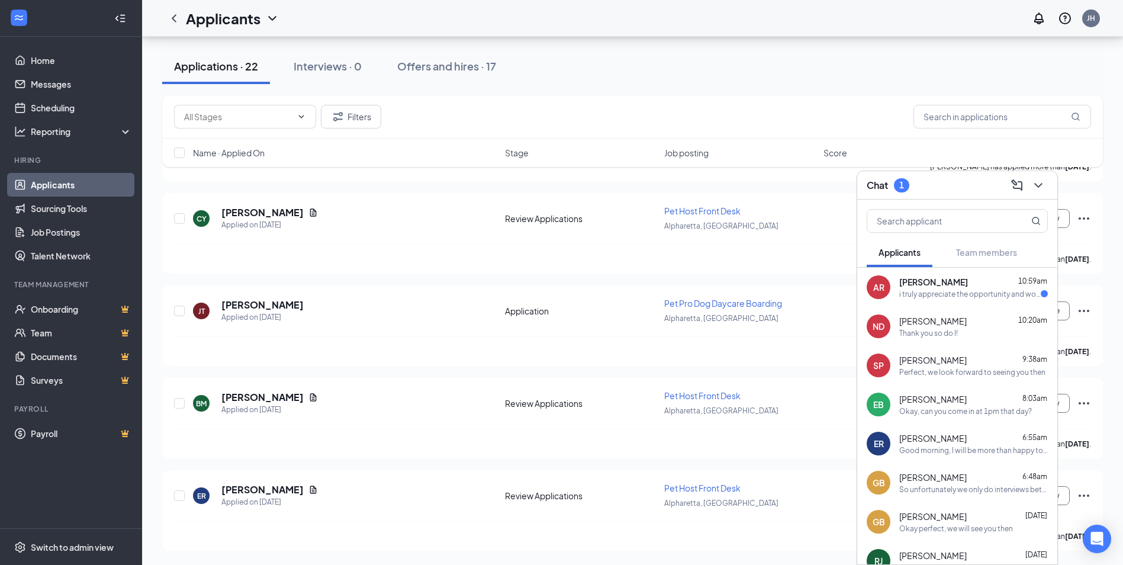
click at [944, 286] on span "[PERSON_NAME]" at bounding box center [933, 282] width 69 height 12
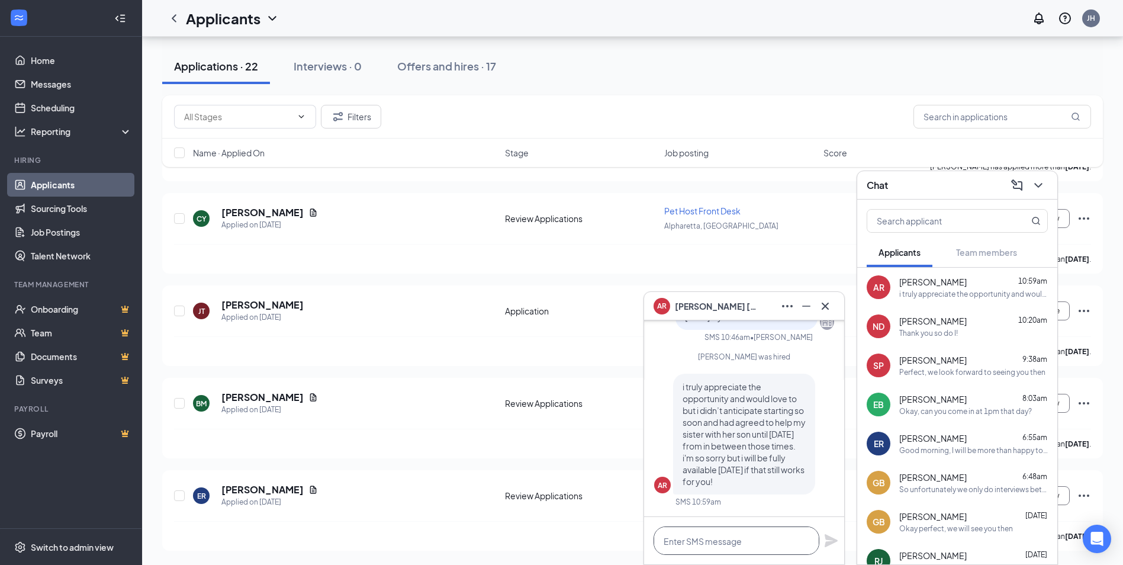
click at [769, 538] on textarea at bounding box center [736, 540] width 166 height 28
type textarea "u"
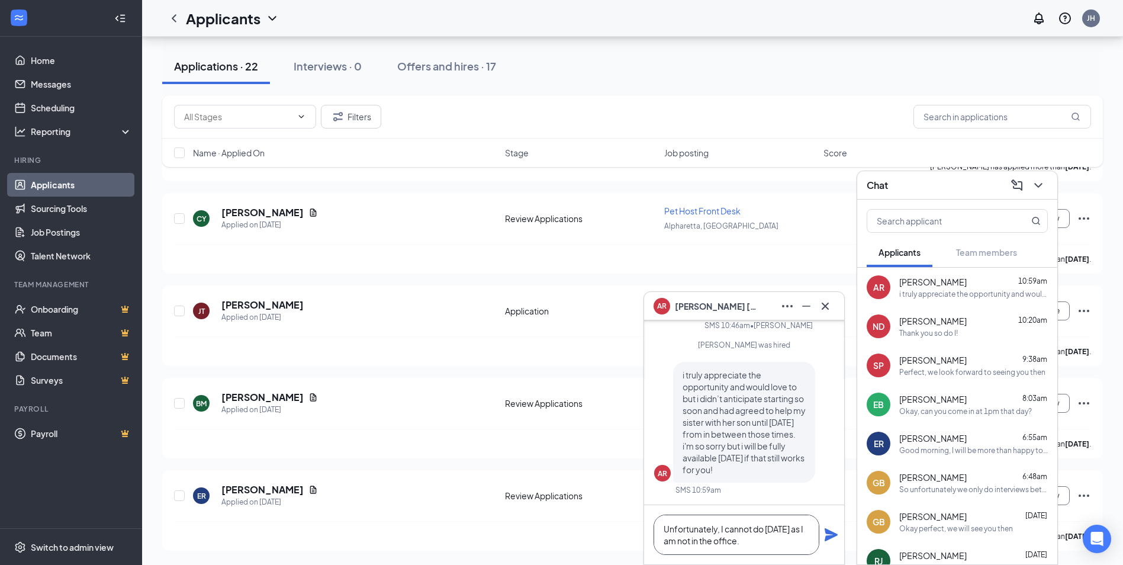
click at [757, 549] on textarea "Unfortunately, I cannot do [DATE] as I am not in the office." at bounding box center [736, 534] width 166 height 40
click at [766, 544] on textarea "Unfortunately, I cannot do [DATE] as I am not in the office." at bounding box center [736, 534] width 166 height 40
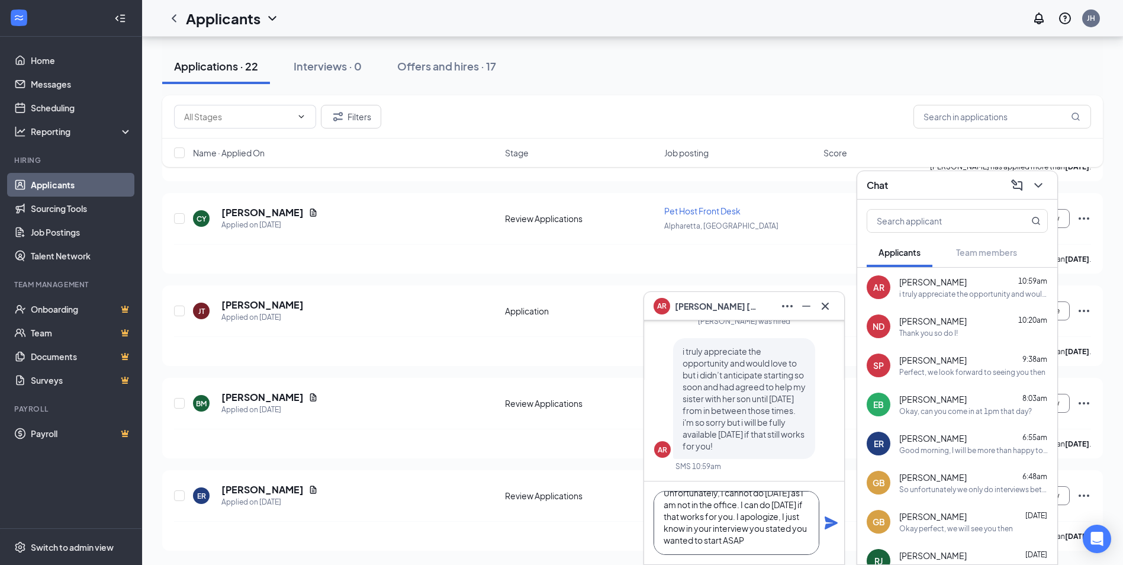
scroll to position [25, 0]
click at [768, 547] on textarea "Unfortunately, I cannot do [DATE] as I am not in the office. I can do [DATE] if…" at bounding box center [736, 523] width 166 height 64
type textarea "Unfortunately, I cannot do [DATE] as I am not in the office. I can do [DATE] if…"
click at [829, 518] on icon "Plane" at bounding box center [831, 522] width 14 height 14
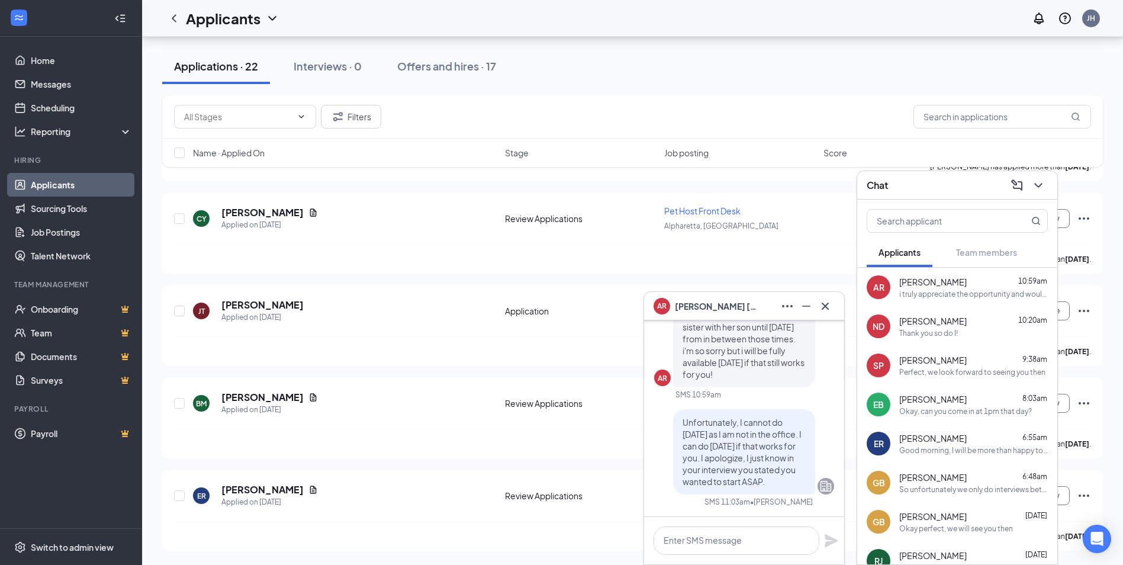
scroll to position [0, 0]
click at [828, 306] on icon "Cross" at bounding box center [825, 306] width 14 height 14
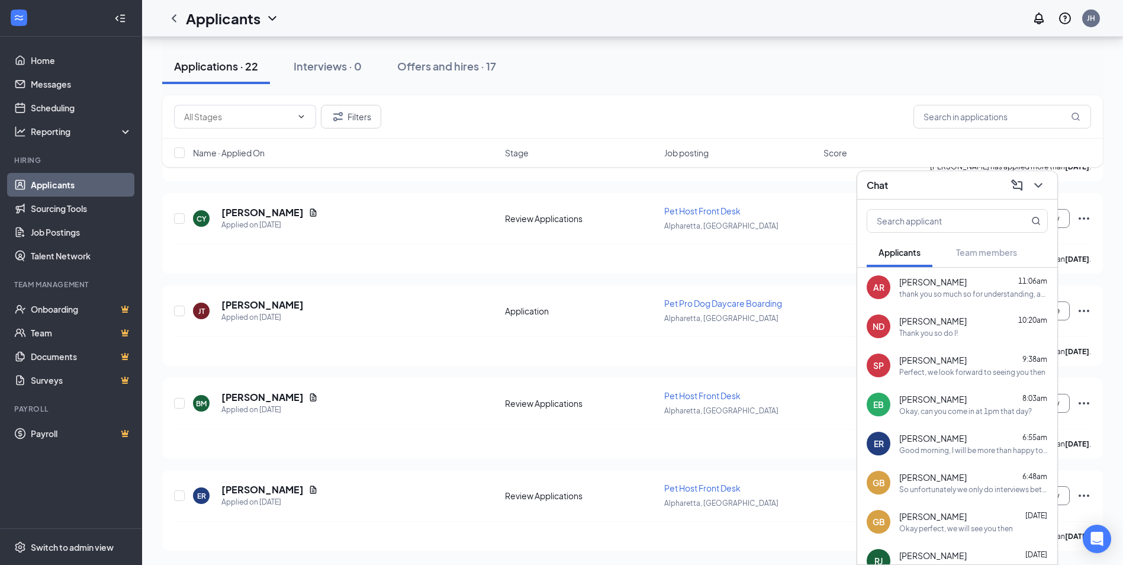
click at [968, 297] on div "thank you so much so for understanding, and i apologize for the inconvenience. …" at bounding box center [973, 294] width 149 height 10
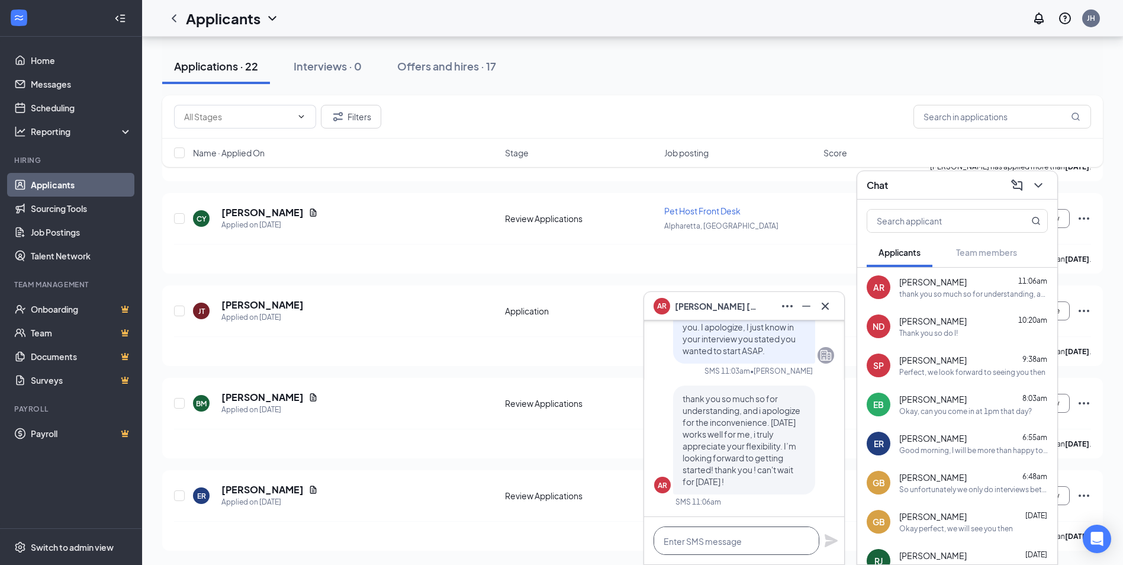
click at [757, 546] on textarea at bounding box center [736, 540] width 166 height 28
click at [757, 545] on textarea at bounding box center [736, 540] width 166 height 28
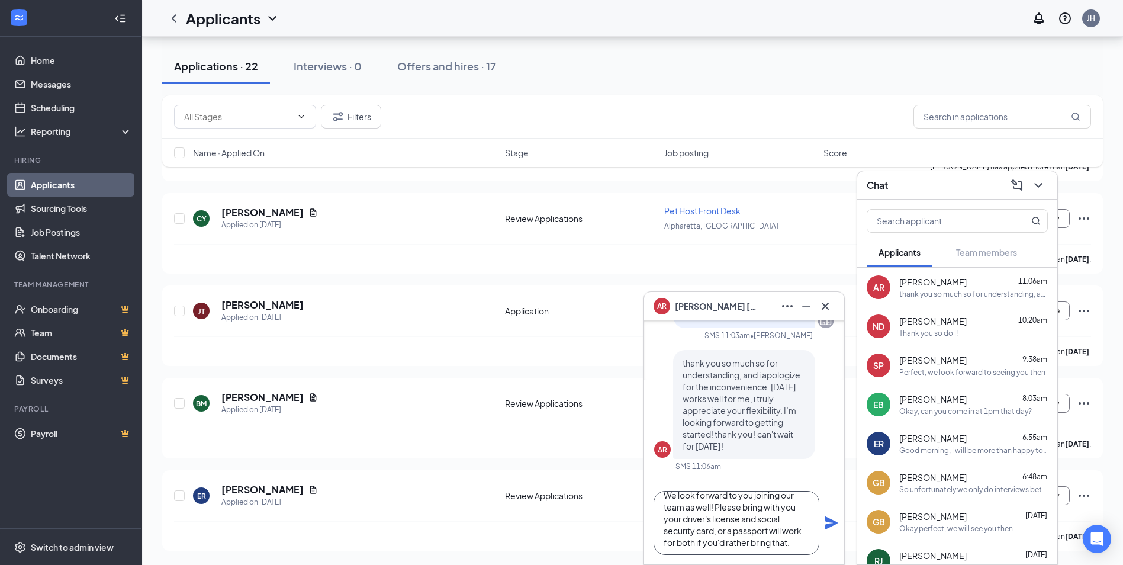
scroll to position [13, 0]
click at [805, 547] on textarea "We look forward to you joining our team as well! Please bring with you your dri…" at bounding box center [736, 523] width 166 height 64
click at [810, 546] on textarea "We look forward to you joining our team as well! Please bring with you your dri…" at bounding box center [736, 523] width 166 height 64
type textarea "We look forward to you joining our team as well! Please bring with you your dri…"
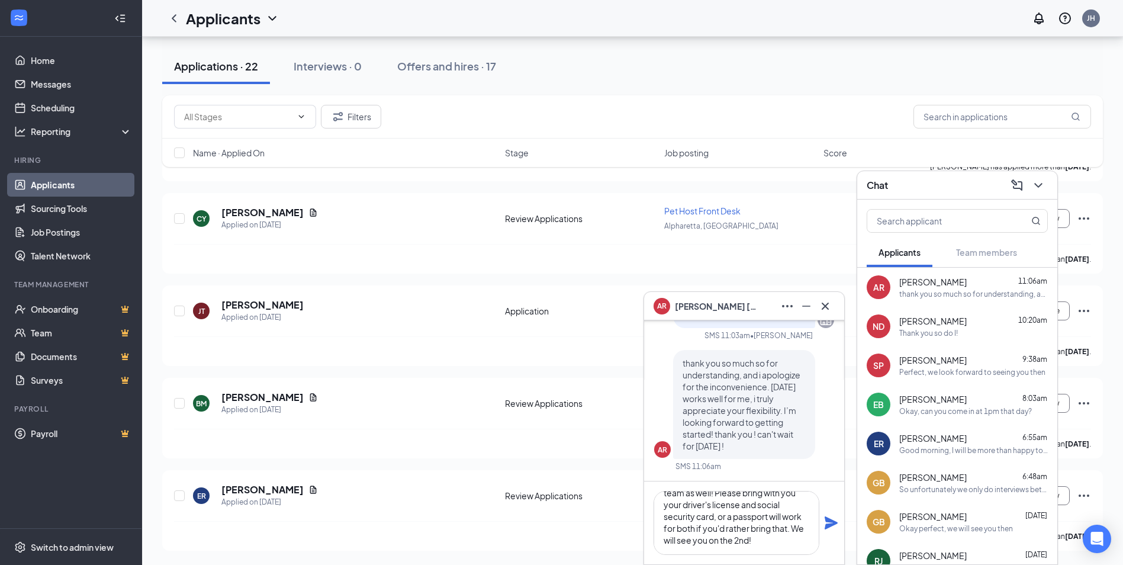
click at [834, 517] on icon "Plane" at bounding box center [831, 522] width 14 height 14
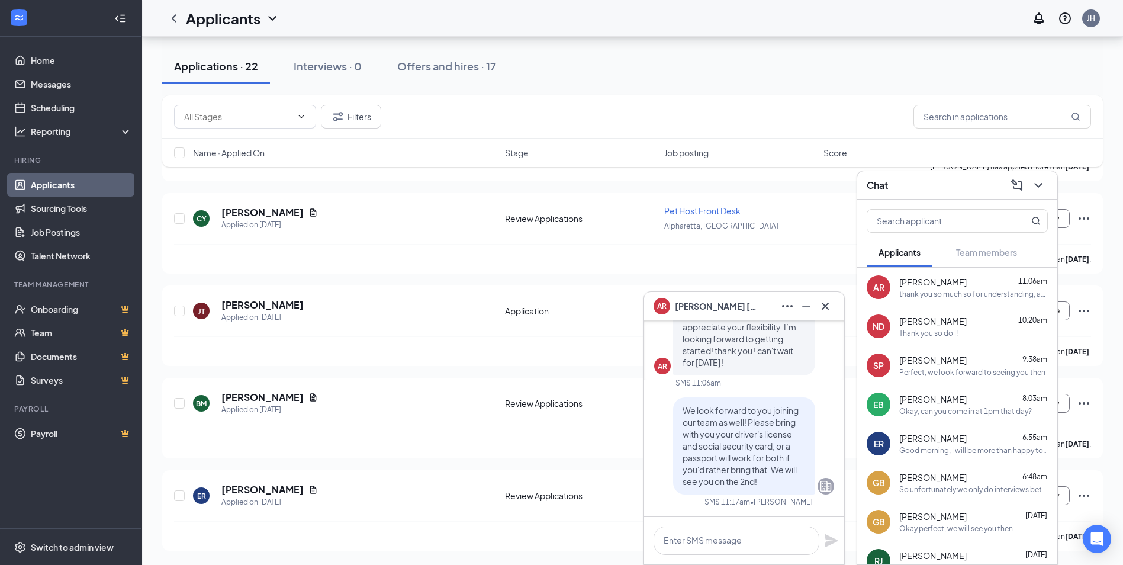
scroll to position [0, 0]
click at [829, 308] on icon "Cross" at bounding box center [825, 306] width 14 height 14
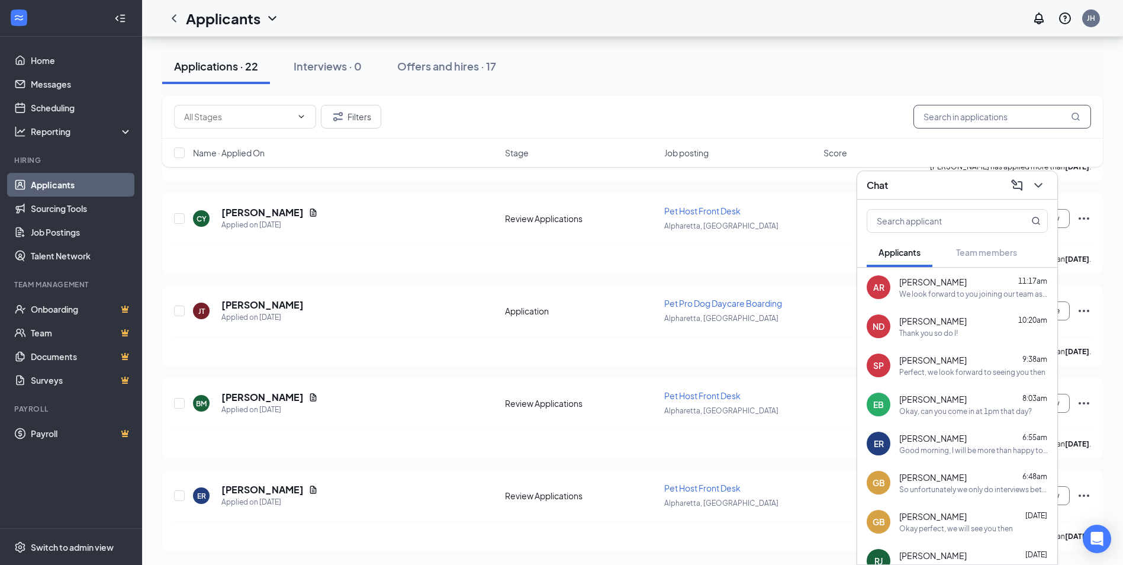
click at [991, 119] on input "text" at bounding box center [1002, 117] width 178 height 24
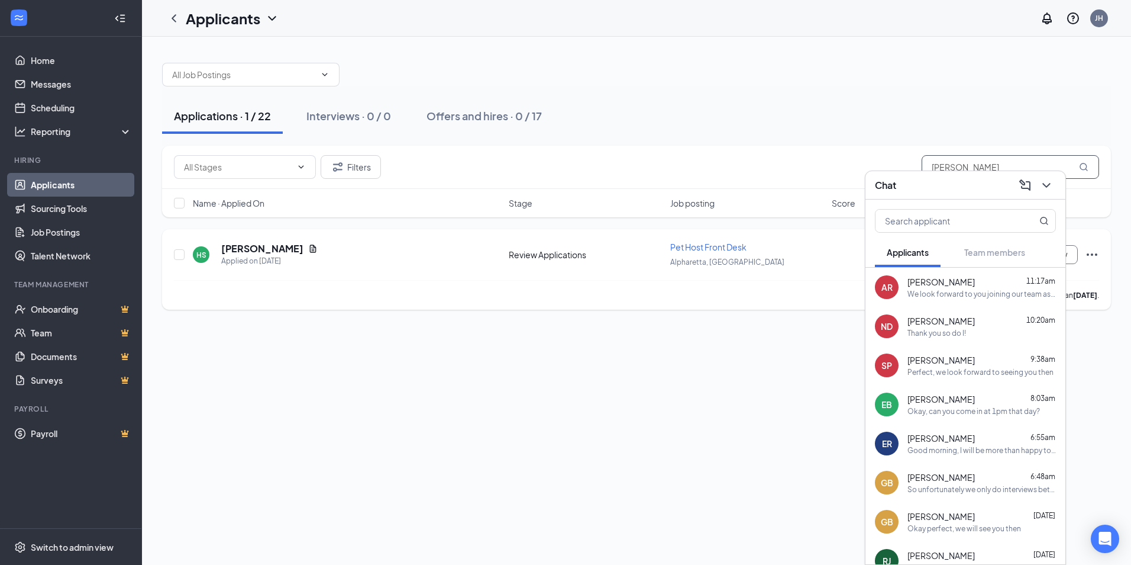
type input "[PERSON_NAME]"
click at [1097, 251] on icon "Ellipses" at bounding box center [1092, 254] width 14 height 14
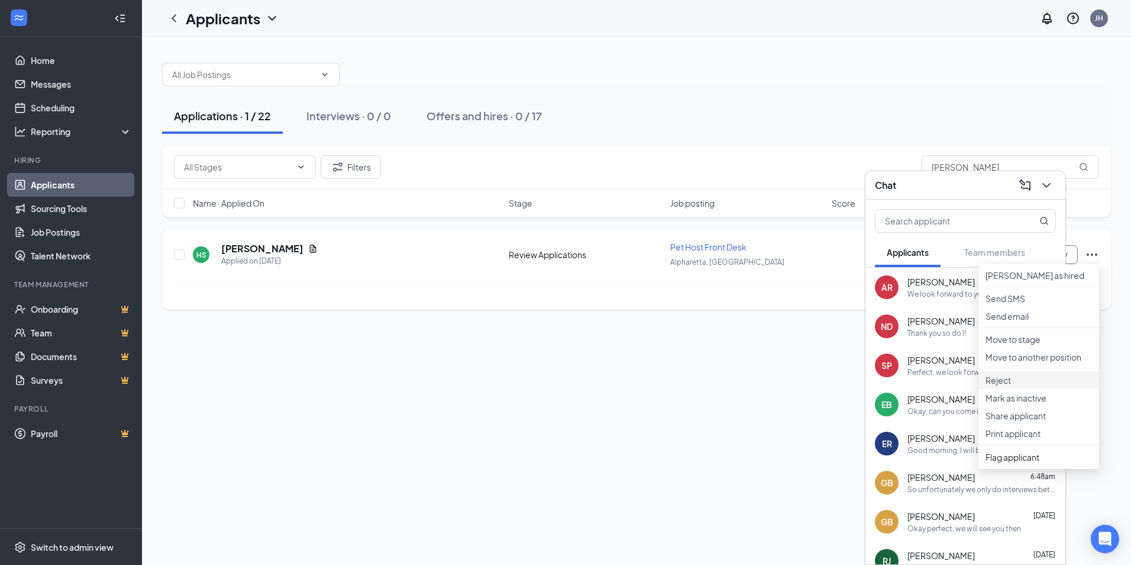
click at [1044, 386] on p "Reject" at bounding box center [1039, 380] width 107 height 12
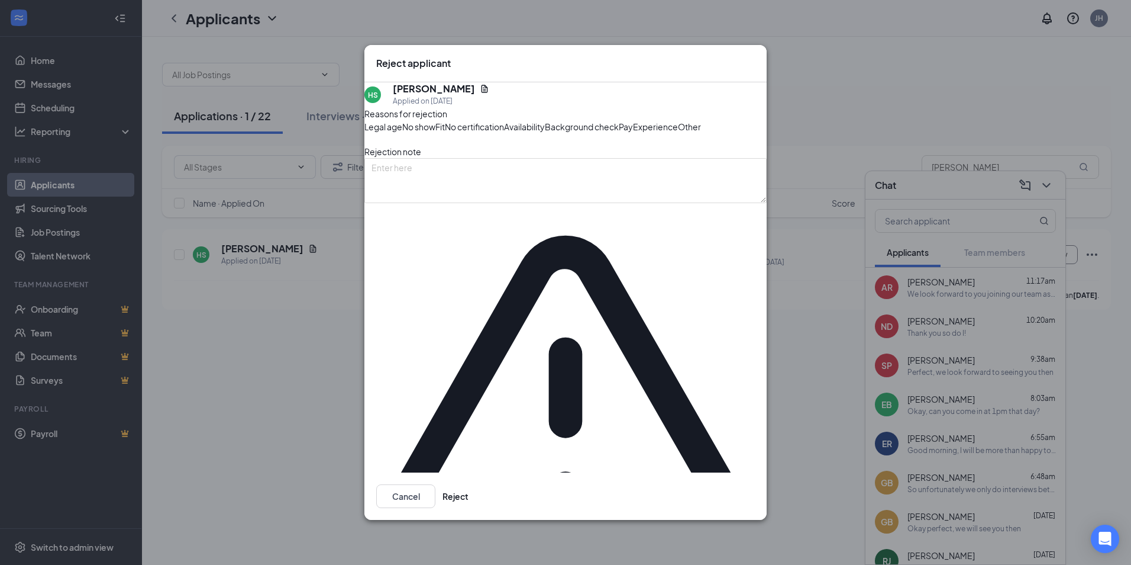
click at [436, 133] on div "No show" at bounding box center [418, 126] width 33 height 13
click at [469, 484] on button "Reject" at bounding box center [456, 496] width 26 height 24
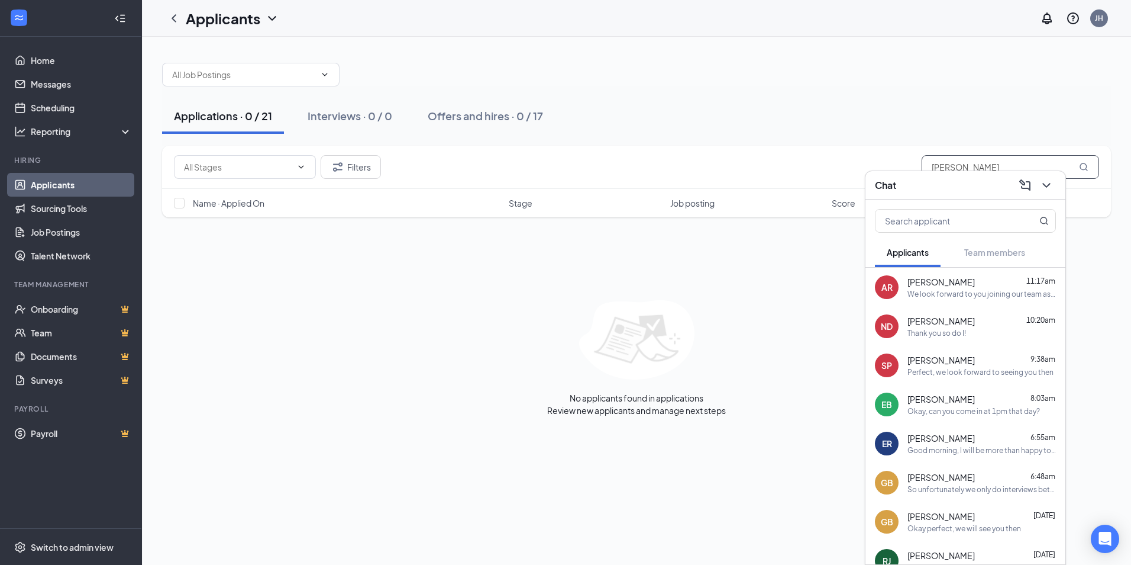
click at [955, 156] on input "[PERSON_NAME]" at bounding box center [1011, 167] width 178 height 24
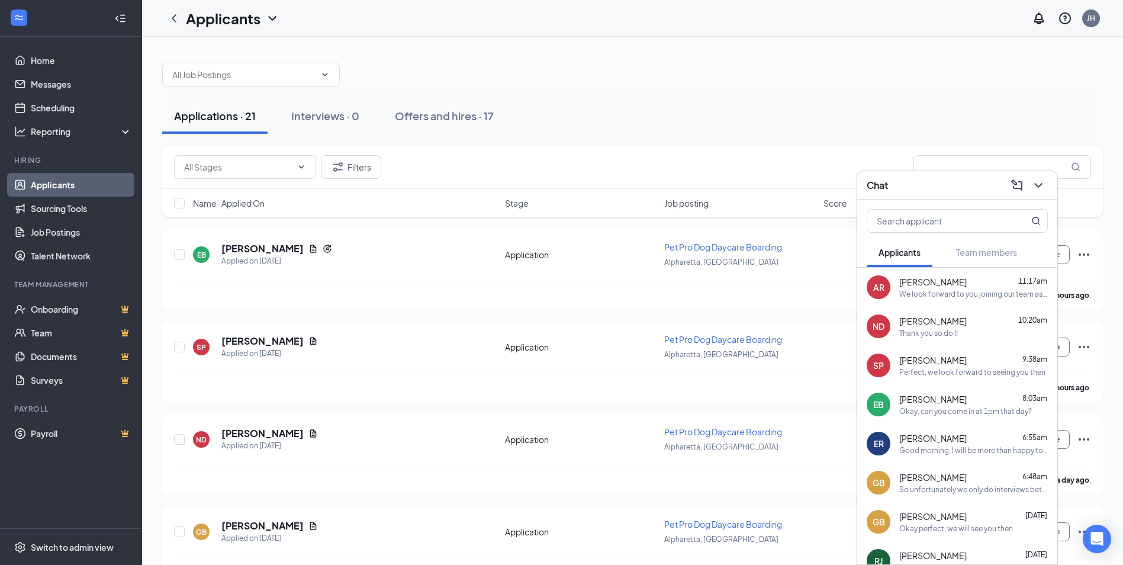
drag, startPoint x: 941, startPoint y: 186, endPoint x: 805, endPoint y: 183, distance: 135.5
click at [940, 185] on div "Chat" at bounding box center [956, 185] width 181 height 18
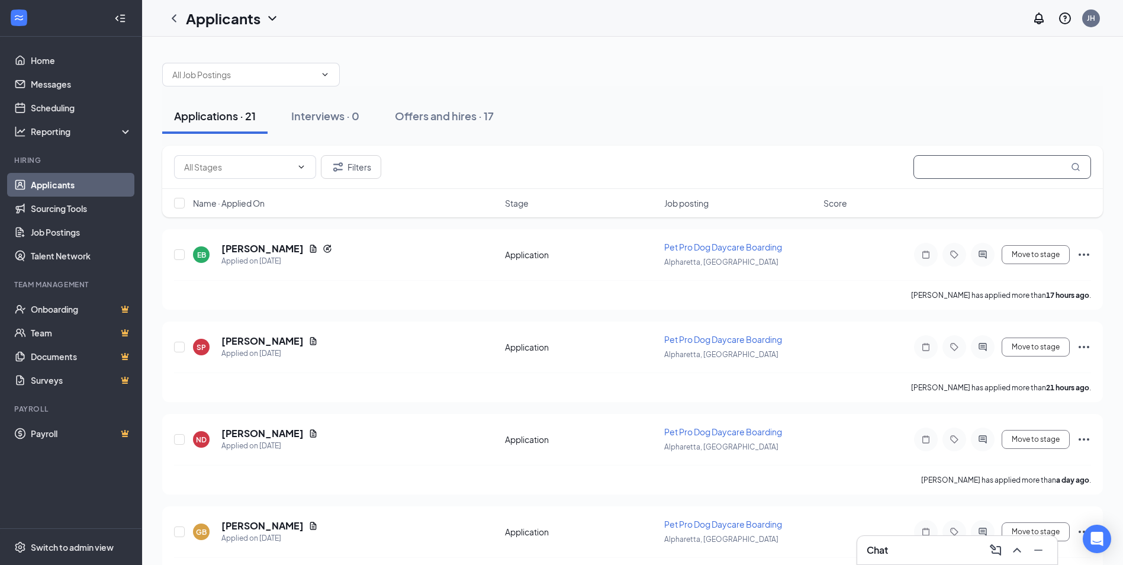
click at [961, 171] on input "text" at bounding box center [1002, 167] width 178 height 24
